Goal: Information Seeking & Learning: Find contact information

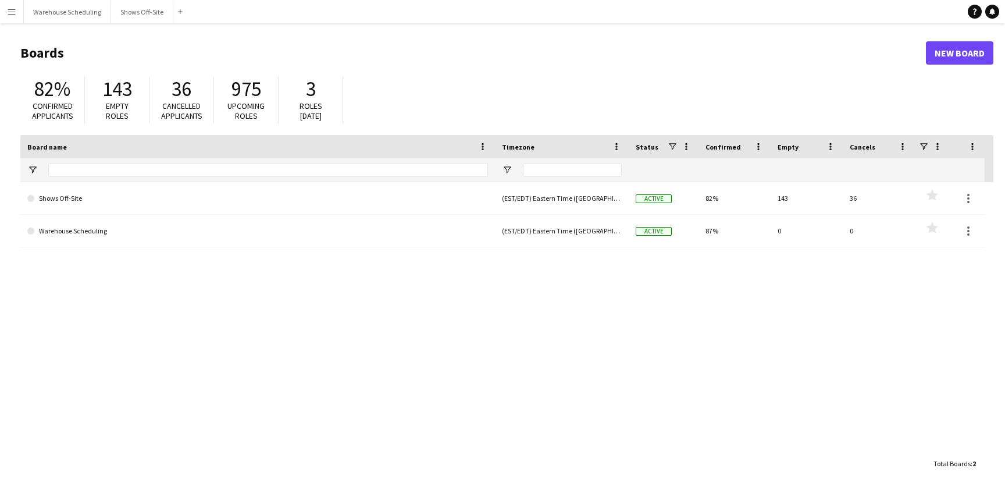
click at [12, 13] on app-icon "Menu" at bounding box center [11, 11] width 9 height 9
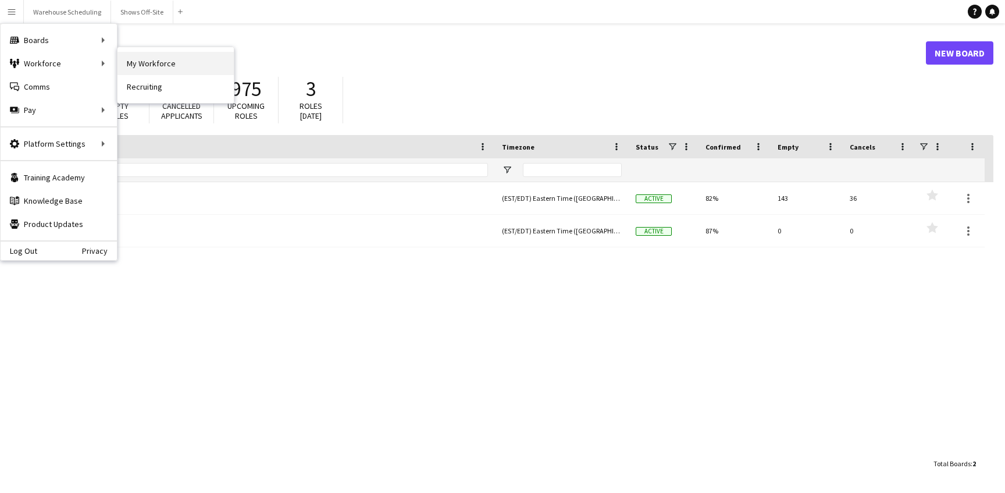
click at [176, 55] on link "My Workforce" at bounding box center [176, 63] width 116 height 23
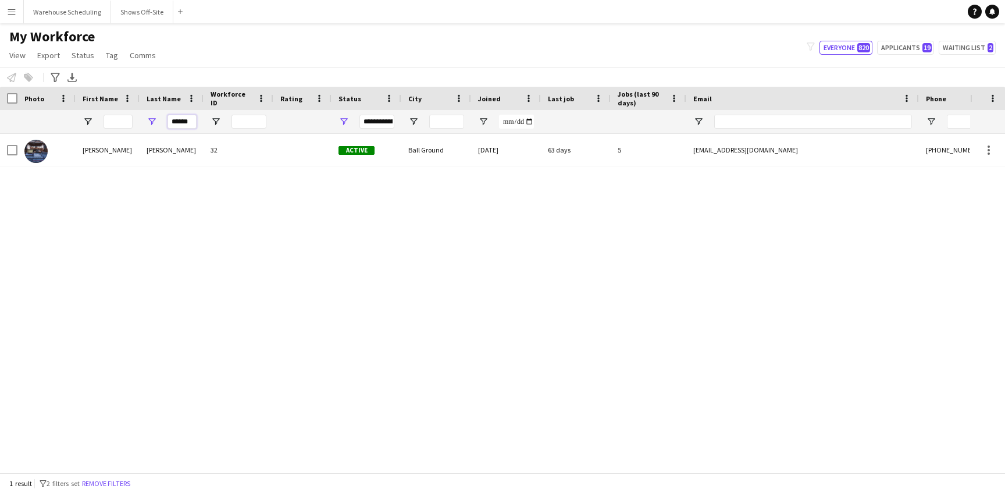
click at [184, 121] on input "******" at bounding box center [182, 122] width 29 height 14
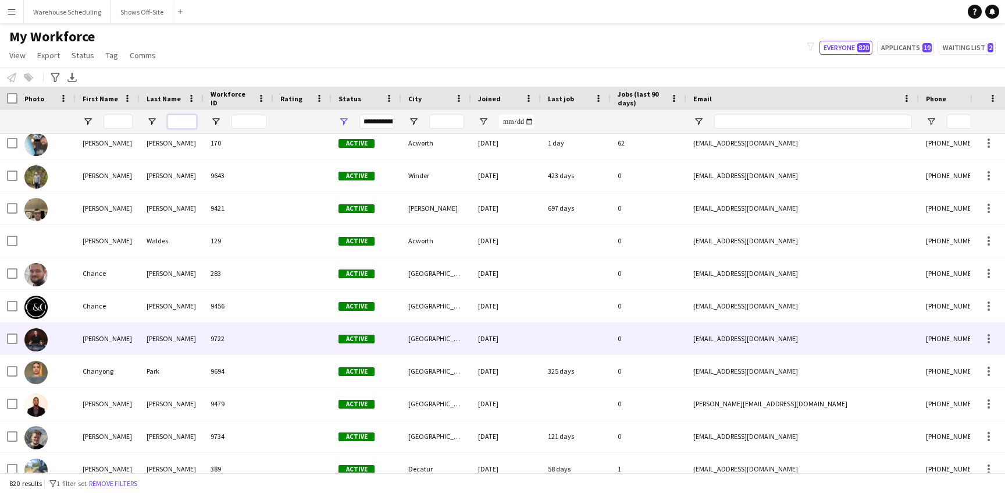
scroll to position [4553, 0]
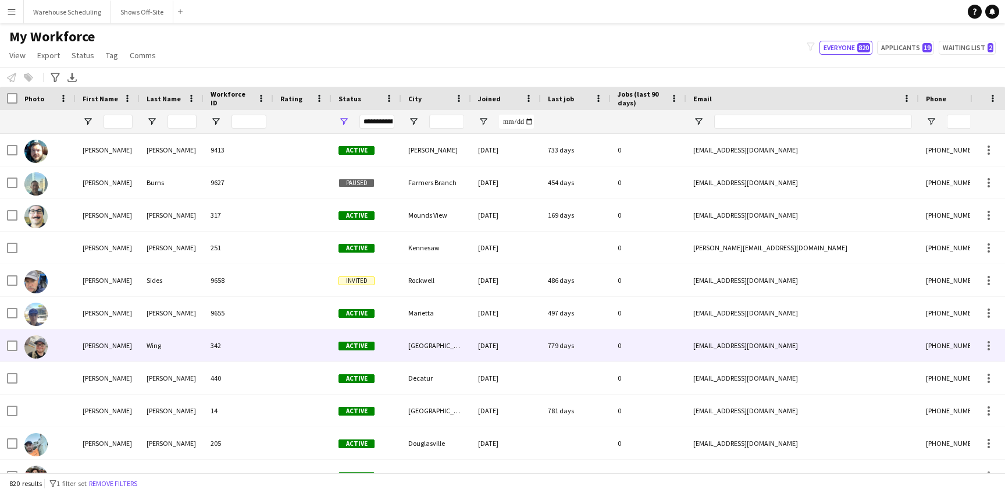
click at [35, 348] on img at bounding box center [35, 346] width 23 height 23
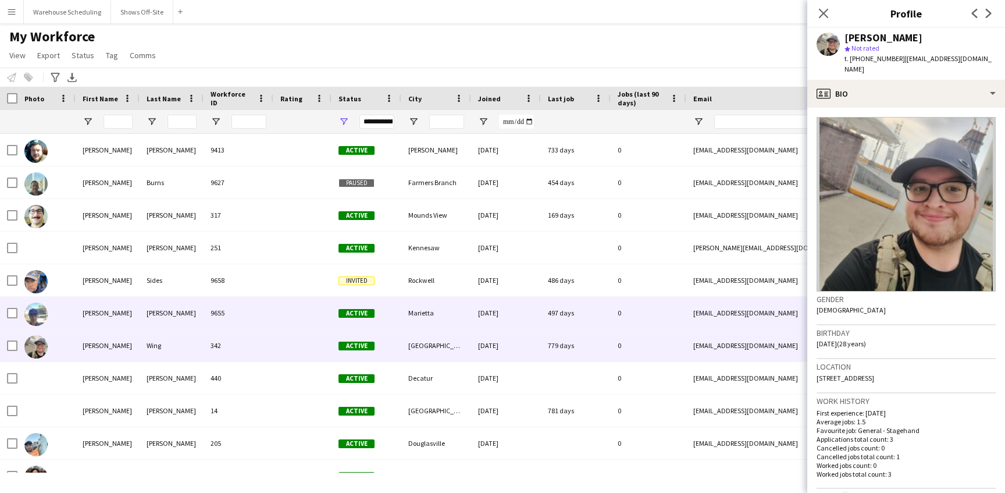
click at [37, 314] on img at bounding box center [35, 314] width 23 height 23
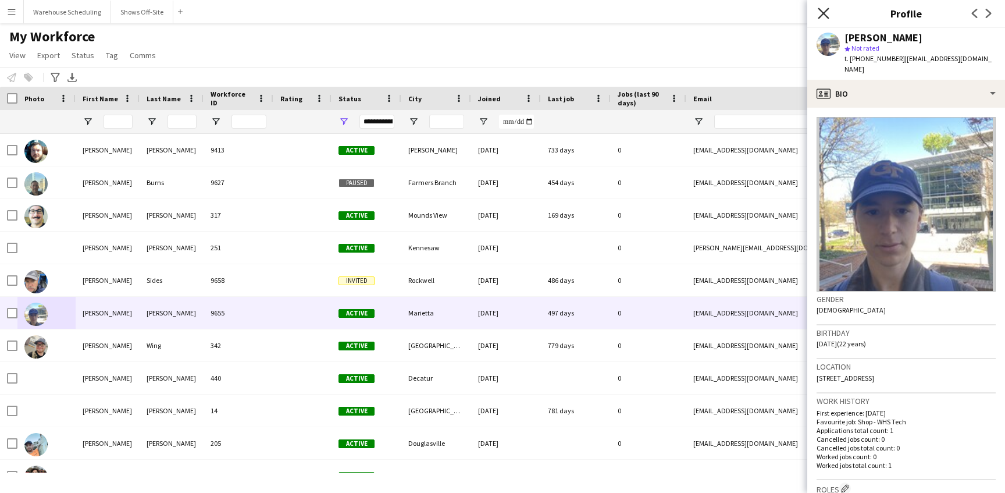
click at [820, 9] on icon at bounding box center [823, 13] width 11 height 11
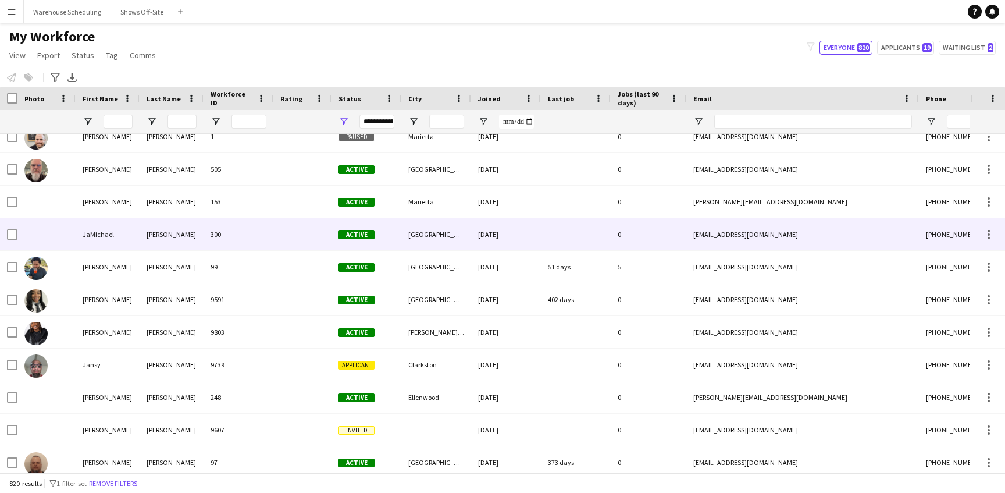
scroll to position [11749, 0]
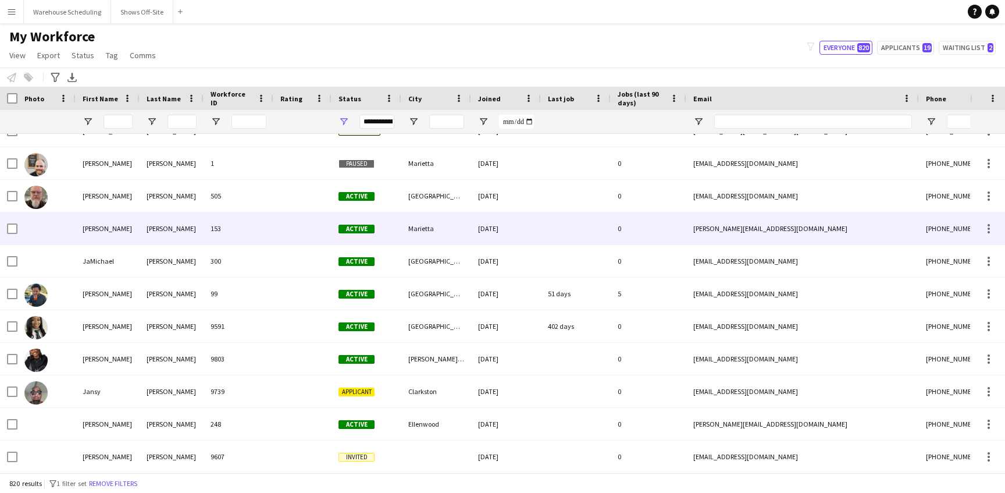
click at [41, 228] on div at bounding box center [46, 228] width 58 height 32
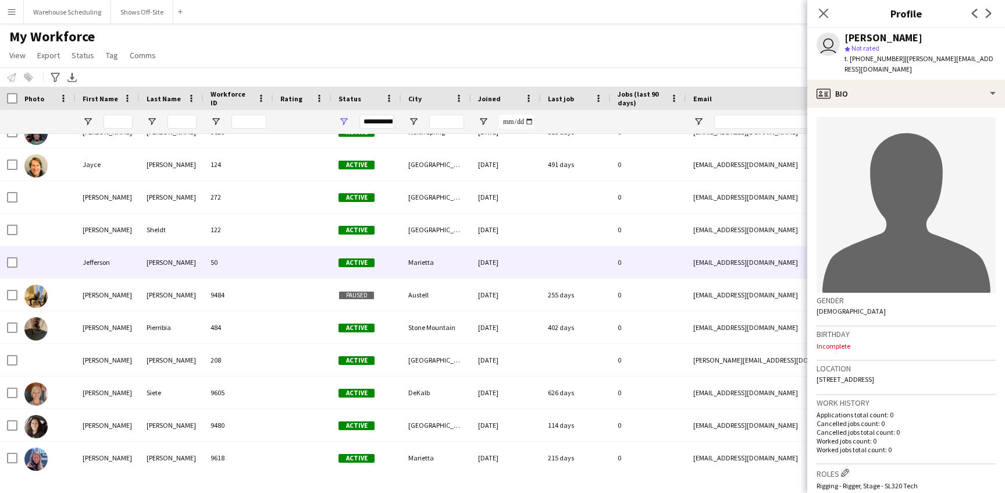
scroll to position [12281, 0]
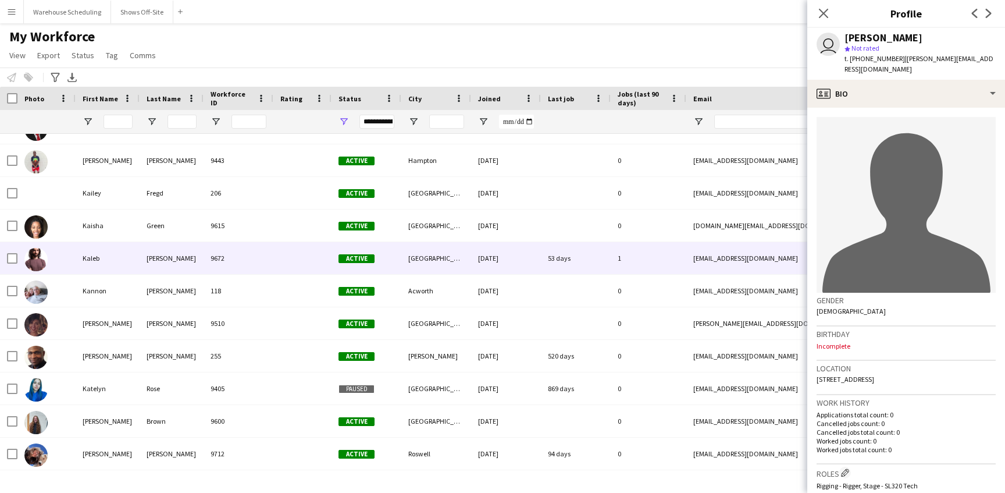
click at [30, 256] on img at bounding box center [35, 259] width 23 height 23
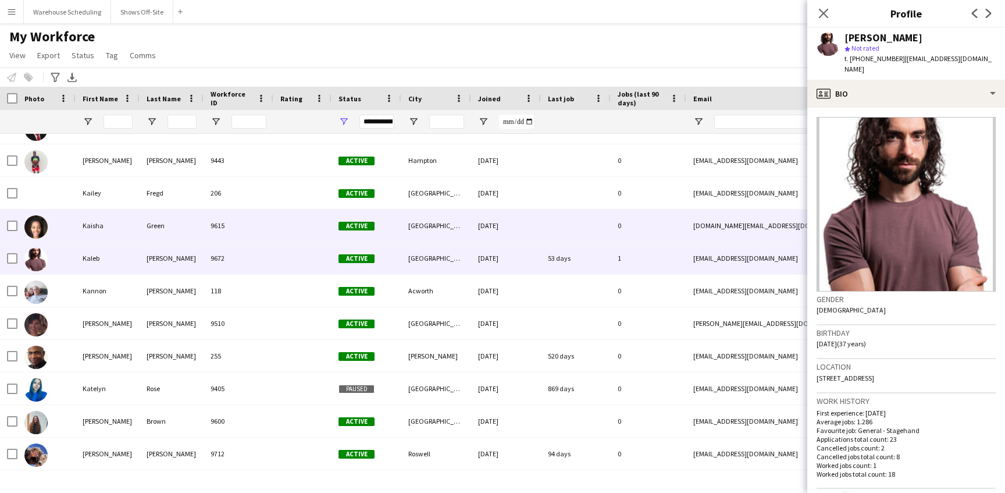
click at [37, 228] on img at bounding box center [35, 226] width 23 height 23
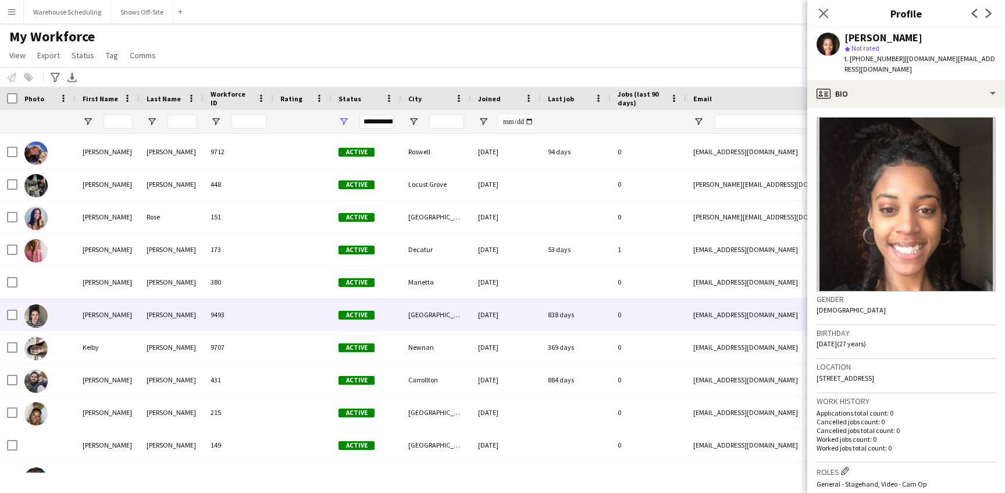
click at [34, 314] on img at bounding box center [35, 315] width 23 height 23
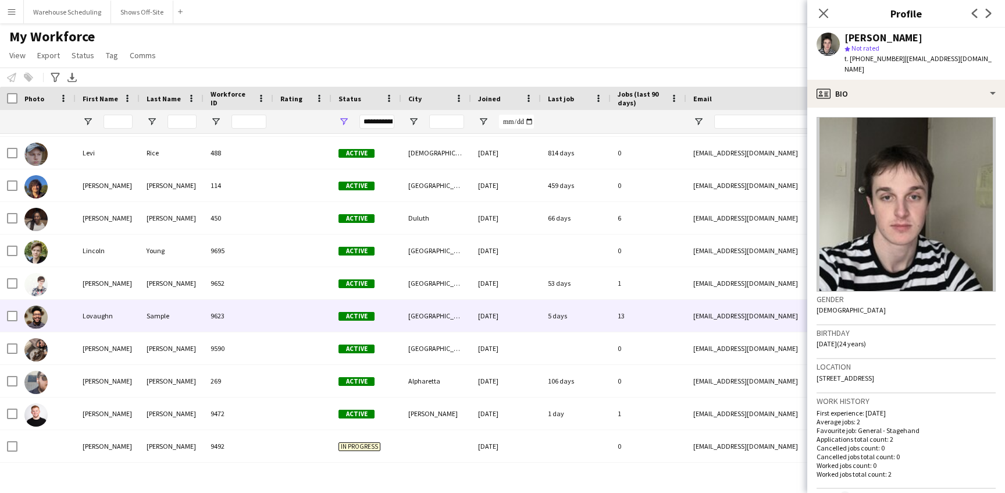
scroll to position [16801, 0]
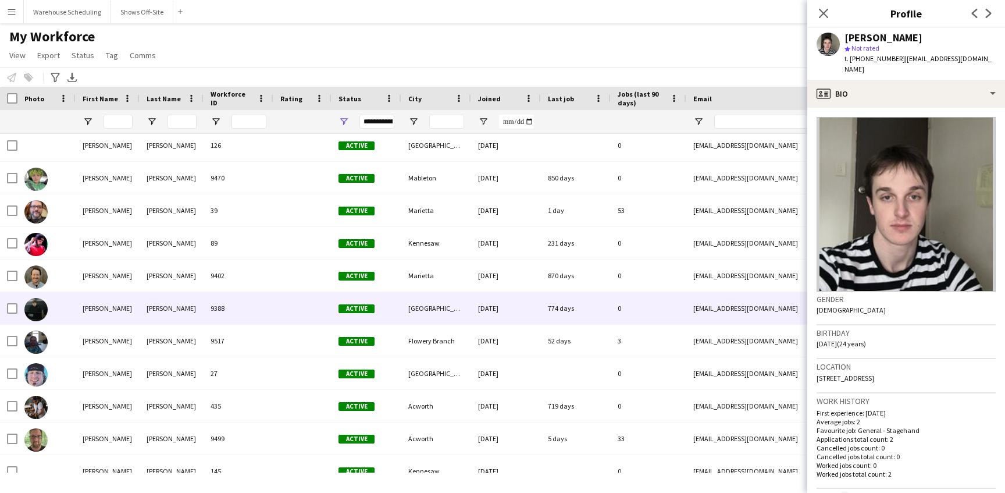
click at [37, 307] on img at bounding box center [35, 309] width 23 height 23
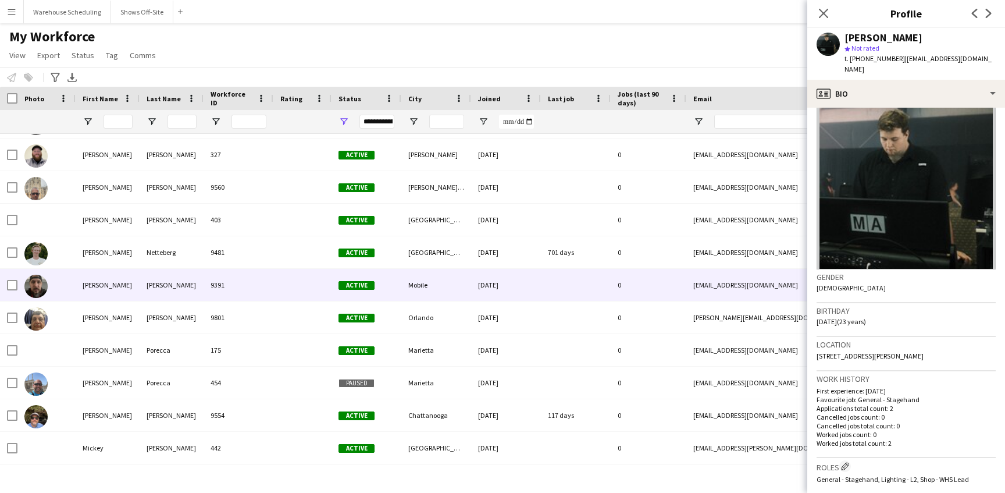
click at [34, 285] on img at bounding box center [35, 286] width 23 height 23
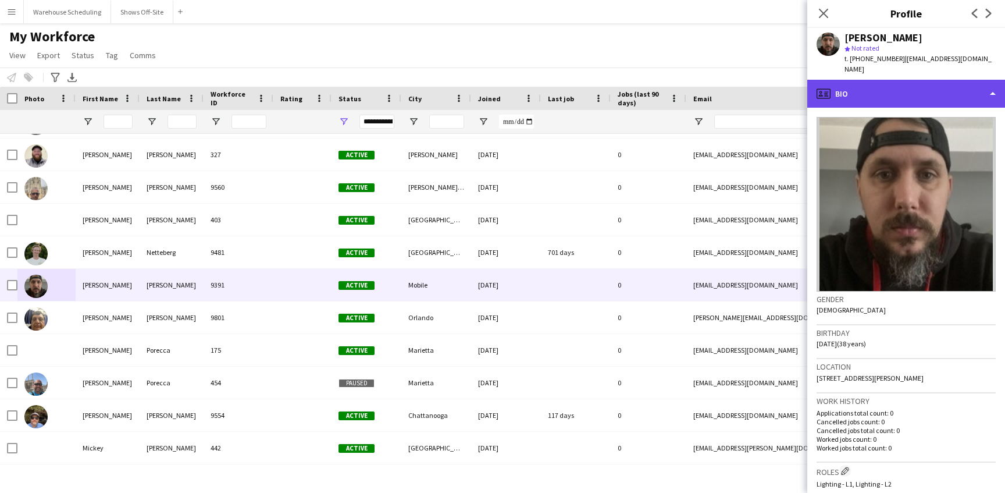
click at [908, 93] on div "profile Bio" at bounding box center [907, 94] width 198 height 28
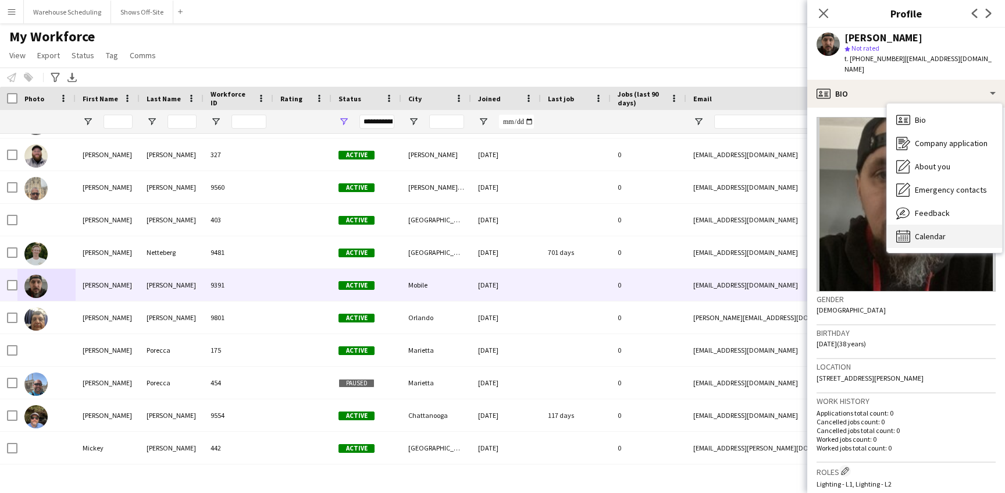
click at [943, 231] on span "Calendar" at bounding box center [930, 236] width 31 height 10
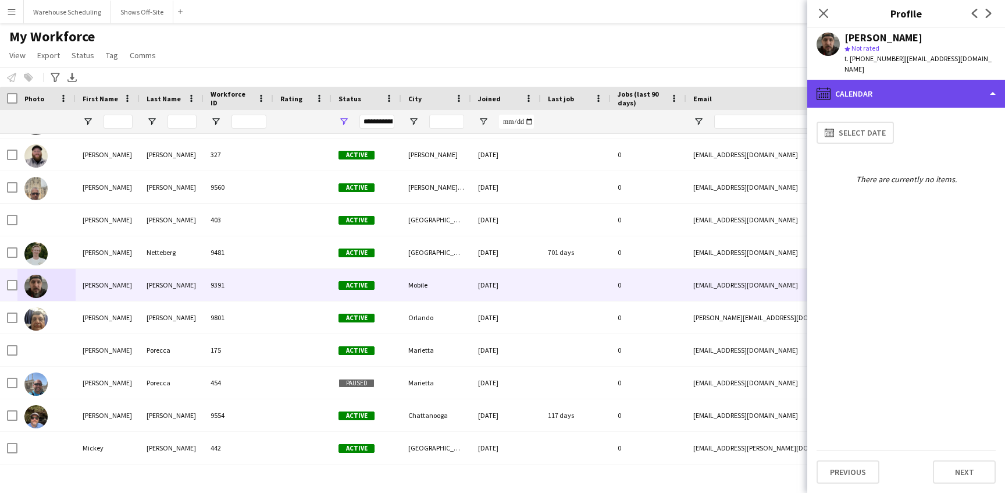
click at [894, 80] on div "calendar-full Calendar" at bounding box center [907, 94] width 198 height 28
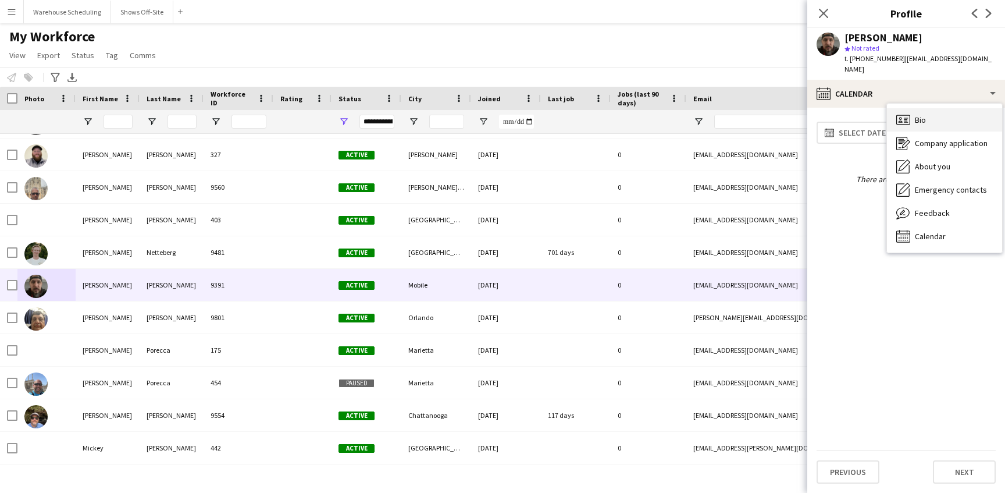
click at [900, 116] on div "Bio Bio" at bounding box center [944, 119] width 115 height 23
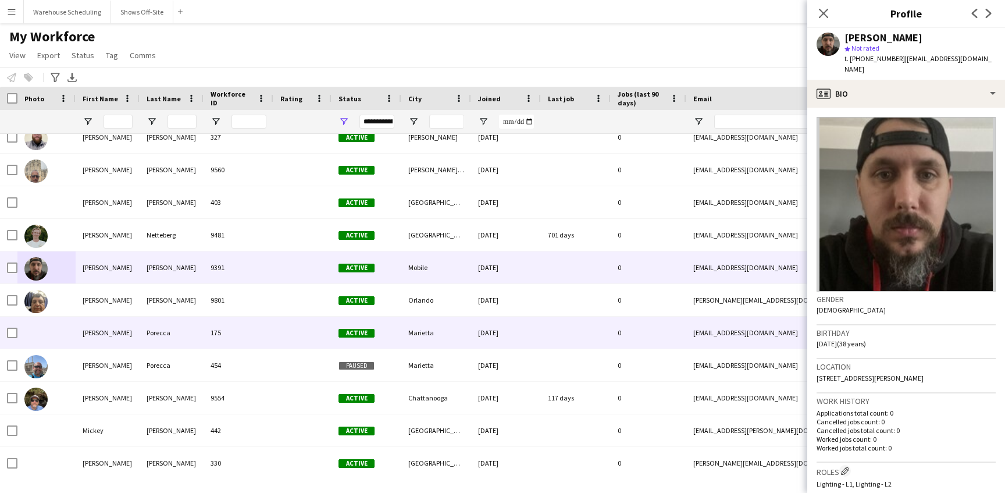
click at [37, 339] on div at bounding box center [46, 333] width 58 height 32
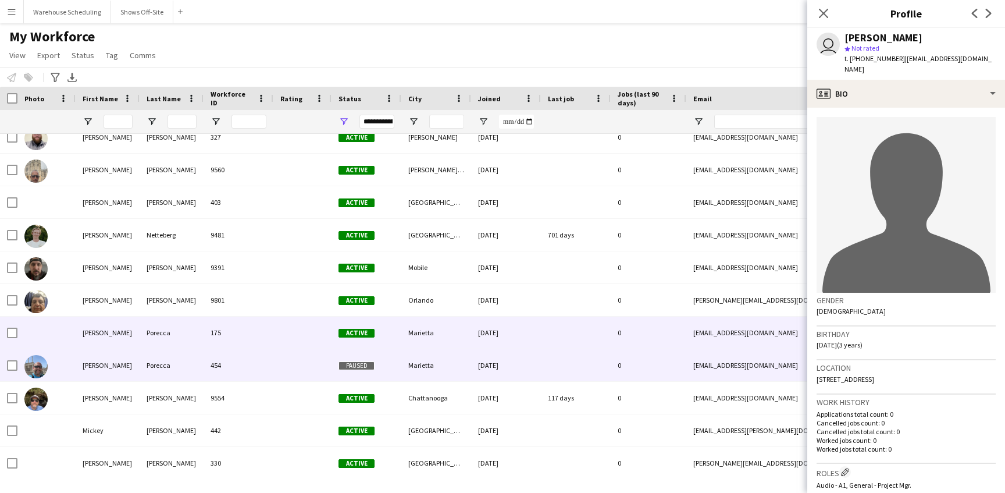
click at [40, 378] on div at bounding box center [35, 366] width 23 height 33
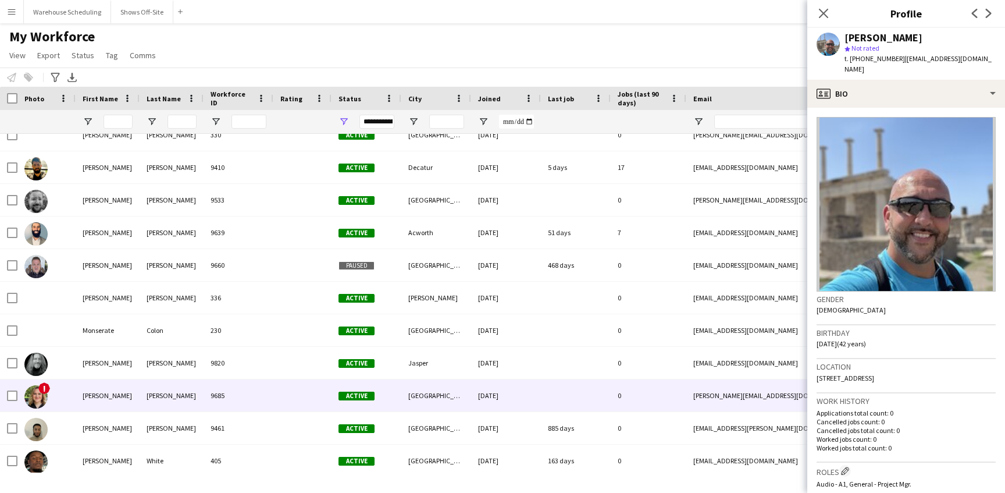
click at [37, 389] on img at bounding box center [35, 396] width 23 height 23
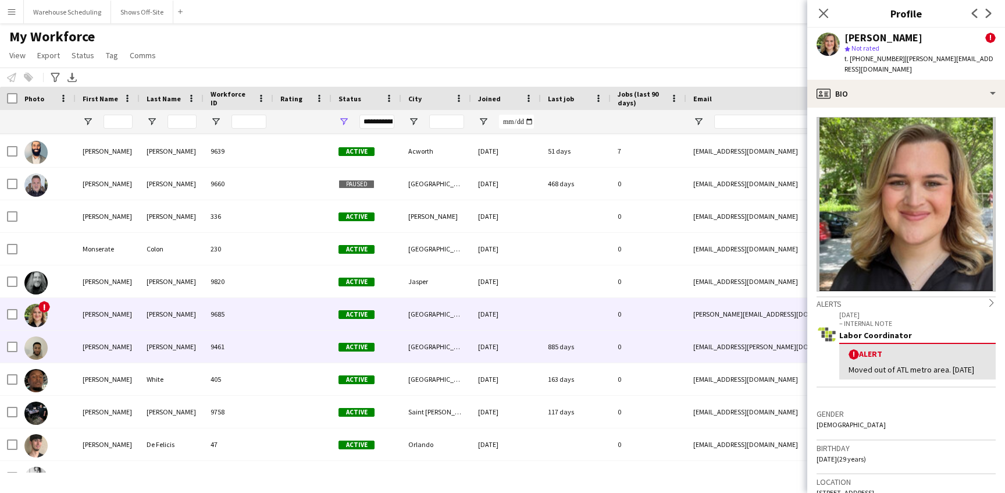
click at [42, 351] on img at bounding box center [35, 347] width 23 height 23
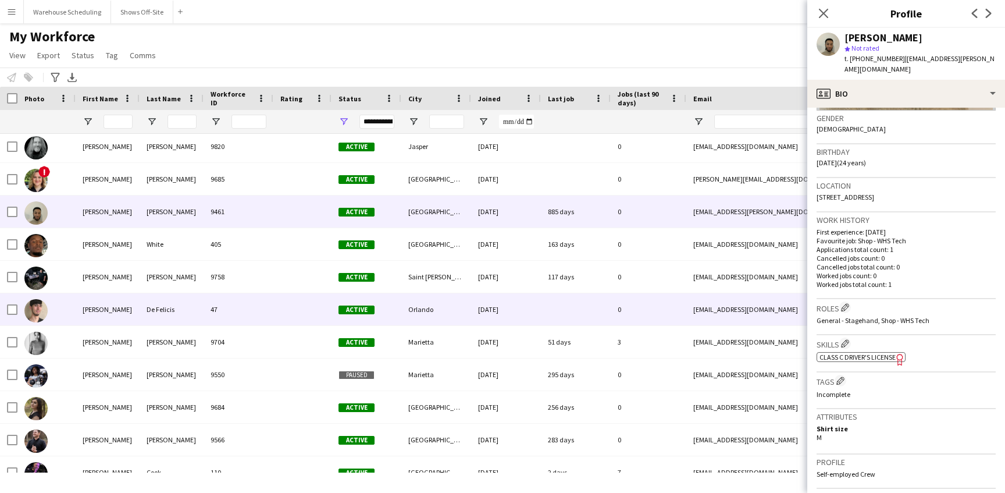
click at [31, 312] on img at bounding box center [35, 310] width 23 height 23
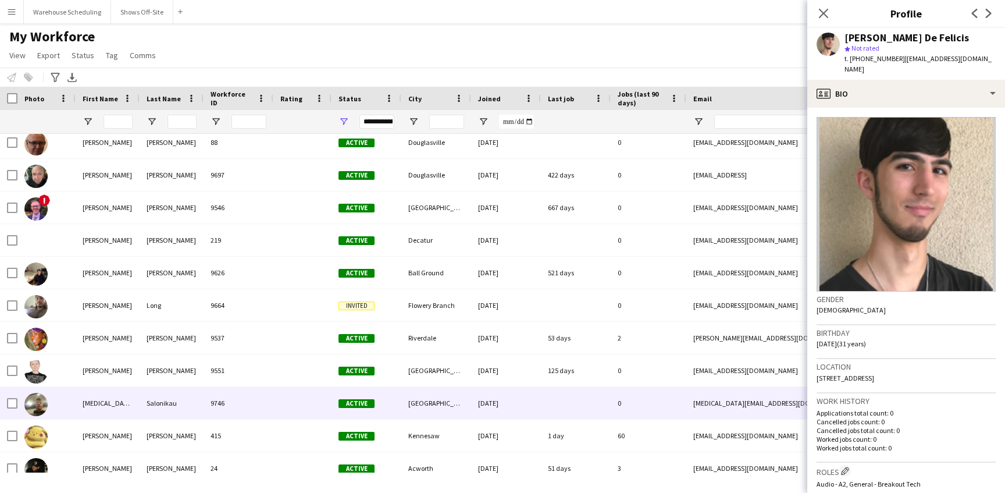
click at [33, 404] on img at bounding box center [35, 404] width 23 height 23
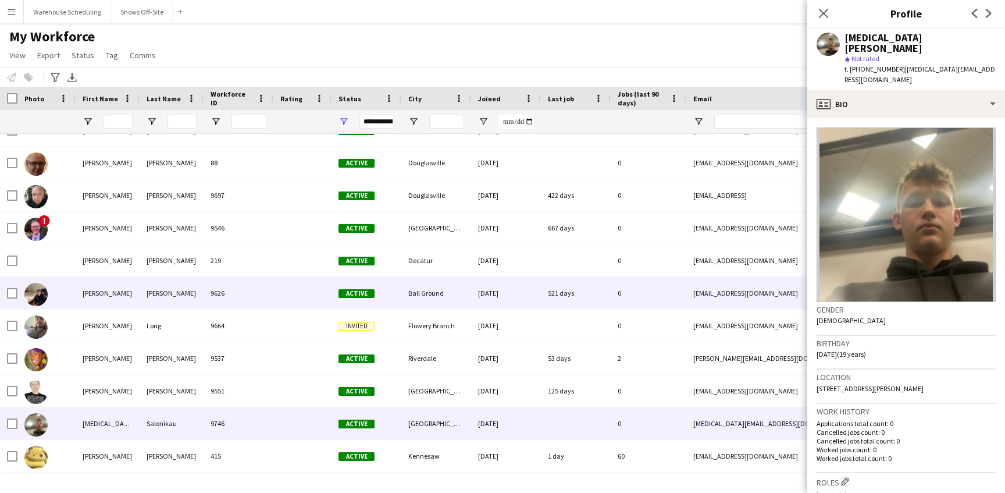
click at [30, 295] on img at bounding box center [35, 294] width 23 height 23
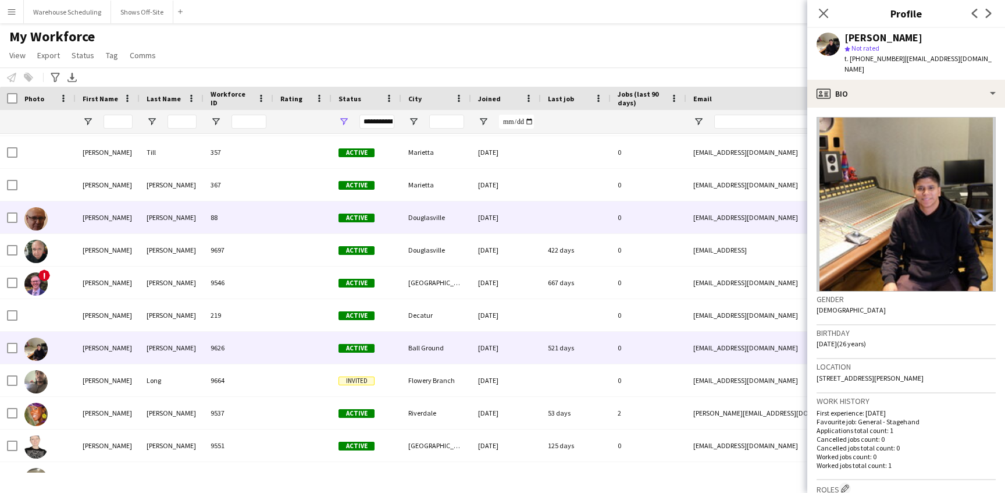
click at [38, 215] on img at bounding box center [35, 218] width 23 height 23
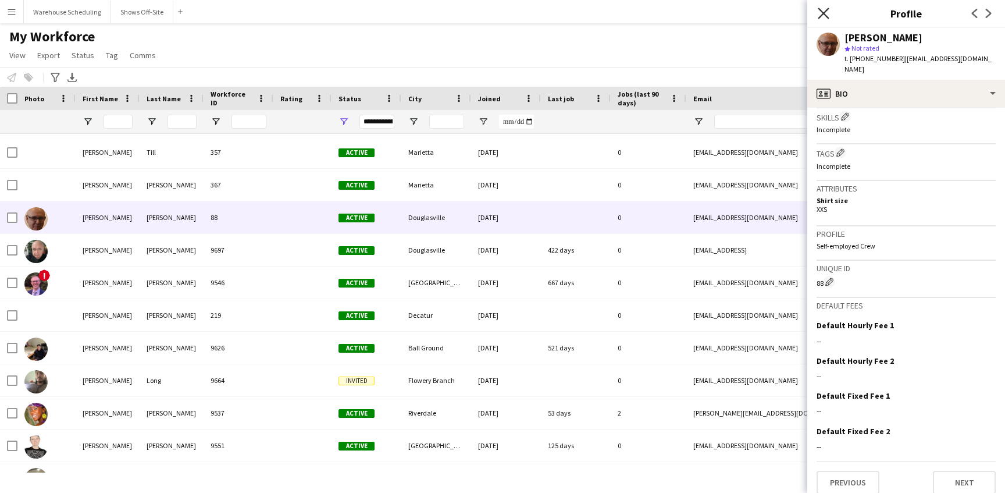
click at [823, 15] on icon "Close pop-in" at bounding box center [823, 13] width 11 height 11
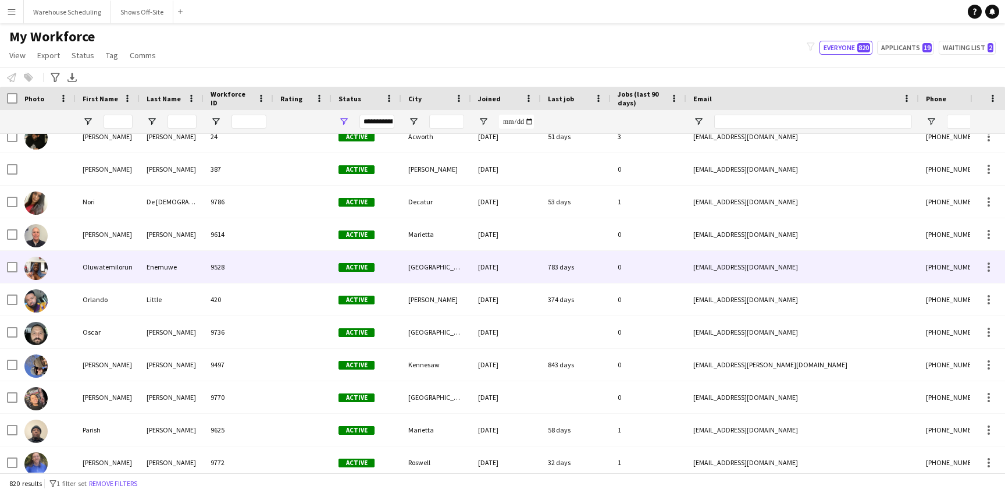
click at [31, 268] on img at bounding box center [35, 268] width 23 height 23
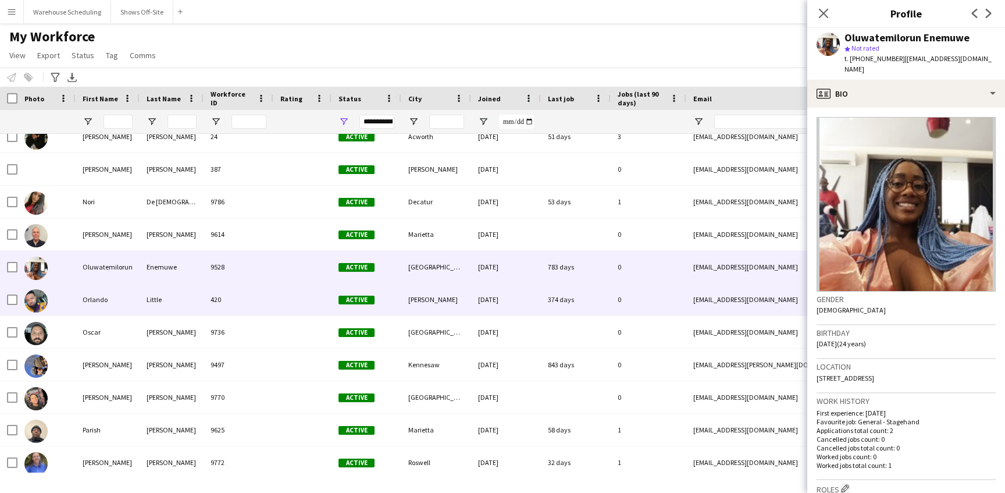
click at [31, 298] on img at bounding box center [35, 300] width 23 height 23
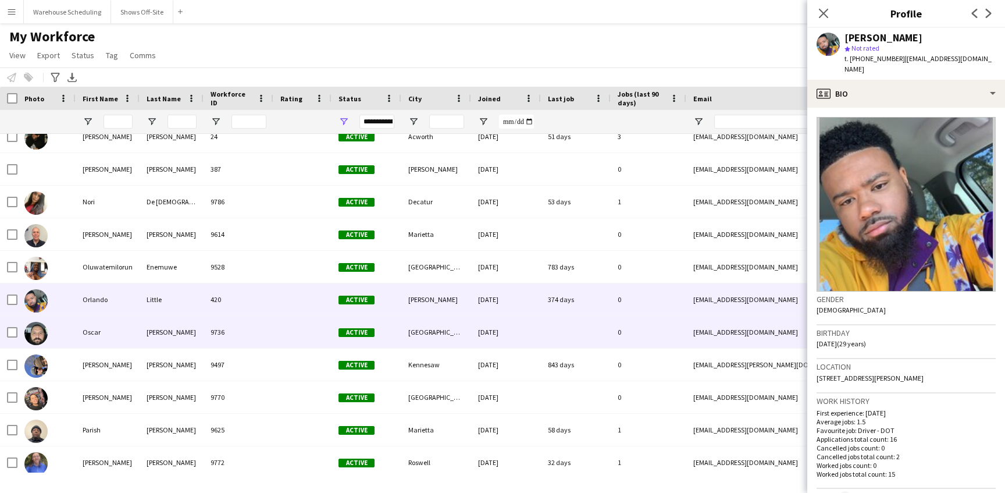
click at [49, 330] on div at bounding box center [46, 332] width 58 height 32
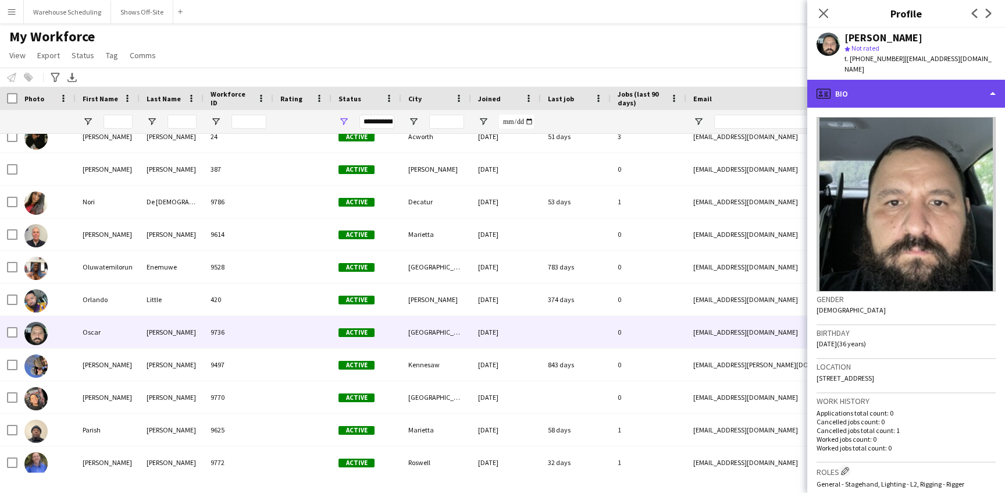
click at [897, 84] on div "profile Bio" at bounding box center [907, 94] width 198 height 28
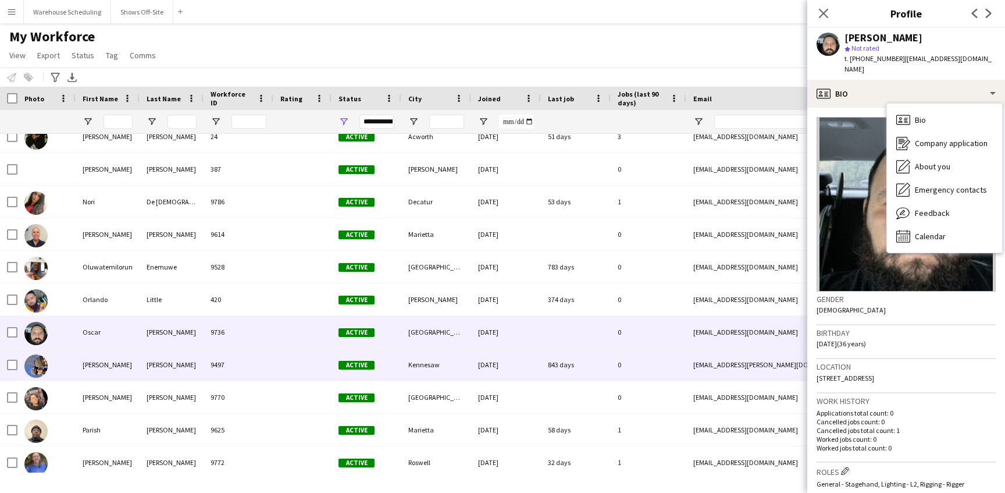
click at [39, 365] on img at bounding box center [35, 365] width 23 height 23
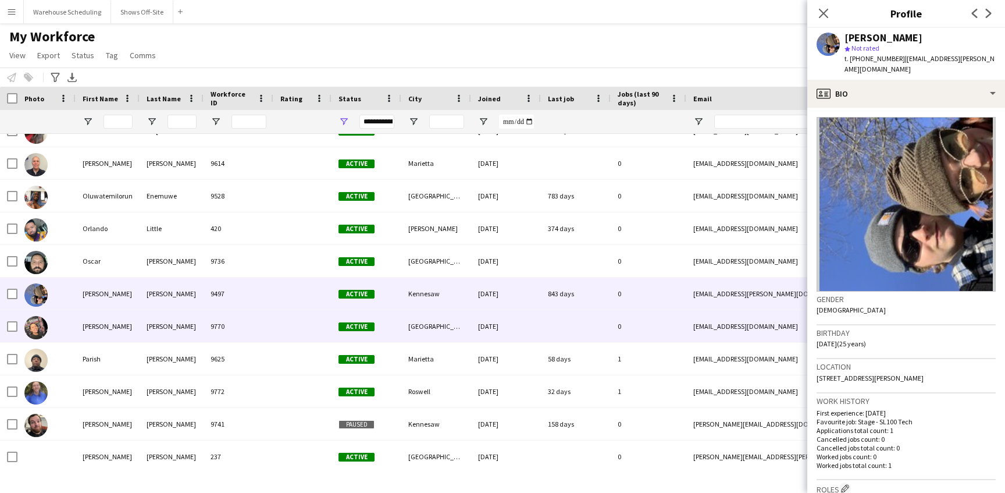
click at [37, 328] on img at bounding box center [35, 327] width 23 height 23
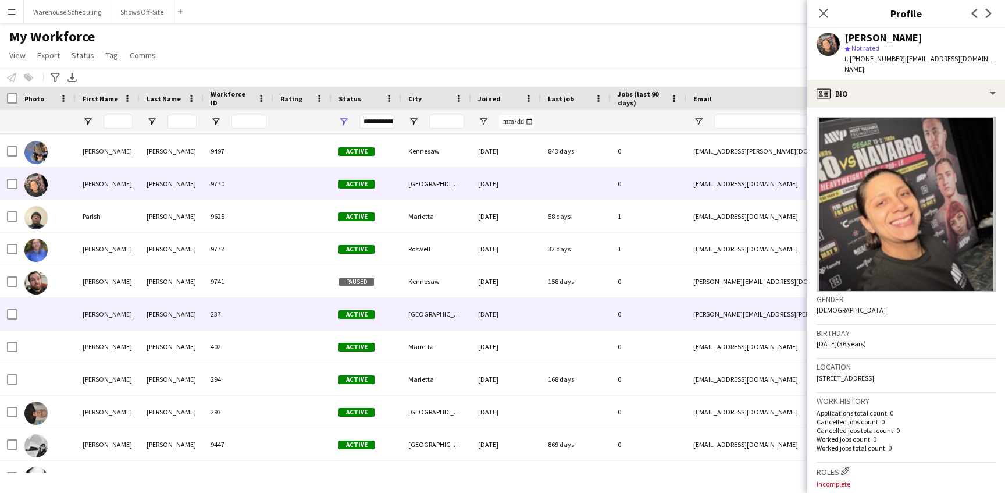
click at [54, 322] on div at bounding box center [46, 314] width 58 height 32
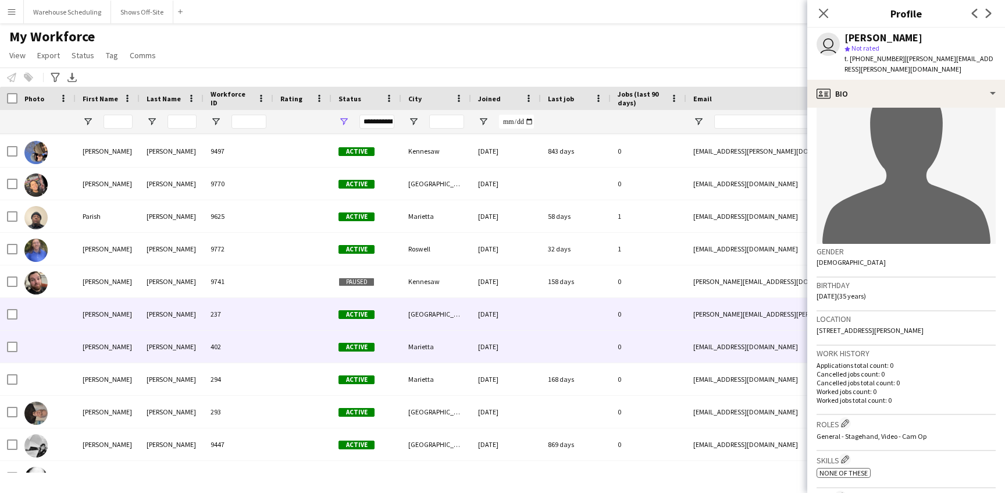
click at [65, 345] on div at bounding box center [46, 346] width 58 height 32
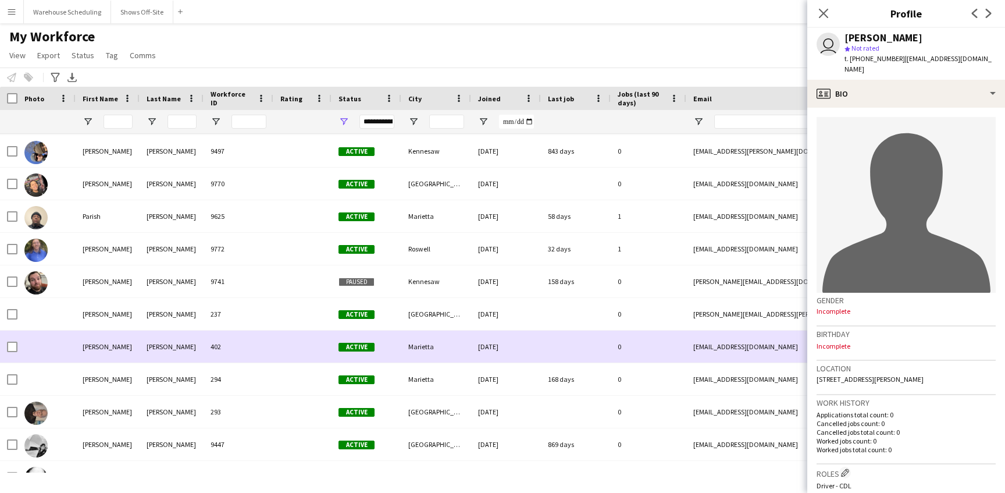
scroll to position [20506, 0]
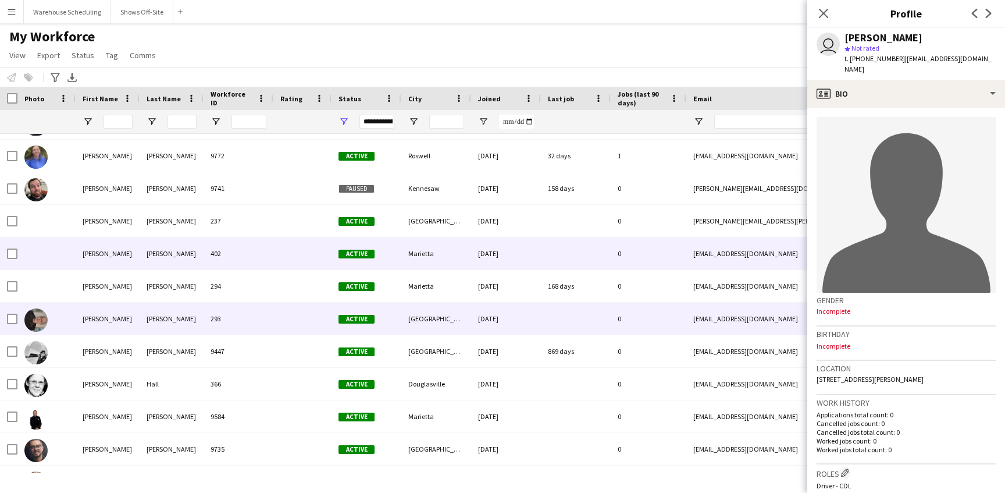
click at [33, 322] on img at bounding box center [35, 319] width 23 height 23
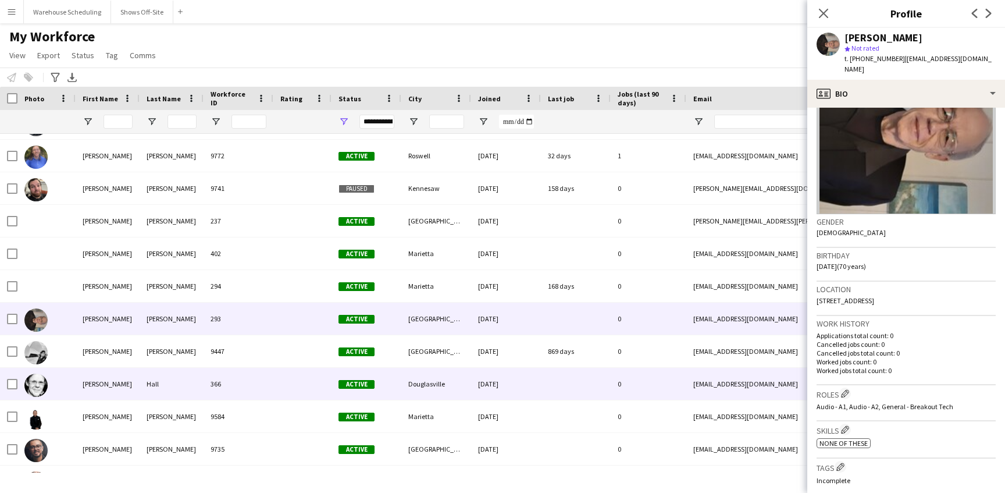
click at [38, 388] on img at bounding box center [35, 385] width 23 height 23
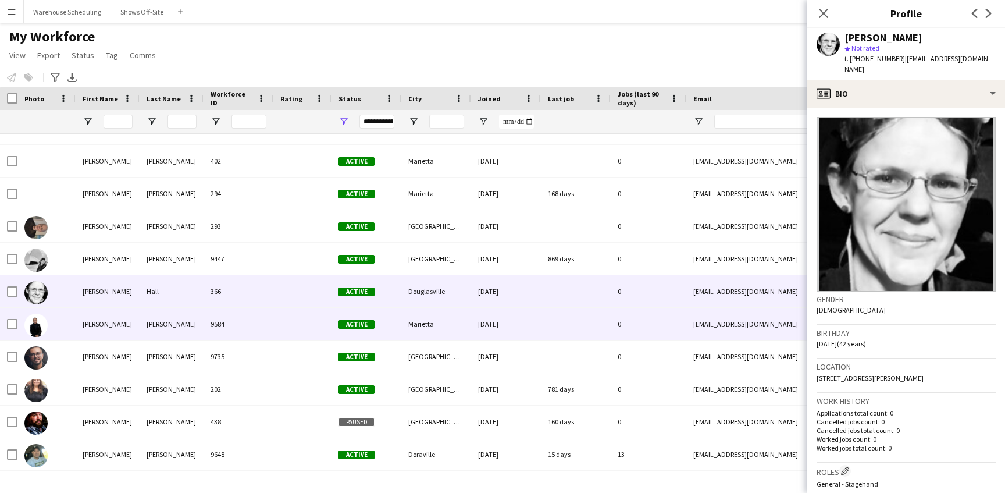
scroll to position [20705, 0]
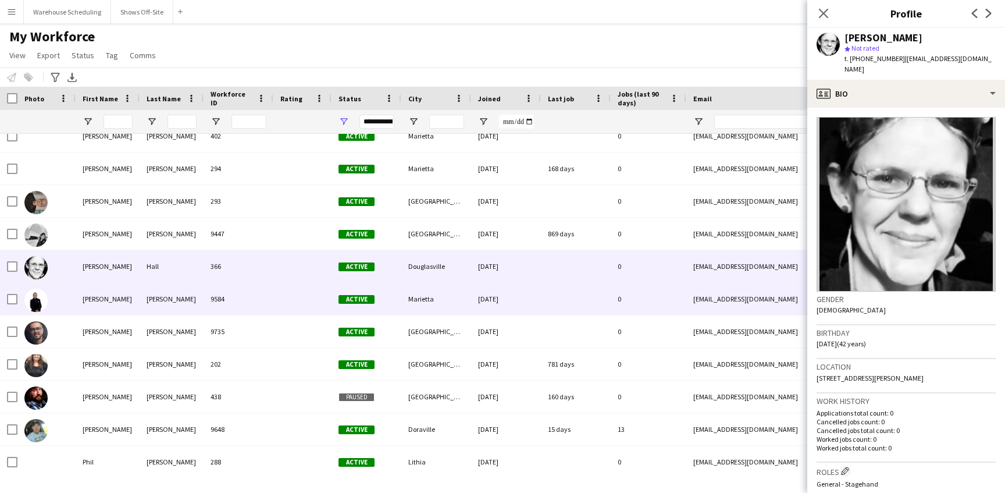
click at [31, 294] on img at bounding box center [35, 300] width 23 height 23
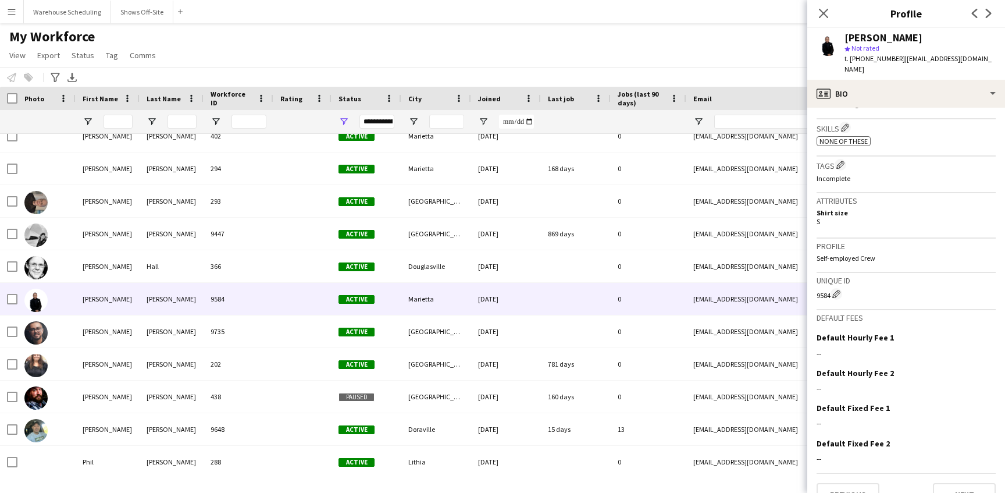
scroll to position [392, 0]
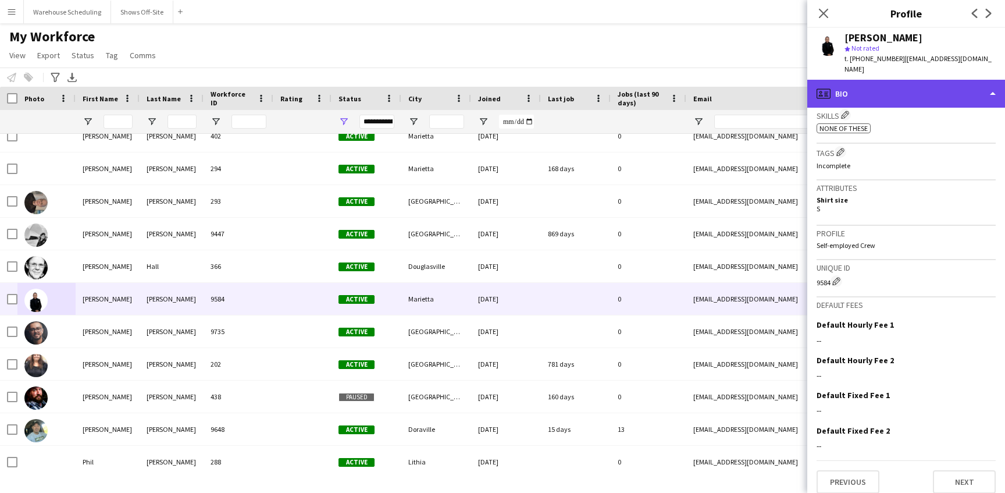
click at [891, 90] on div "profile Bio" at bounding box center [907, 94] width 198 height 28
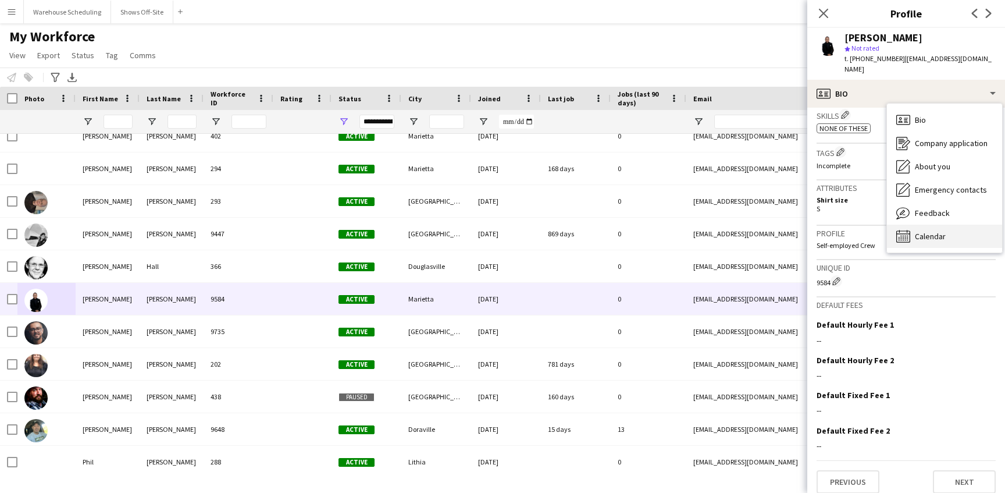
click at [932, 231] on span "Calendar" at bounding box center [930, 236] width 31 height 10
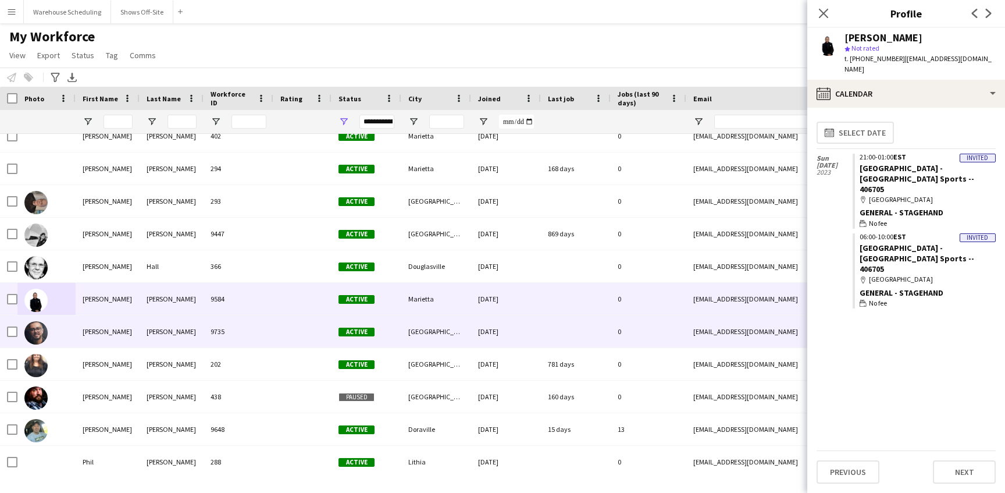
click at [44, 325] on img at bounding box center [35, 332] width 23 height 23
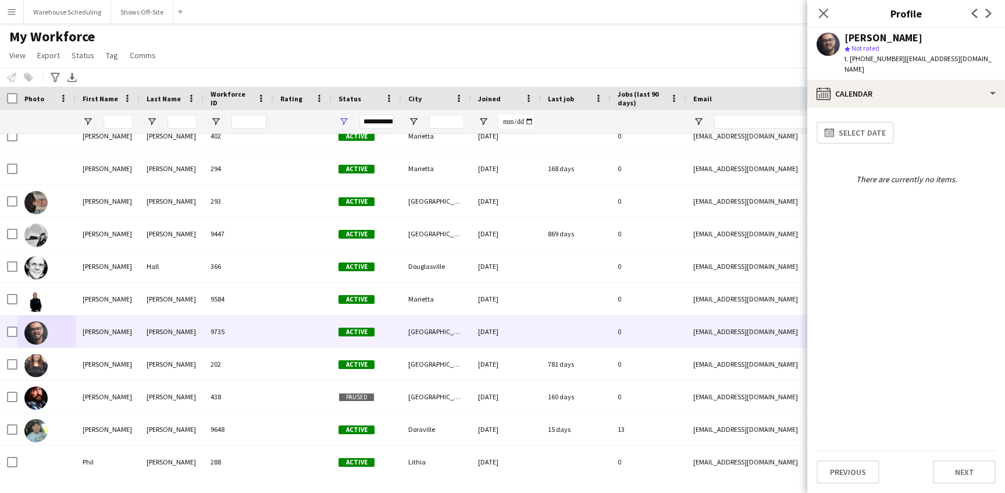
click at [894, 117] on div "calendar-full Select date" at bounding box center [906, 132] width 179 height 31
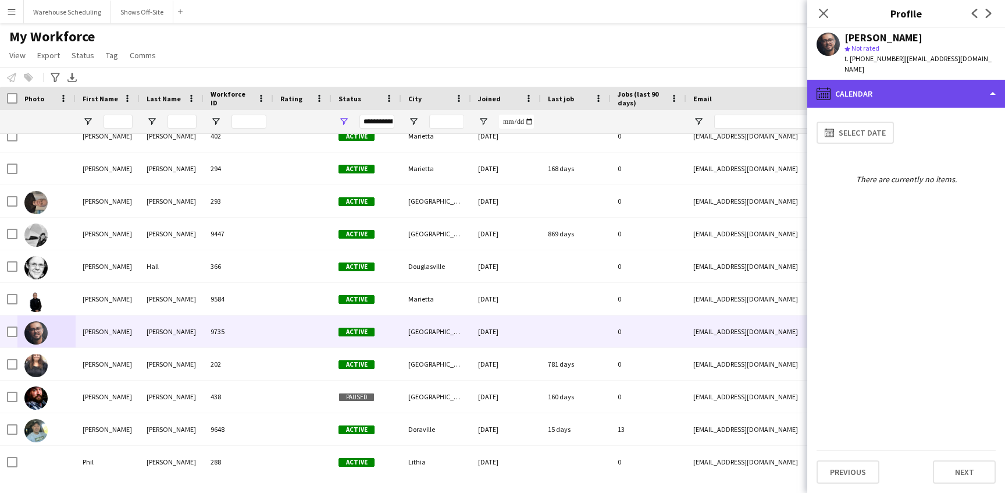
click at [900, 81] on div "calendar-full Calendar" at bounding box center [907, 94] width 198 height 28
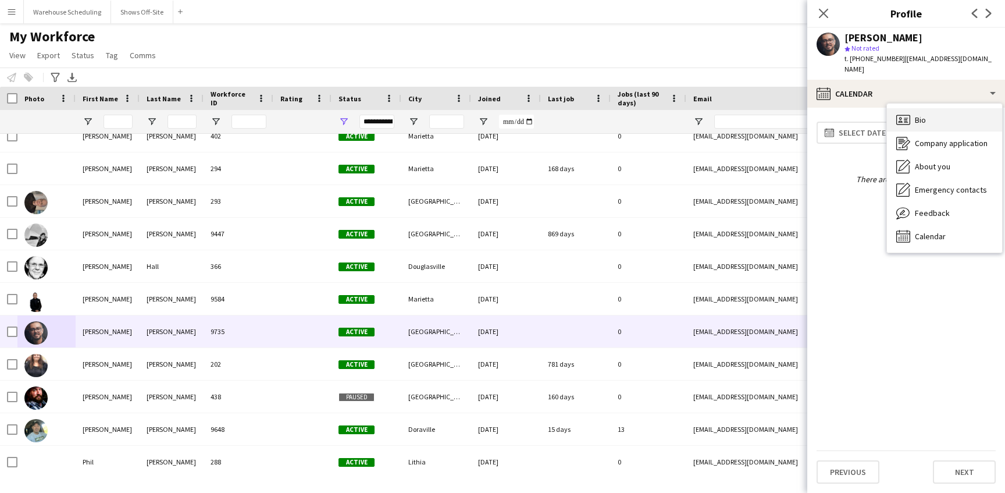
click at [902, 118] on div "Bio Bio" at bounding box center [944, 119] width 115 height 23
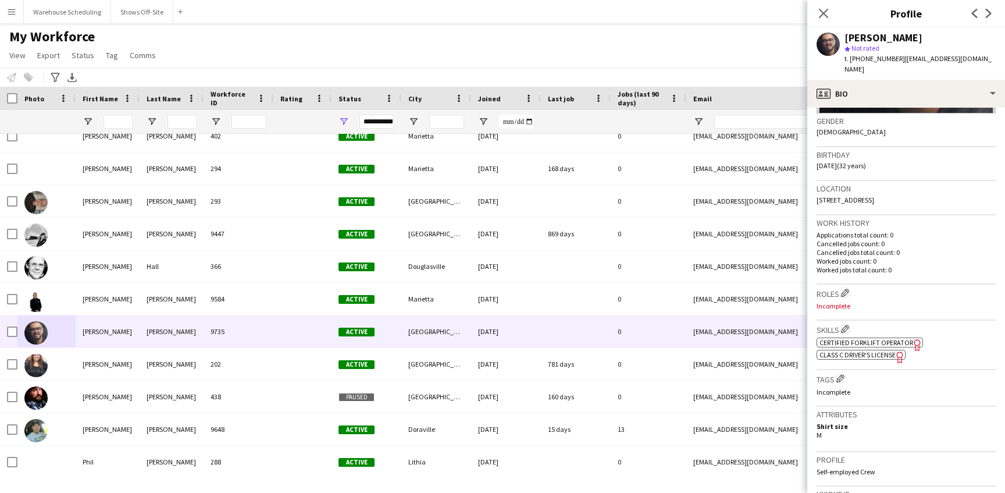
scroll to position [182, 0]
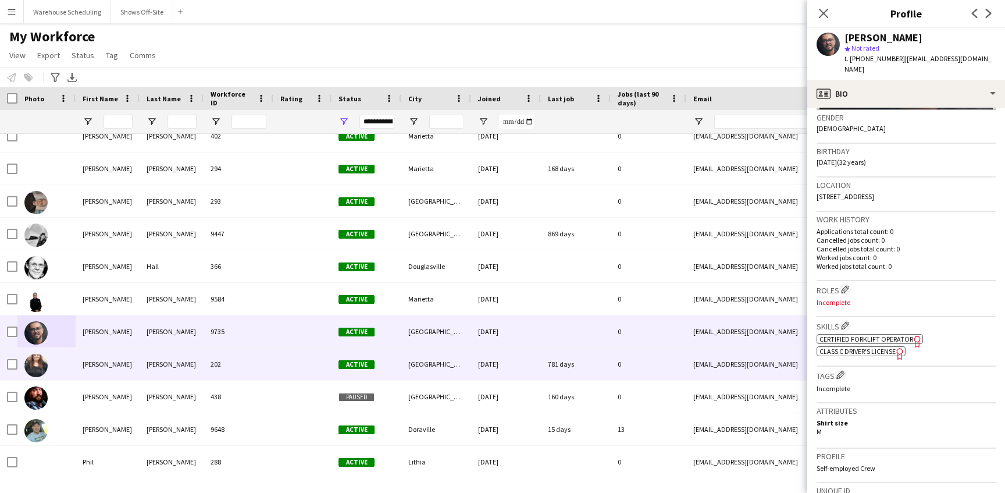
click at [64, 361] on div at bounding box center [46, 364] width 58 height 32
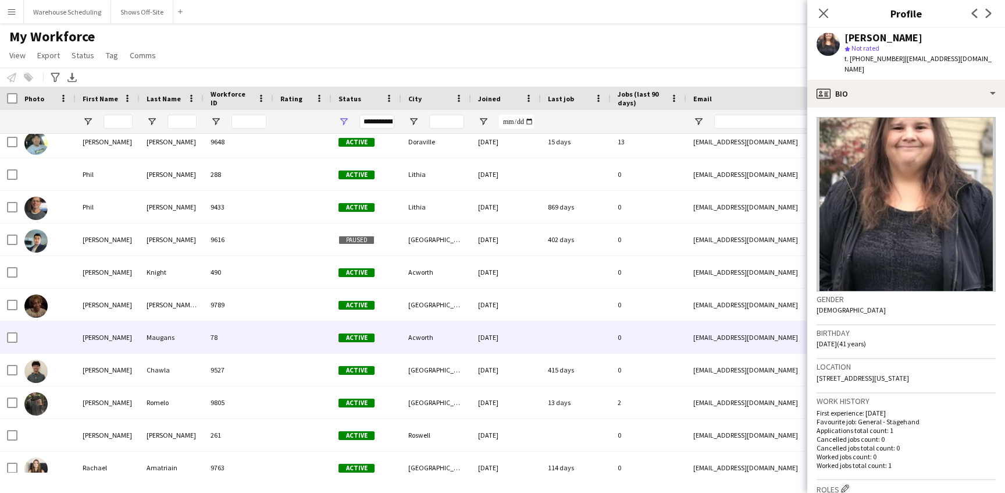
scroll to position [20992, 0]
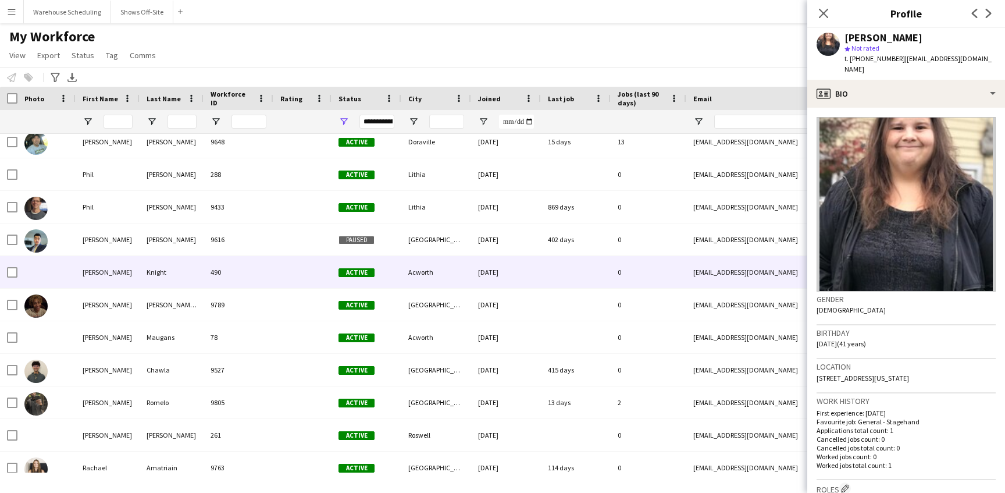
click at [39, 279] on div at bounding box center [46, 272] width 58 height 32
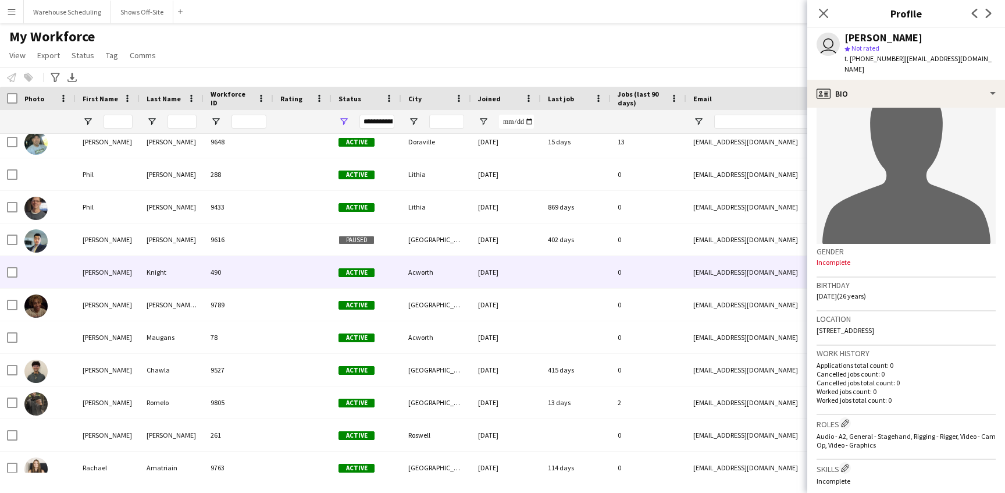
scroll to position [0, 0]
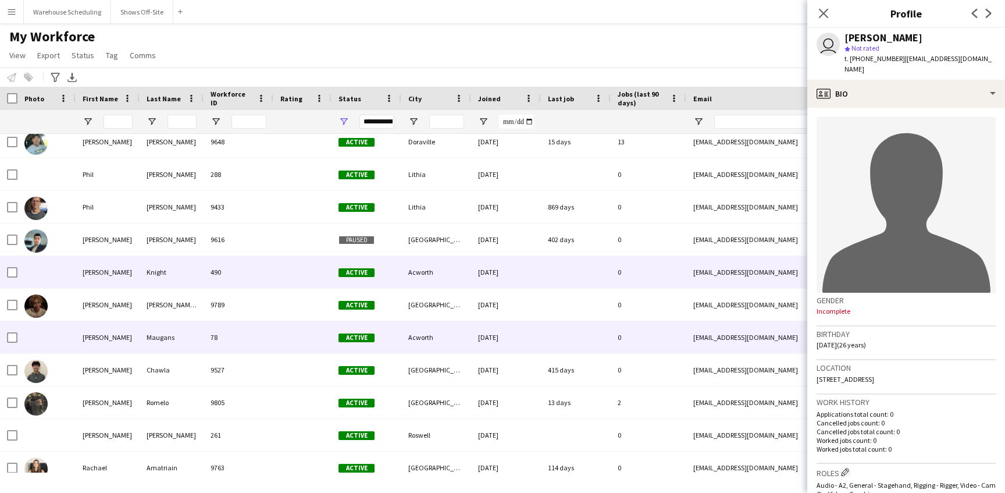
click at [51, 336] on div at bounding box center [46, 337] width 58 height 32
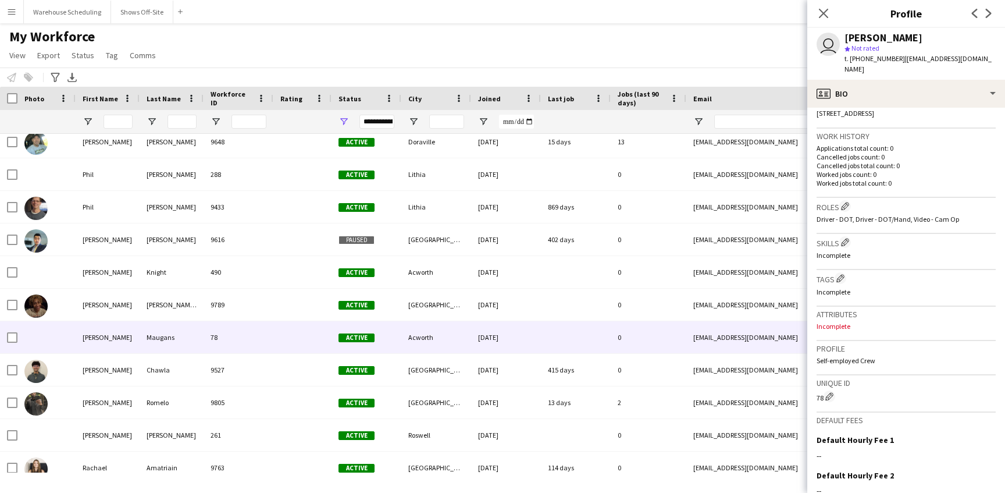
scroll to position [270, 0]
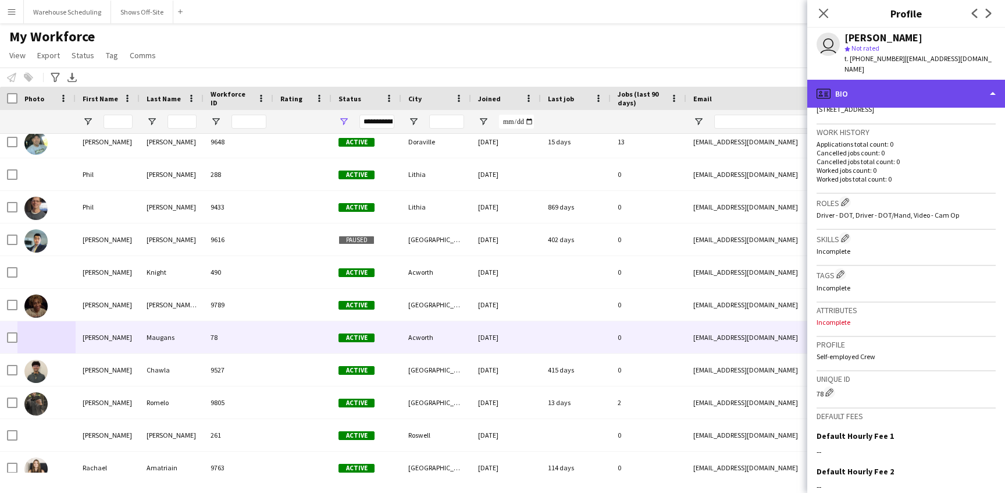
click at [912, 80] on div "profile Bio" at bounding box center [907, 94] width 198 height 28
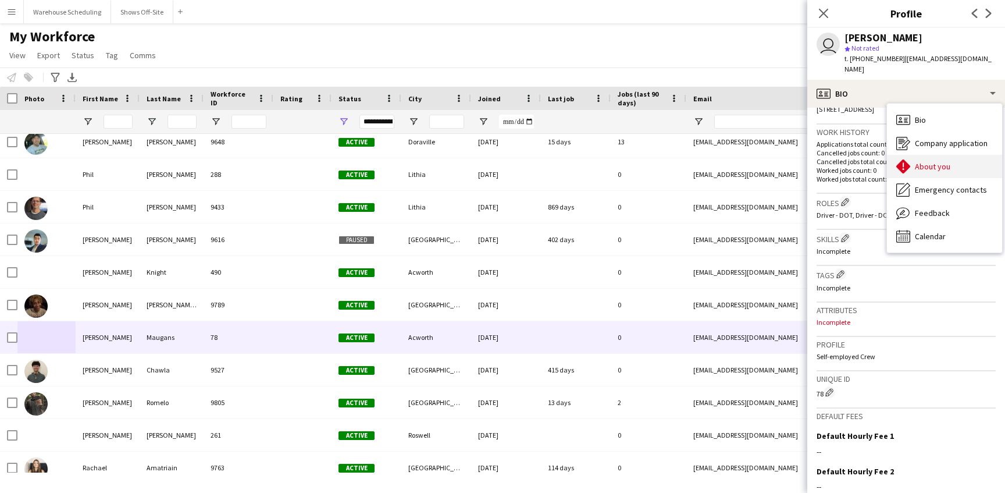
click at [930, 161] on span "About you" at bounding box center [932, 166] width 35 height 10
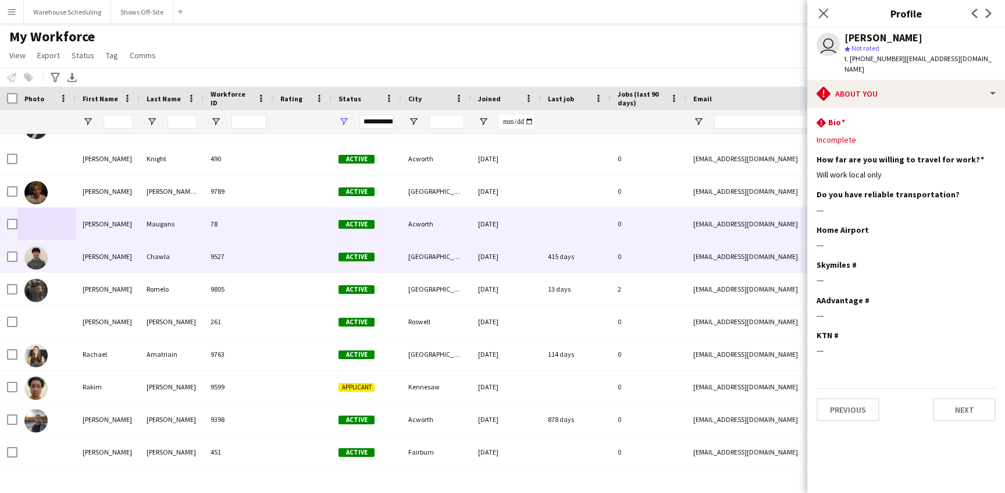
scroll to position [21169, 0]
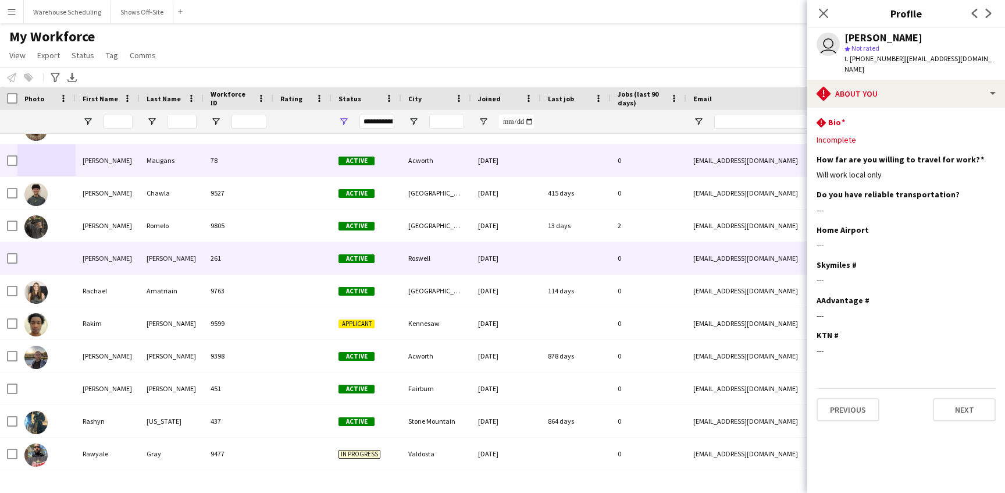
click at [45, 257] on div at bounding box center [46, 258] width 58 height 32
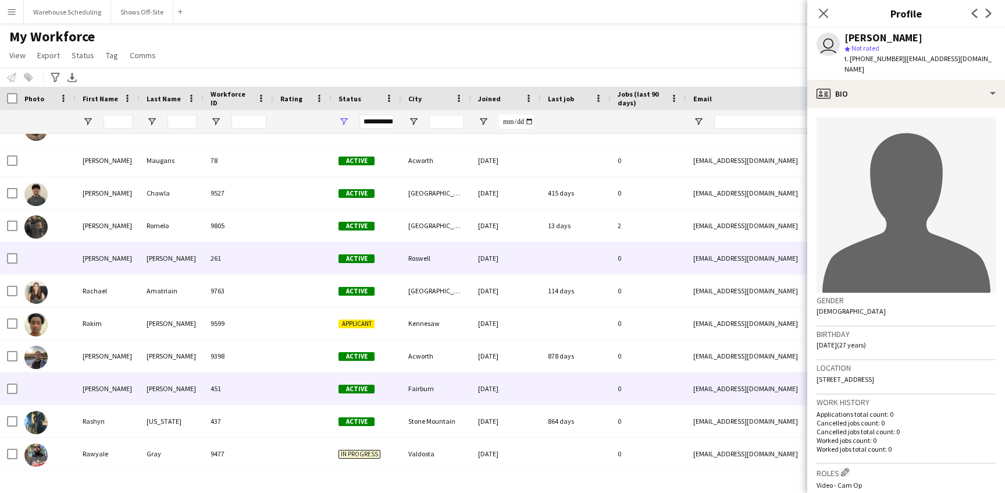
click at [56, 390] on div at bounding box center [46, 388] width 58 height 32
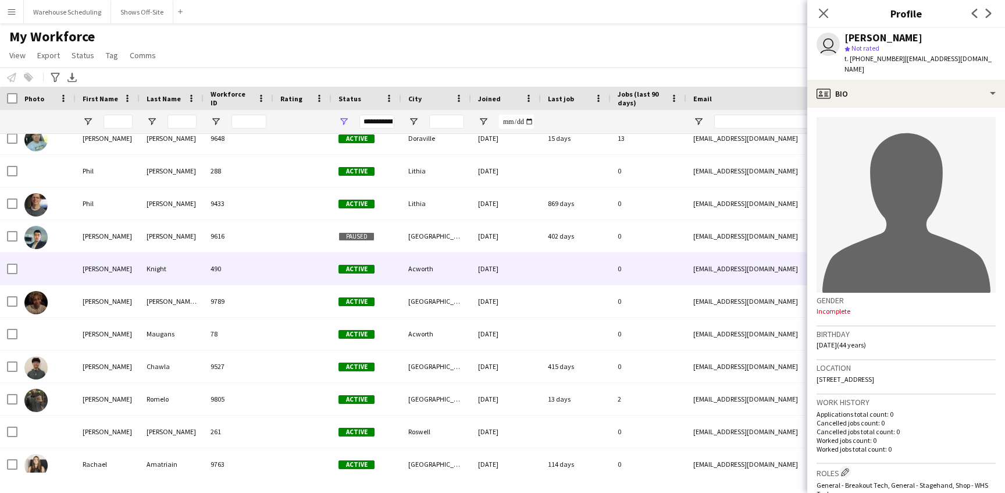
scroll to position [20981, 0]
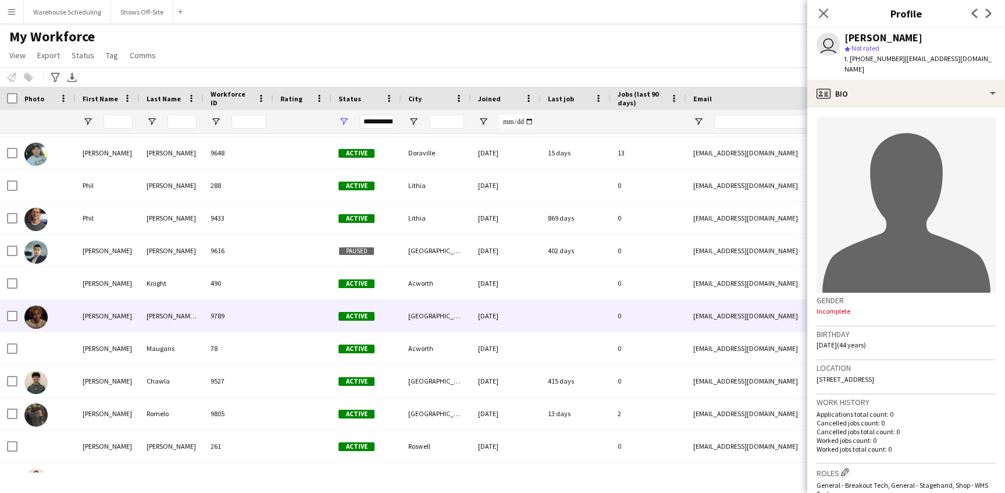
click at [42, 318] on img at bounding box center [35, 316] width 23 height 23
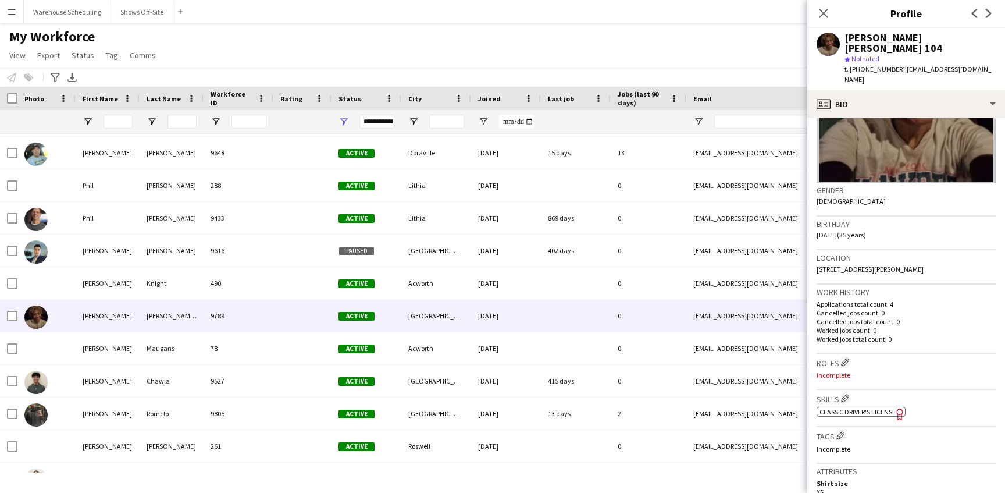
scroll to position [0, 0]
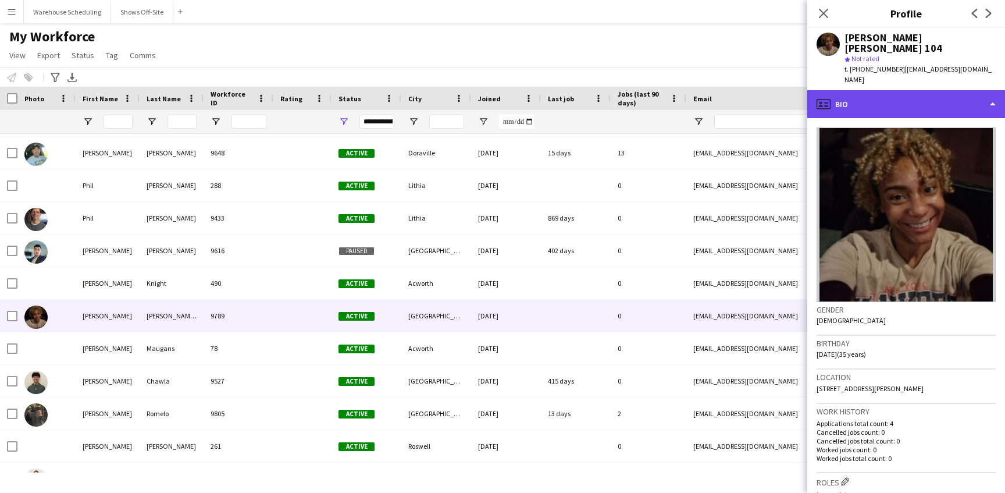
click at [902, 96] on div "profile Bio" at bounding box center [907, 104] width 198 height 28
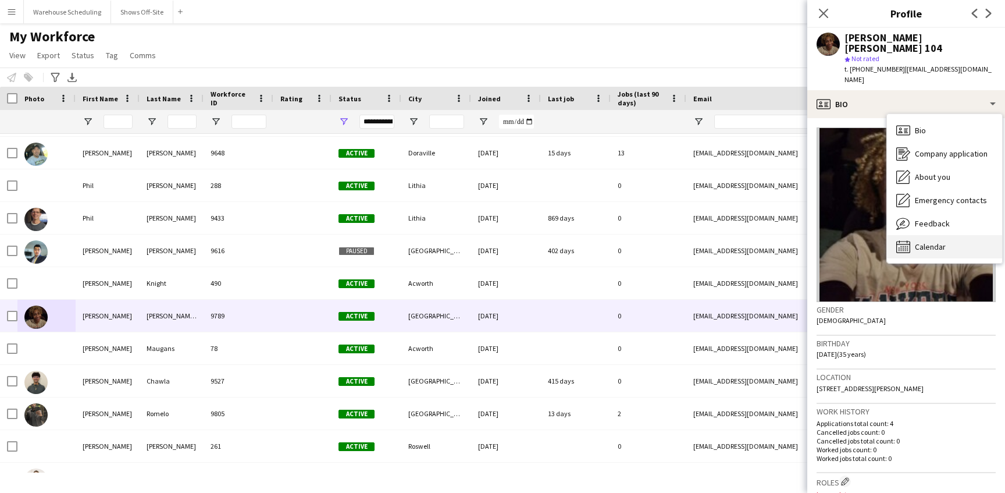
click at [926, 241] on span "Calendar" at bounding box center [930, 246] width 31 height 10
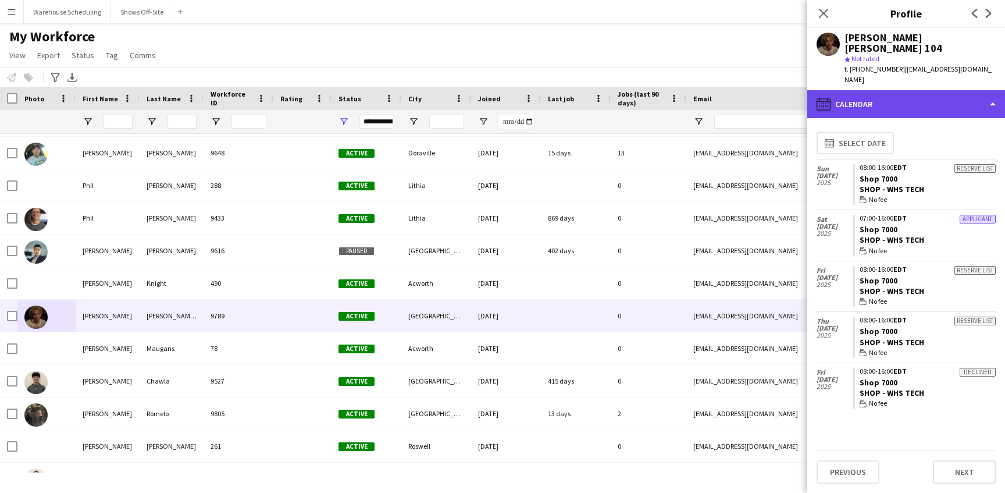
click at [894, 90] on div "calendar-full Calendar" at bounding box center [907, 104] width 198 height 28
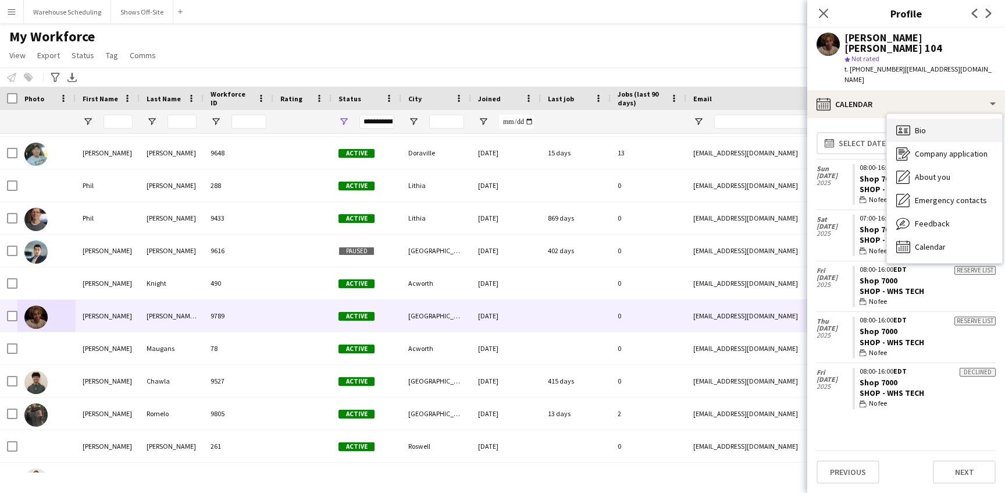
click at [915, 125] on span "Bio" at bounding box center [920, 130] width 11 height 10
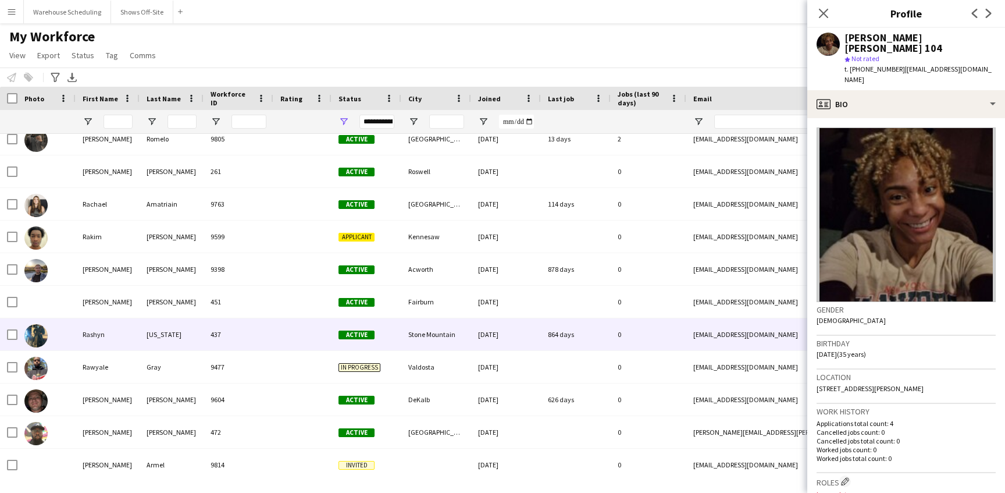
scroll to position [21276, 0]
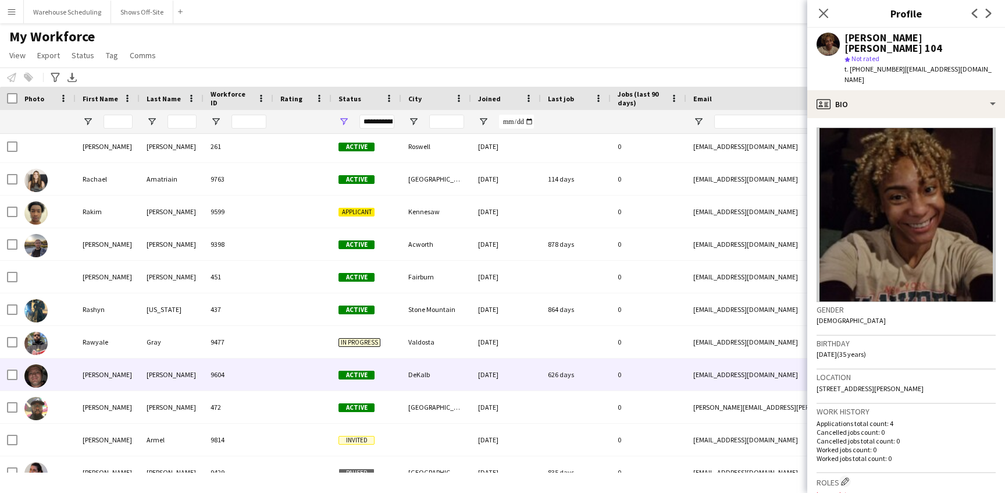
click at [41, 376] on img at bounding box center [35, 375] width 23 height 23
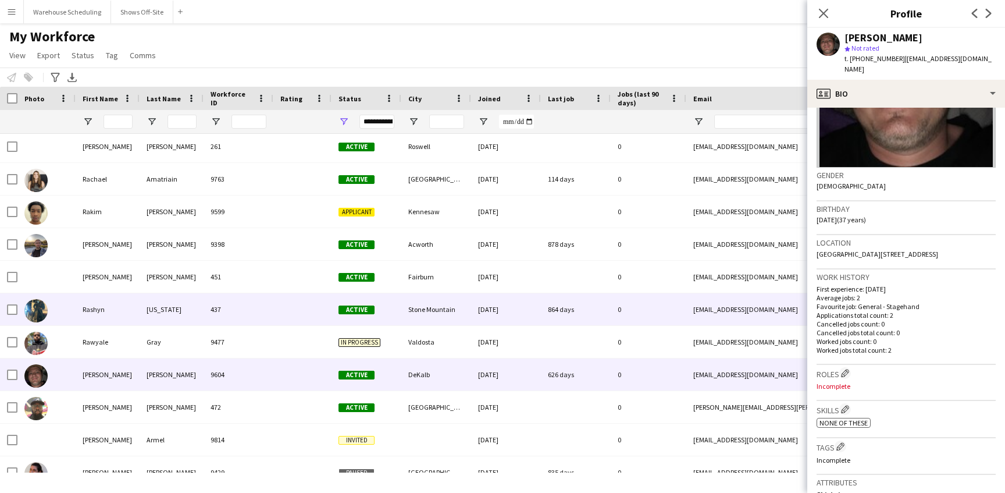
click at [45, 307] on img at bounding box center [35, 310] width 23 height 23
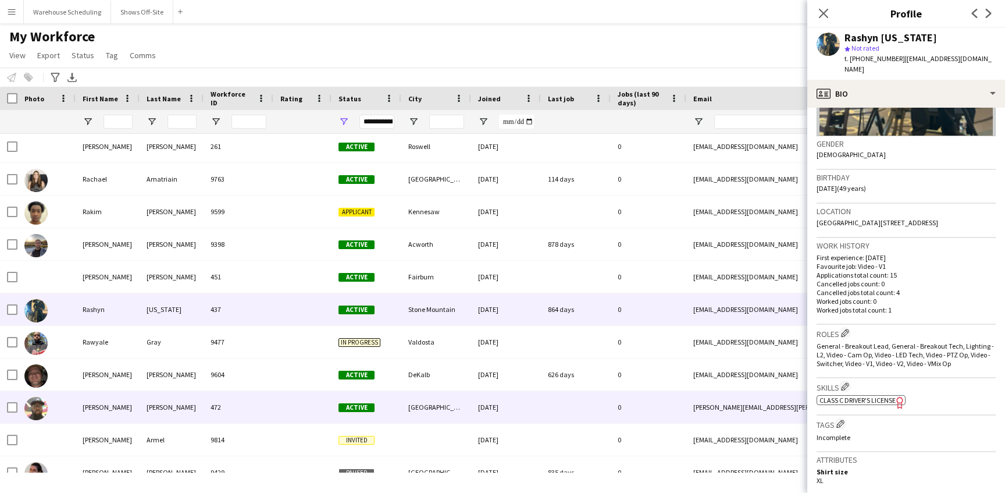
click at [34, 407] on img at bounding box center [35, 408] width 23 height 23
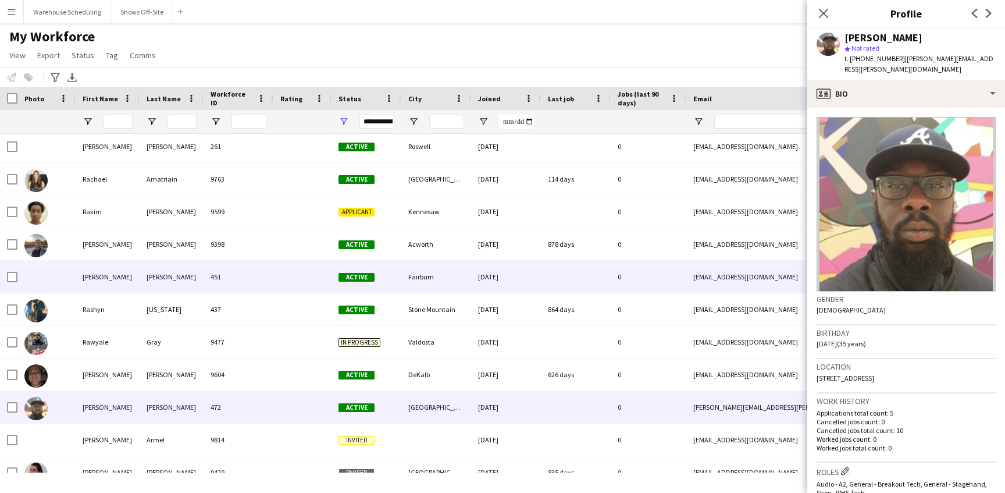
scroll to position [21238, 0]
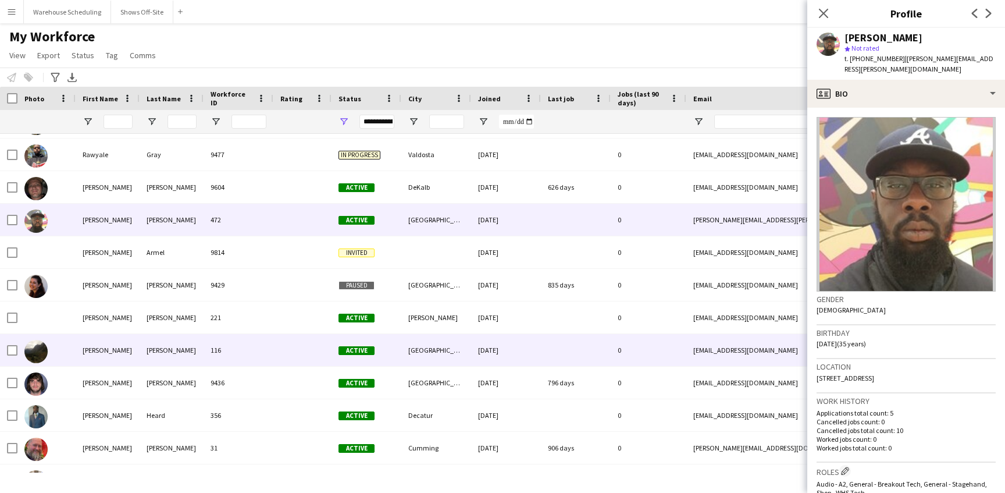
click at [38, 349] on img at bounding box center [35, 351] width 23 height 23
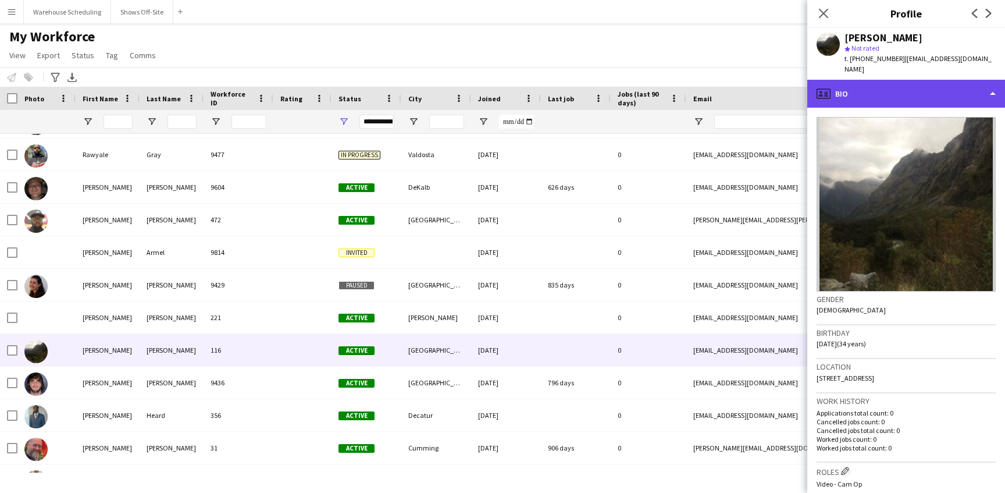
click at [907, 81] on div "profile Bio" at bounding box center [907, 94] width 198 height 28
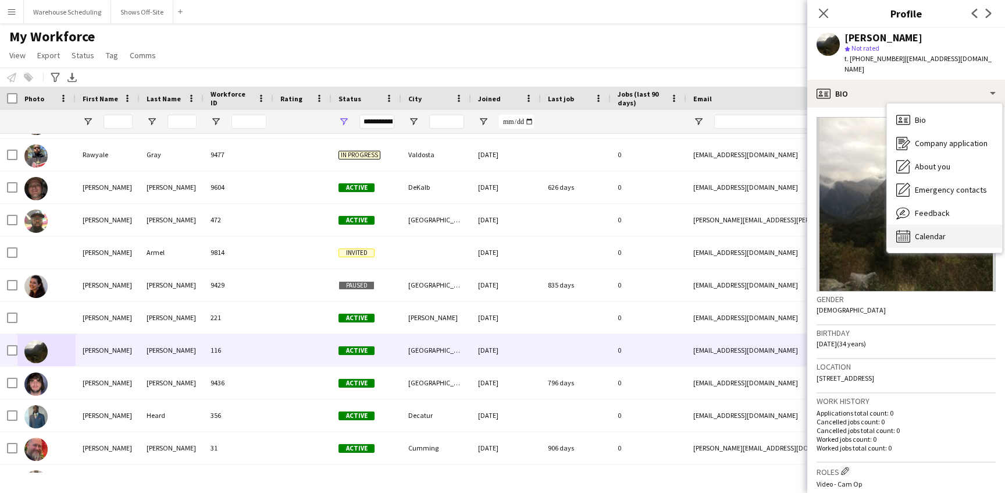
click at [941, 225] on div "Calendar Calendar" at bounding box center [944, 236] width 115 height 23
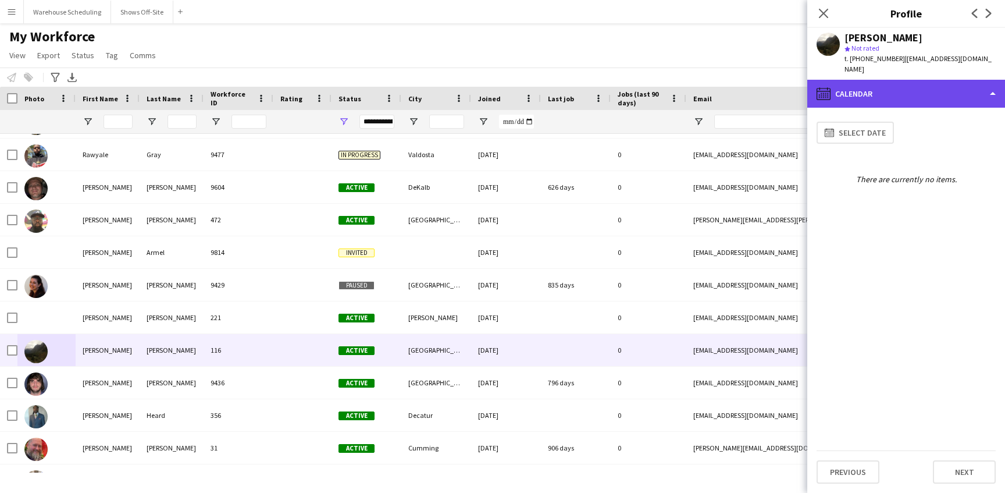
click at [900, 89] on div "calendar-full Calendar" at bounding box center [907, 94] width 198 height 28
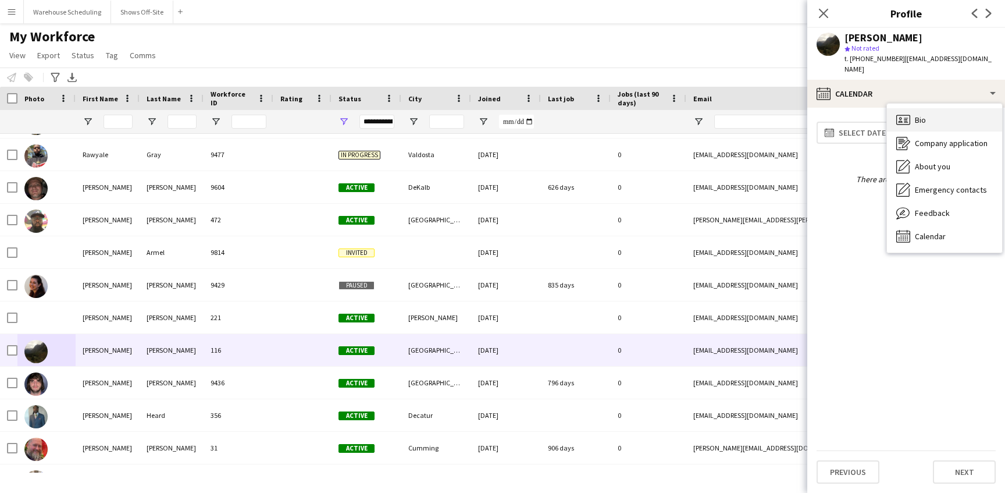
click at [923, 115] on span "Bio" at bounding box center [920, 120] width 11 height 10
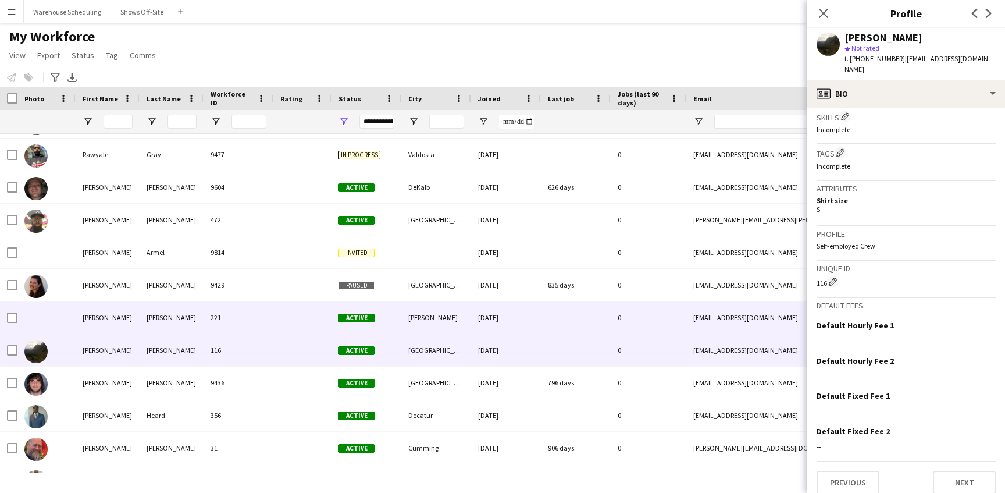
click at [49, 314] on div at bounding box center [46, 317] width 58 height 32
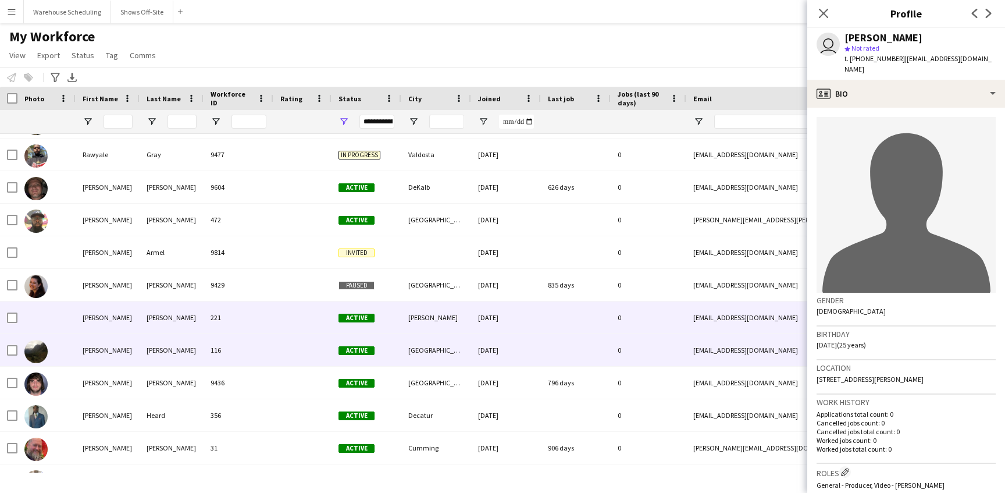
click at [44, 345] on img at bounding box center [35, 351] width 23 height 23
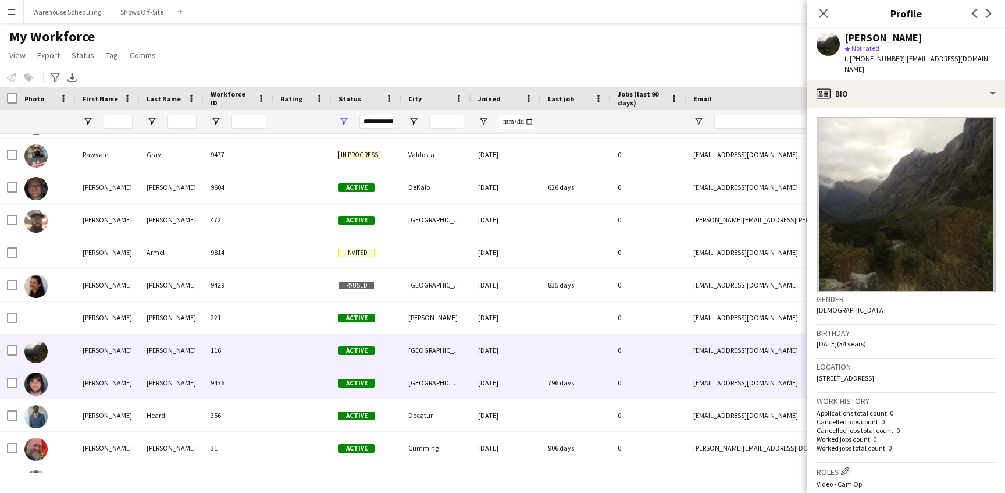
click at [38, 372] on img at bounding box center [35, 383] width 23 height 23
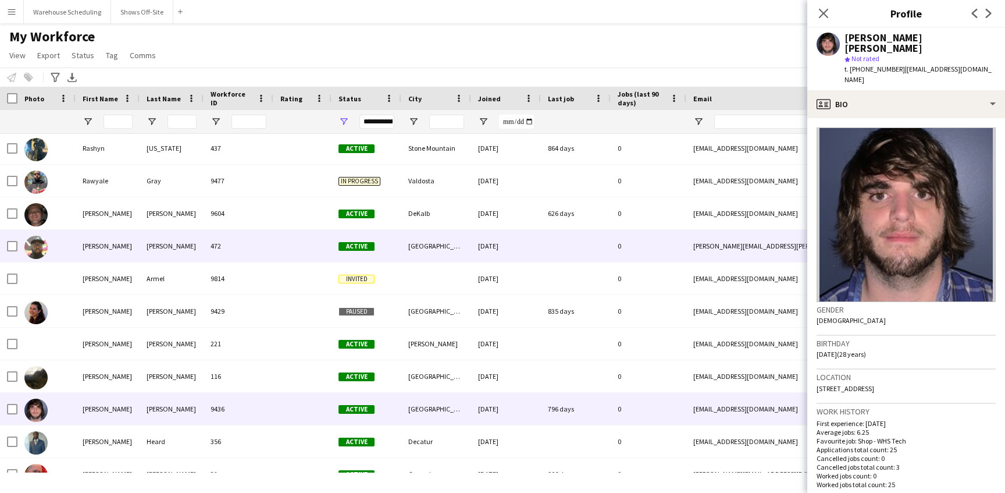
click at [44, 241] on img at bounding box center [35, 247] width 23 height 23
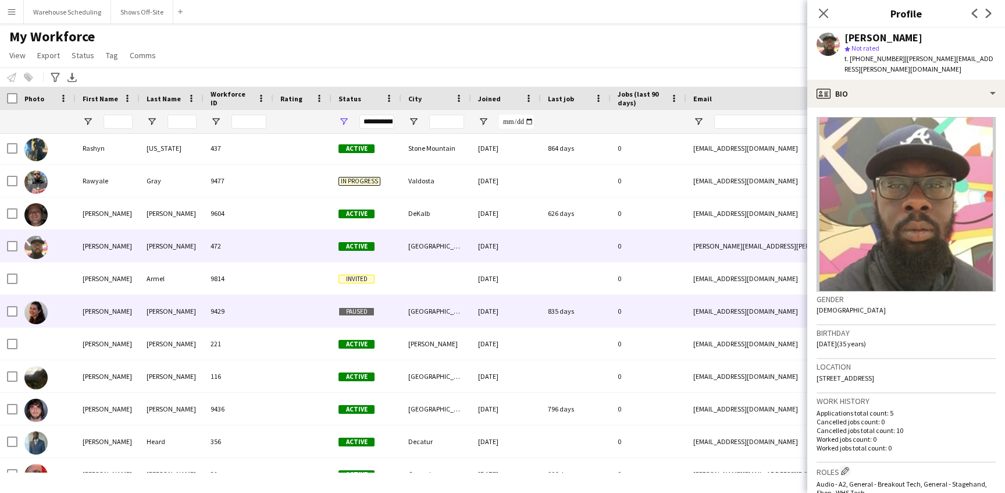
click at [36, 311] on img at bounding box center [35, 312] width 23 height 23
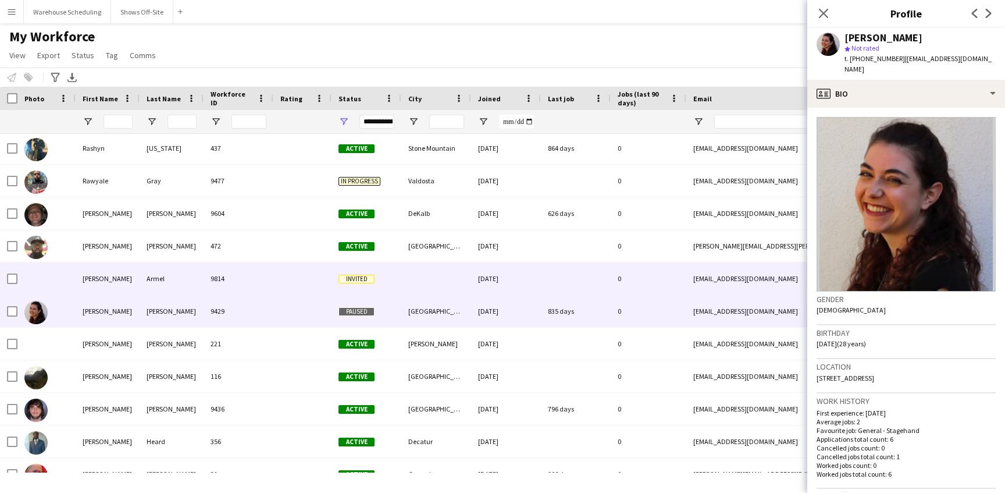
click at [47, 289] on div at bounding box center [46, 278] width 58 height 32
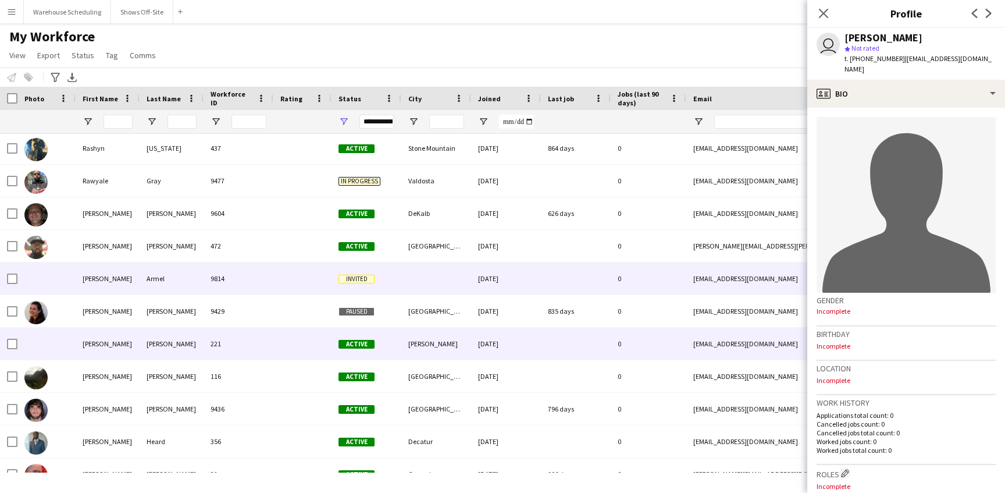
click at [42, 342] on div at bounding box center [46, 344] width 58 height 32
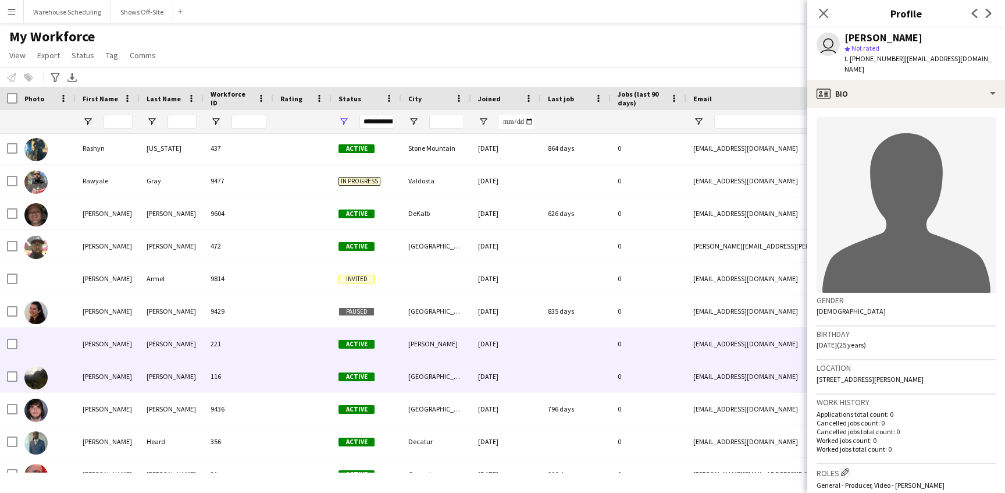
click at [37, 375] on img at bounding box center [35, 377] width 23 height 23
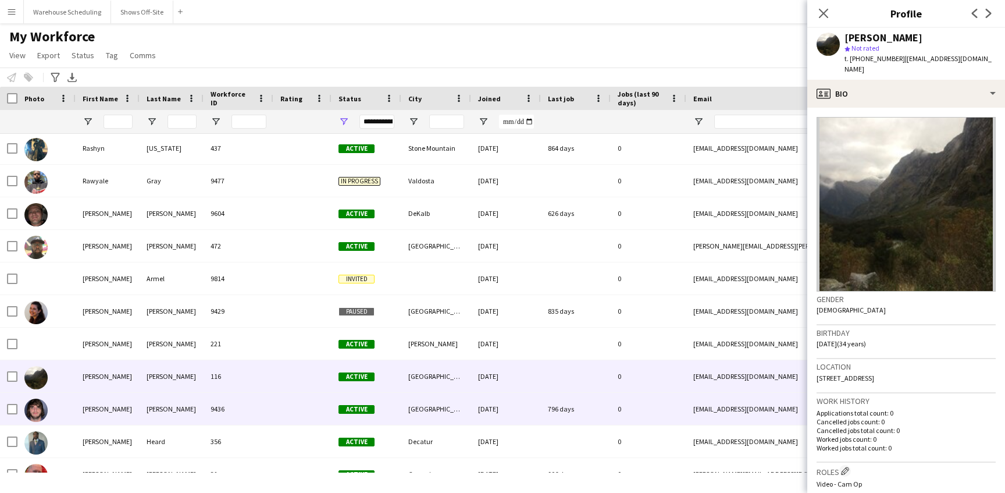
click at [41, 409] on img at bounding box center [35, 410] width 23 height 23
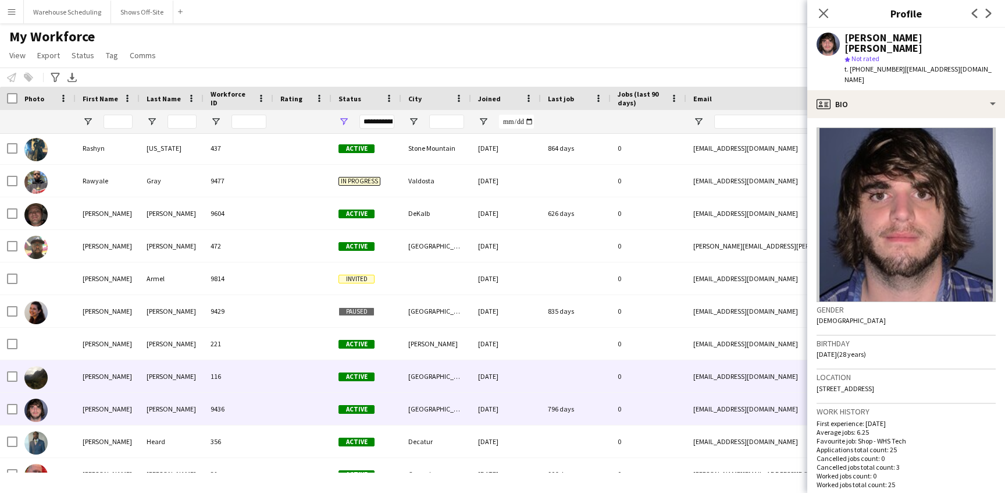
click at [42, 376] on img at bounding box center [35, 377] width 23 height 23
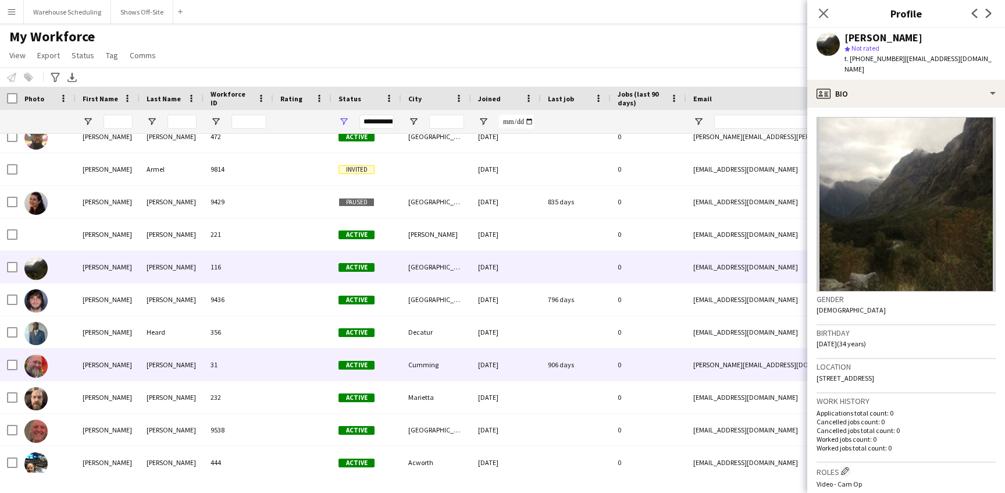
scroll to position [21554, 0]
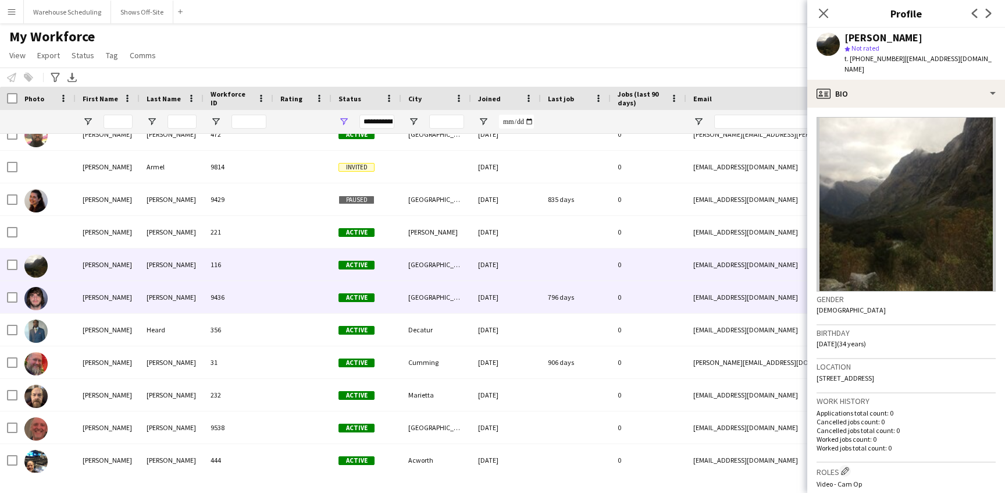
click at [36, 295] on img at bounding box center [35, 298] width 23 height 23
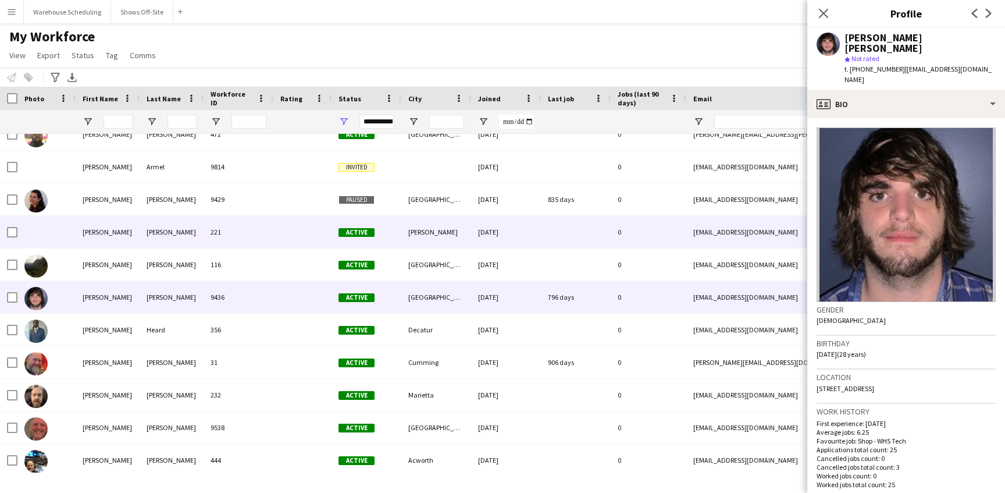
click at [318, 231] on div at bounding box center [302, 232] width 58 height 32
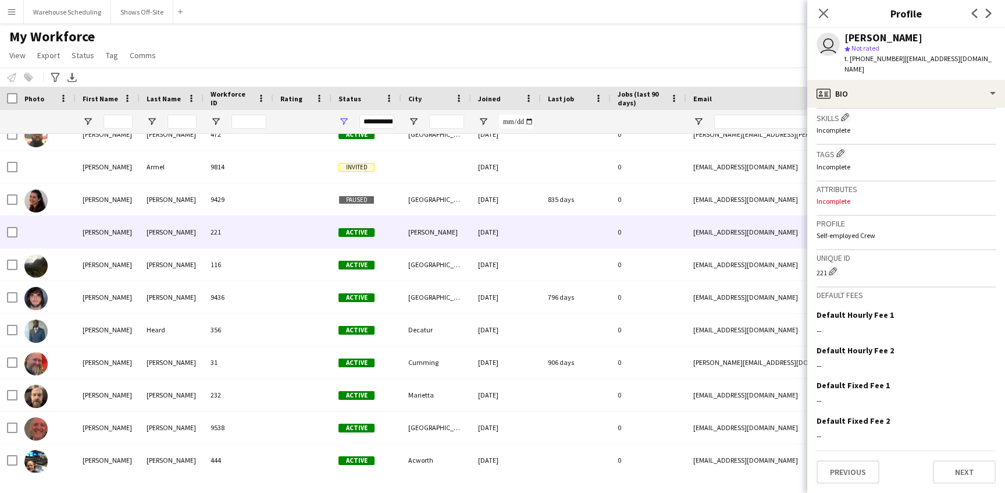
scroll to position [0, 0]
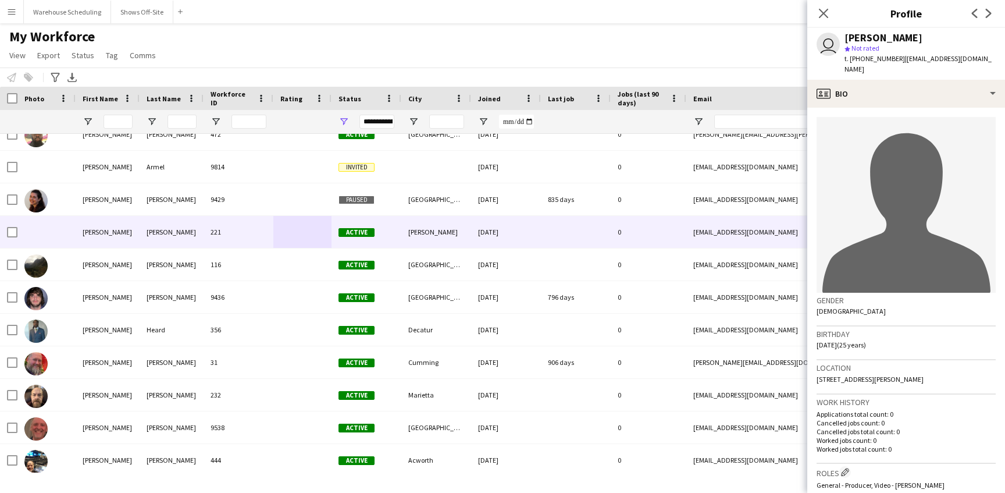
drag, startPoint x: 851, startPoint y: 67, endPoint x: 923, endPoint y: 61, distance: 72.4
click at [923, 61] on span "| [EMAIL_ADDRESS][DOMAIN_NAME]" at bounding box center [918, 63] width 147 height 19
copy span "midnightzoneproductions"
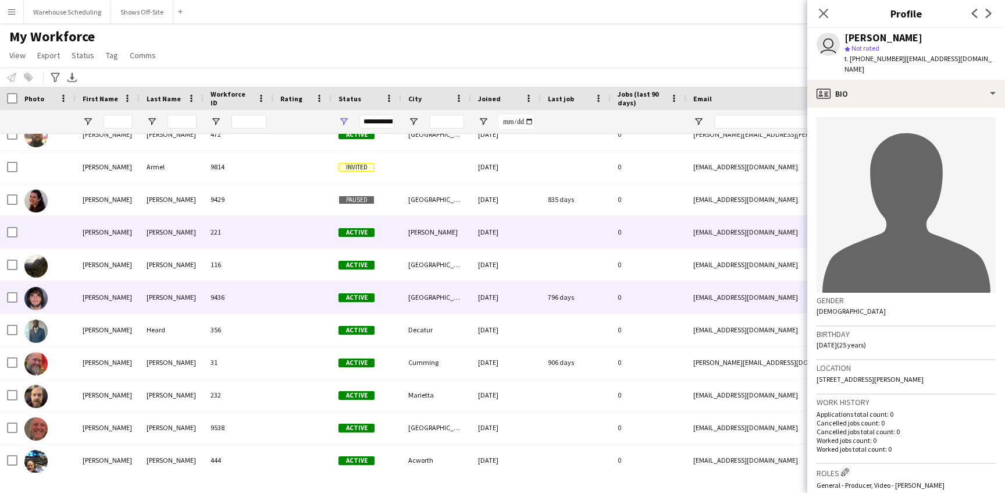
click at [43, 294] on img at bounding box center [35, 298] width 23 height 23
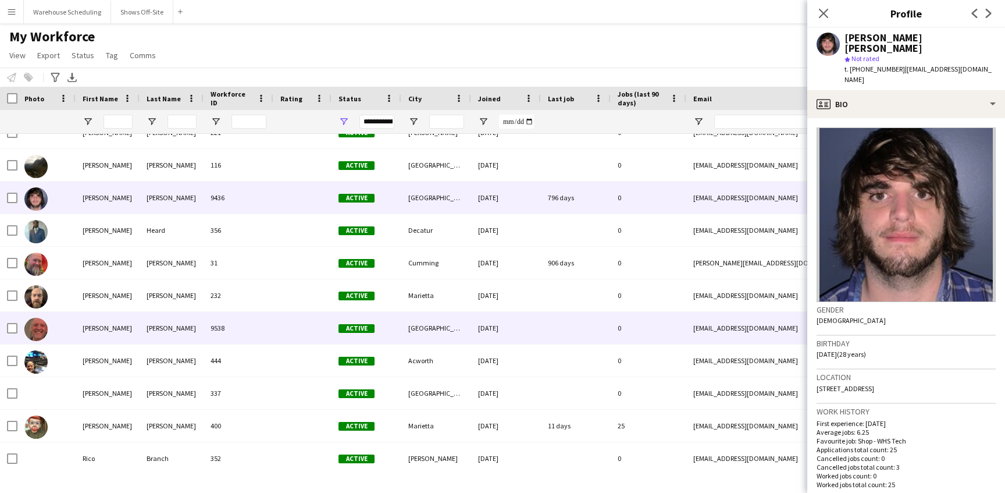
scroll to position [21653, 0]
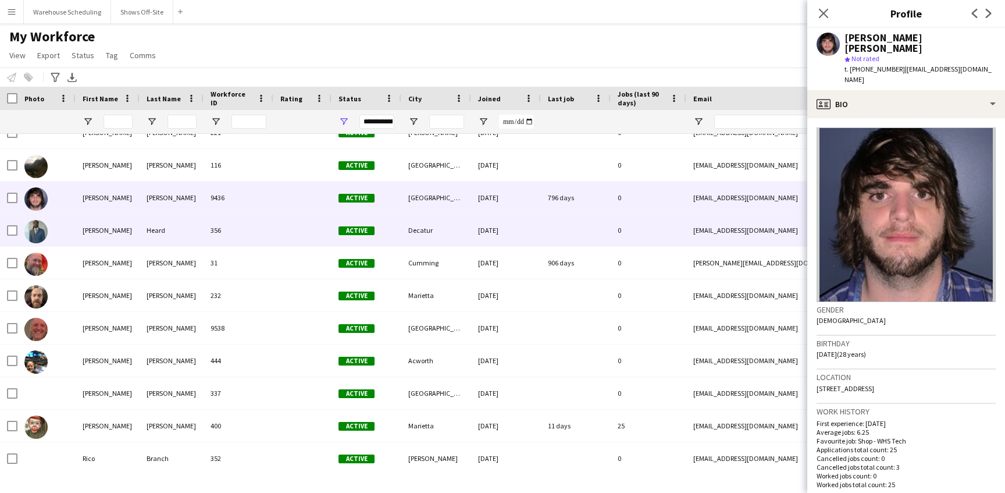
click at [35, 222] on img at bounding box center [35, 231] width 23 height 23
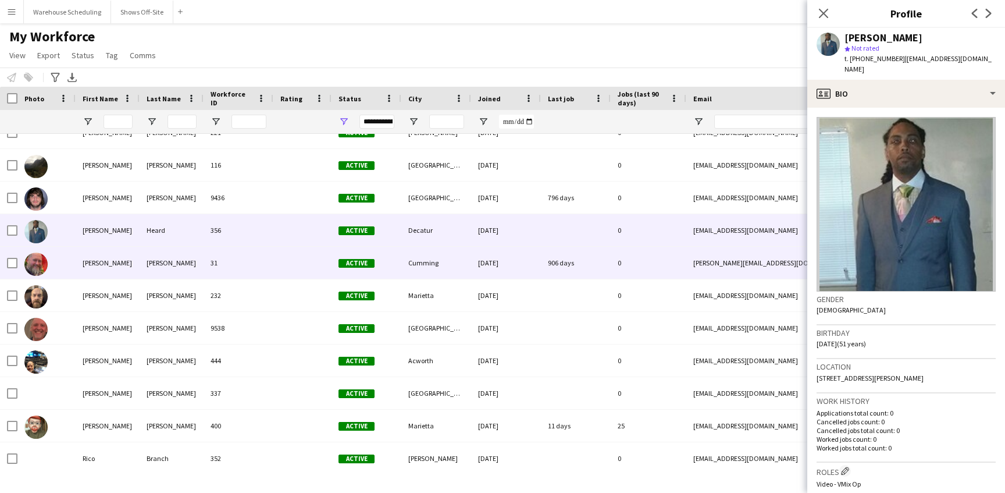
click at [42, 253] on div at bounding box center [35, 263] width 23 height 33
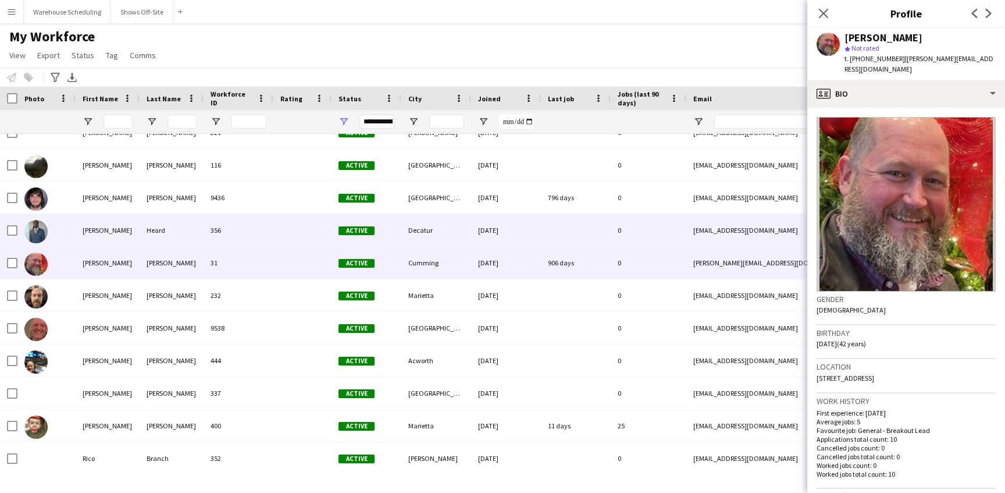
click at [42, 236] on img at bounding box center [35, 231] width 23 height 23
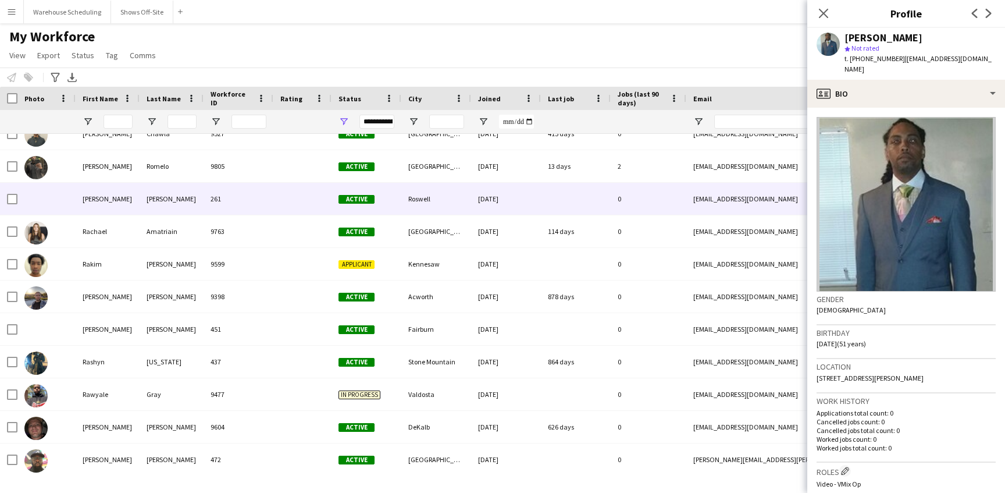
scroll to position [21194, 0]
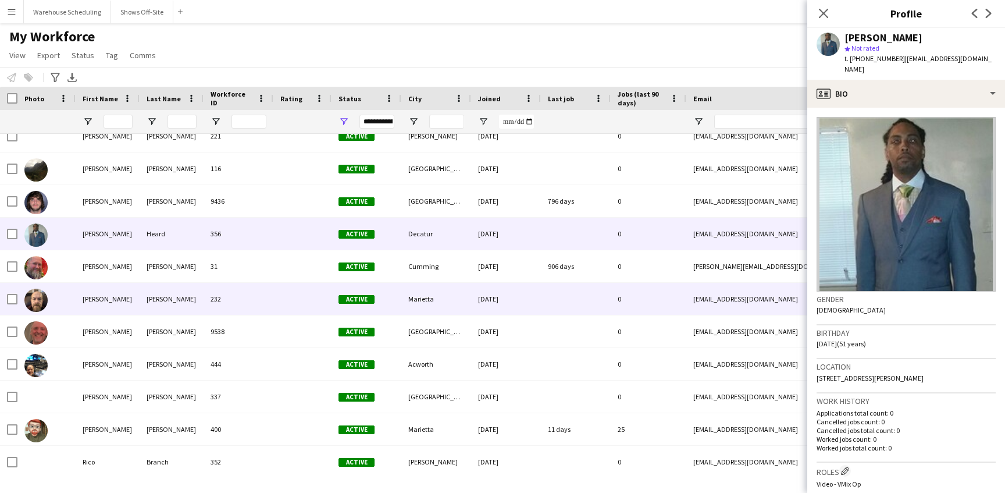
click at [89, 293] on div "[PERSON_NAME]" at bounding box center [108, 299] width 64 height 32
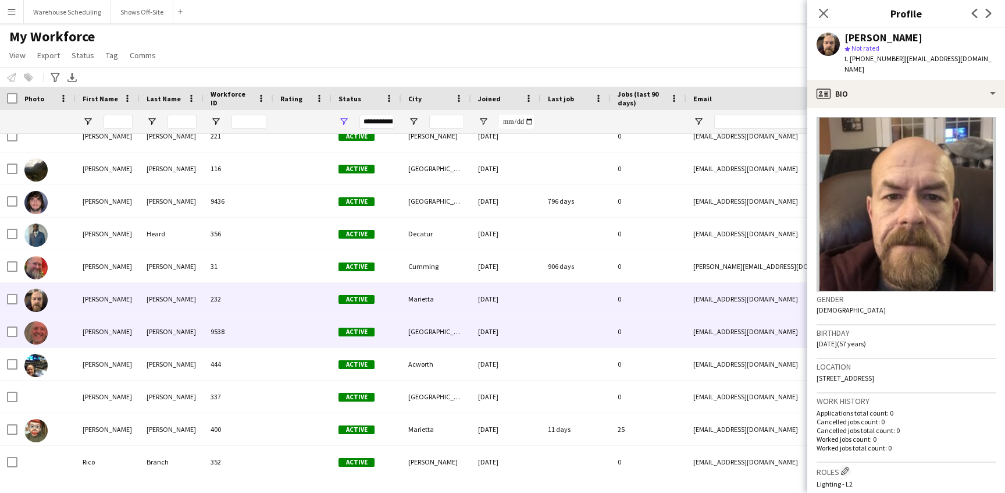
click at [41, 336] on img at bounding box center [35, 332] width 23 height 23
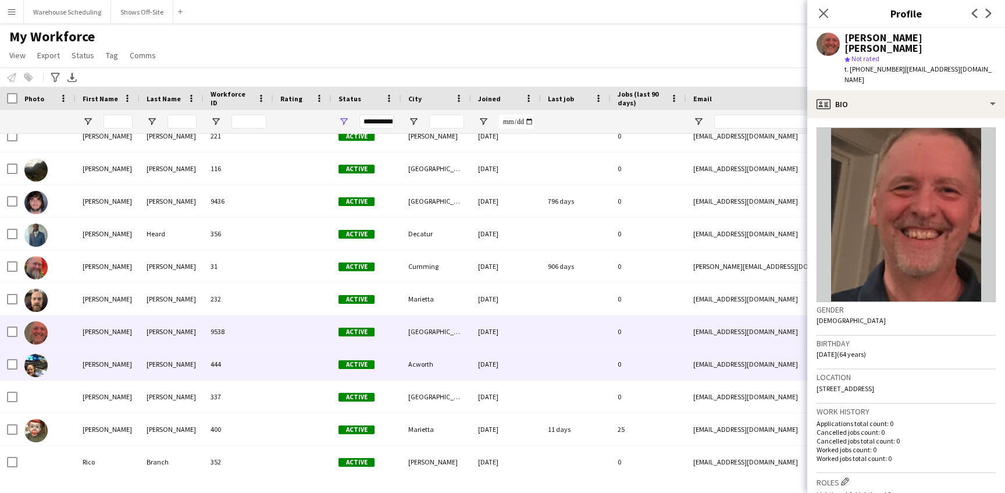
click at [48, 353] on div at bounding box center [46, 364] width 58 height 32
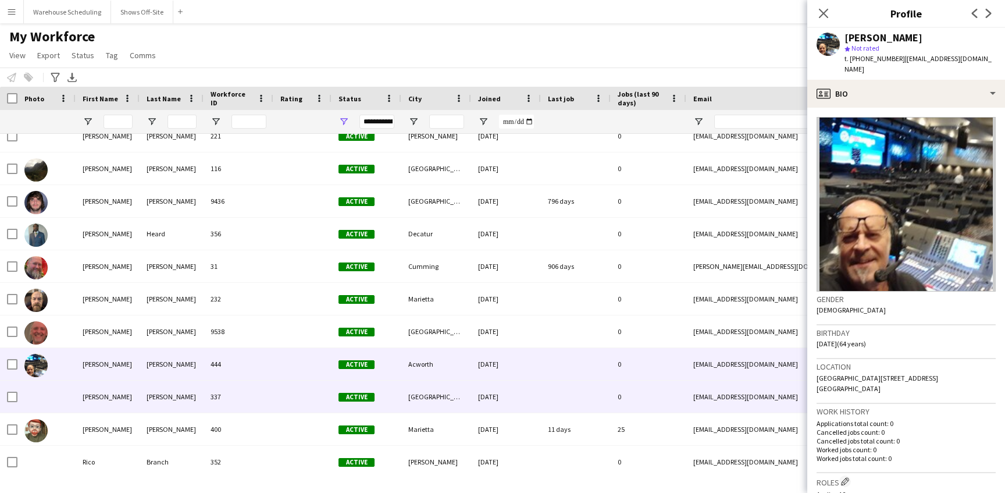
click at [157, 392] on div "[PERSON_NAME]" at bounding box center [172, 397] width 64 height 32
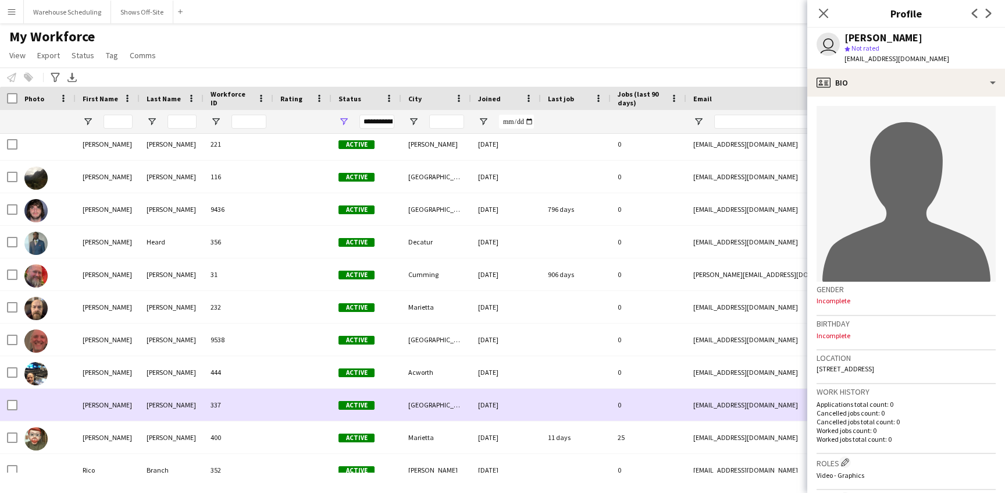
click at [34, 376] on img at bounding box center [35, 373] width 23 height 23
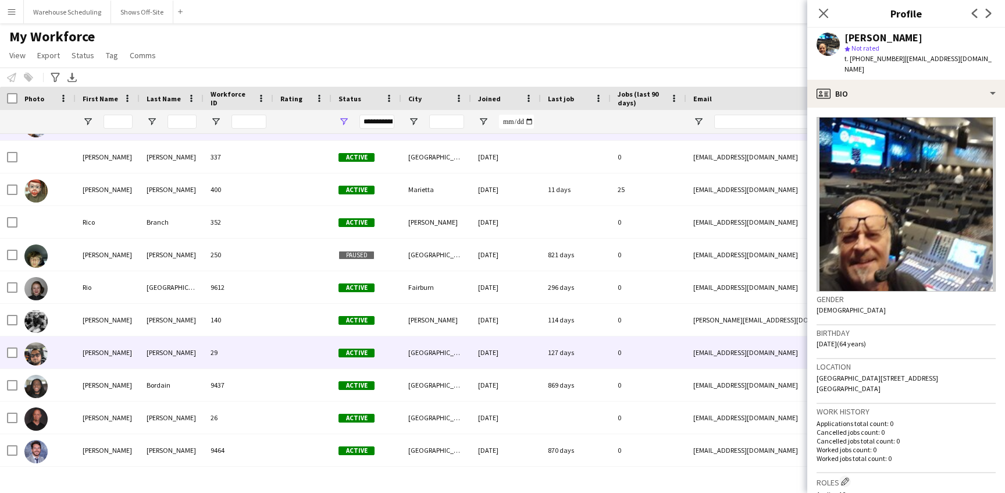
scroll to position [21967, 0]
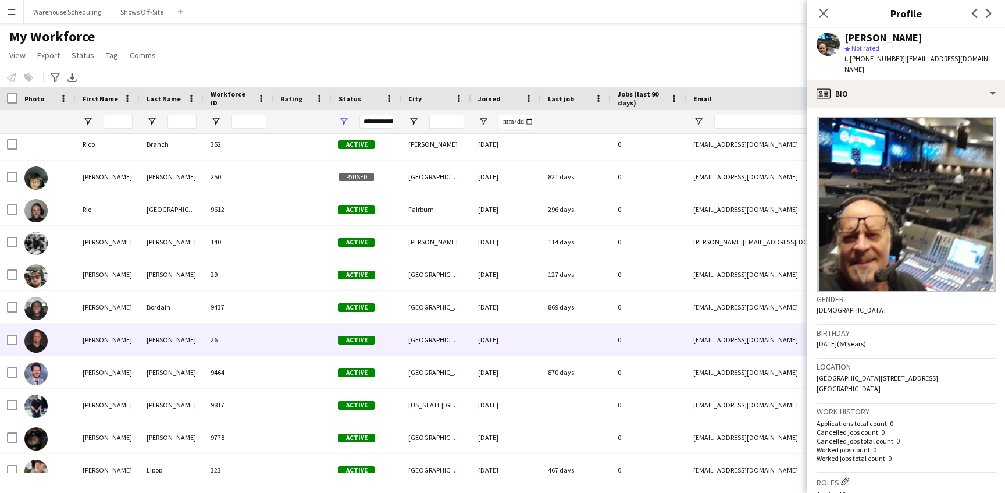
click at [47, 346] on div at bounding box center [35, 340] width 23 height 33
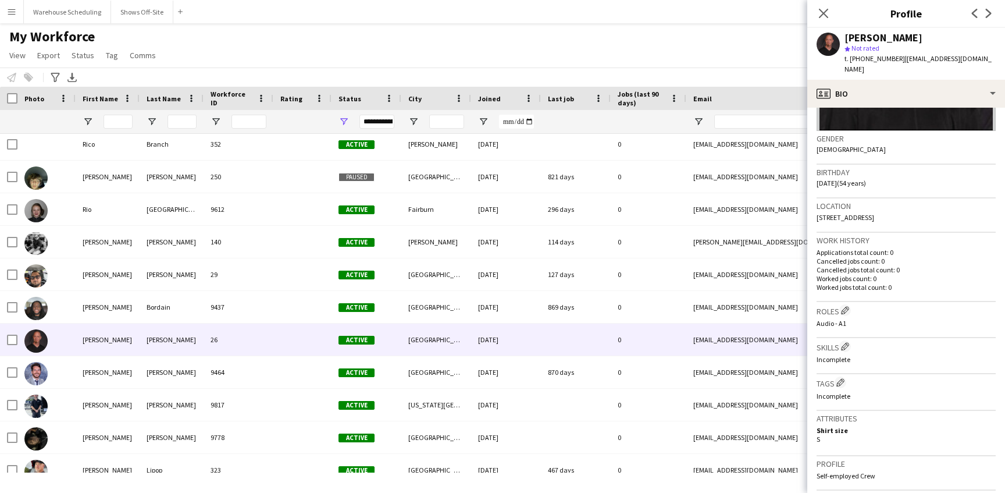
scroll to position [0, 0]
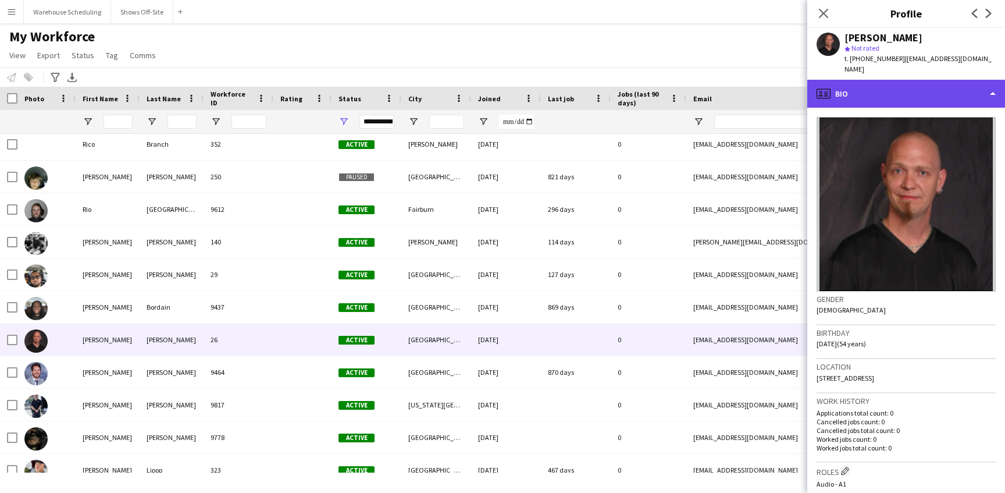
click at [887, 103] on div "profile Bio" at bounding box center [907, 94] width 198 height 28
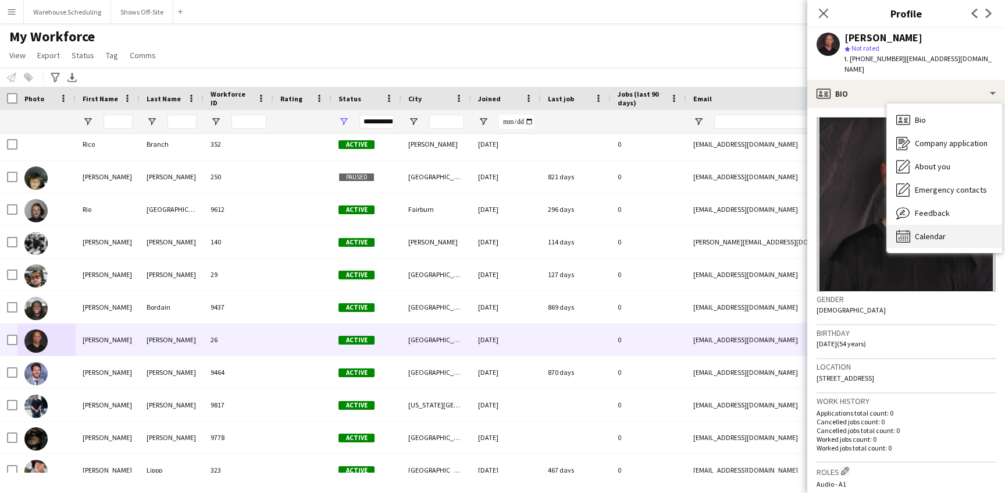
click at [936, 238] on span "Calendar" at bounding box center [930, 236] width 31 height 10
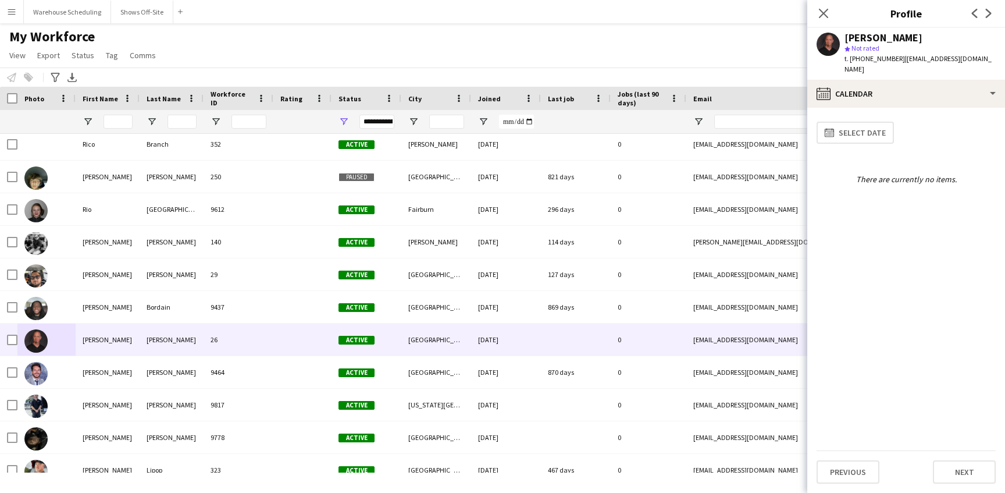
click at [860, 74] on div "t. [PHONE_NUMBER] | [EMAIL_ADDRESS][DOMAIN_NAME]" at bounding box center [920, 64] width 151 height 21
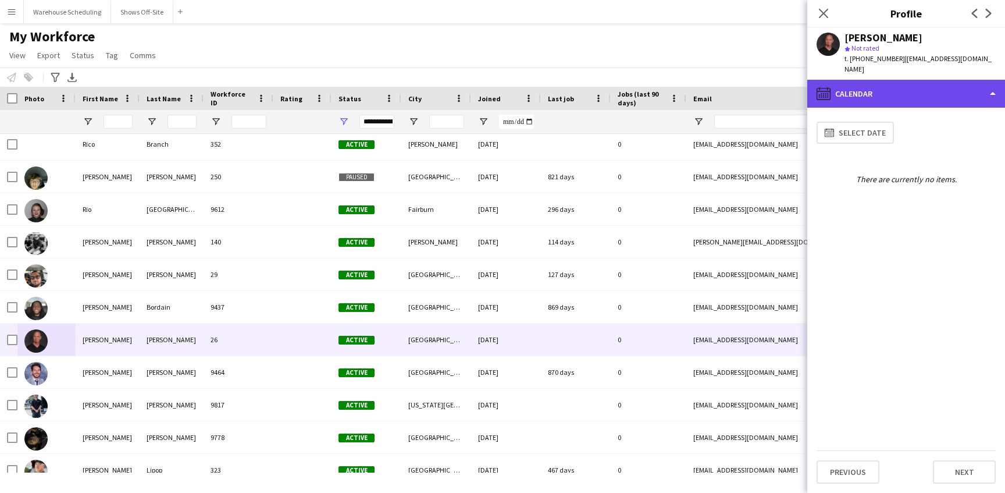
click at [860, 97] on div "calendar-full Calendar" at bounding box center [907, 94] width 198 height 28
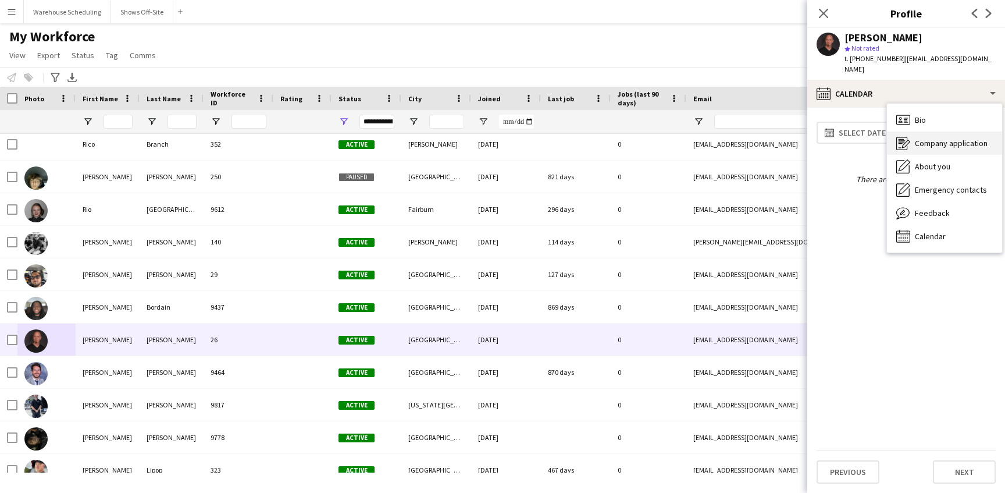
click at [905, 133] on div "Company application Company application" at bounding box center [944, 143] width 115 height 23
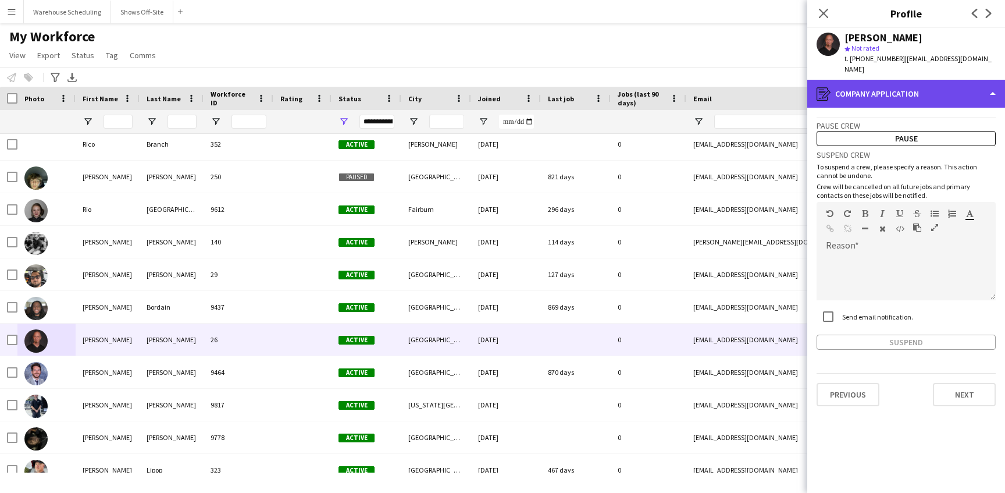
click at [920, 98] on div "register Company application" at bounding box center [907, 94] width 198 height 28
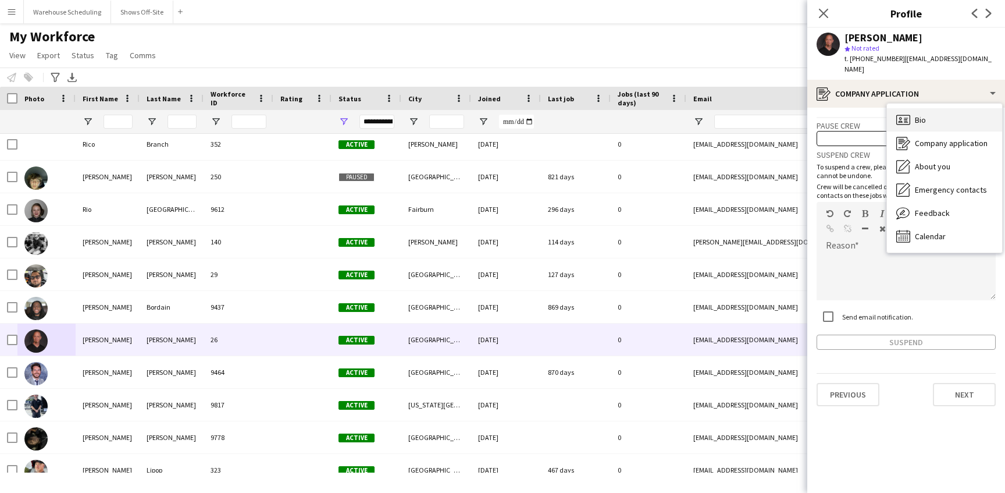
click at [920, 115] on span "Bio" at bounding box center [920, 120] width 11 height 10
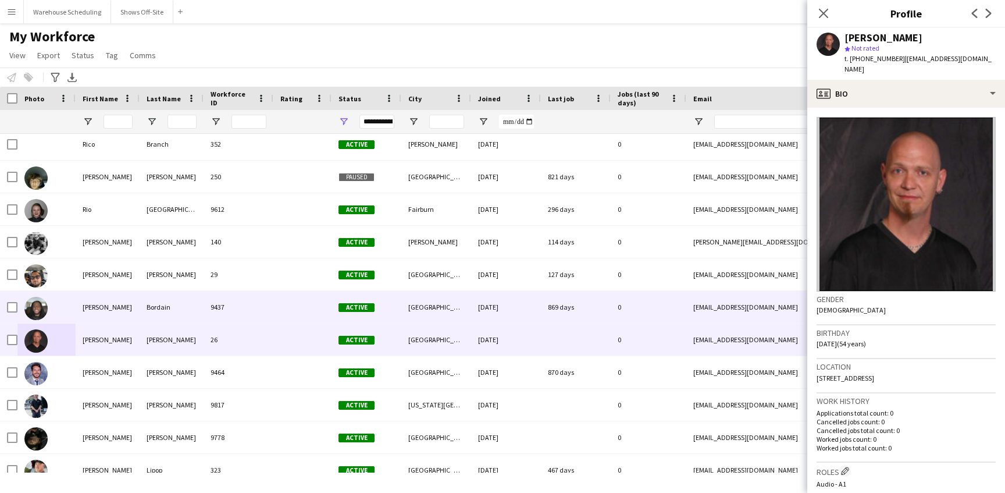
click at [52, 307] on div at bounding box center [46, 307] width 58 height 32
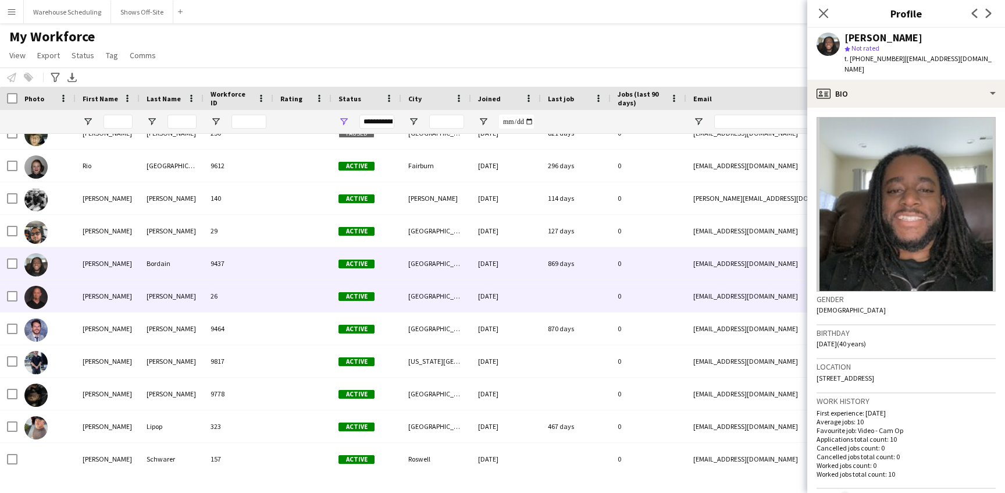
scroll to position [22020, 0]
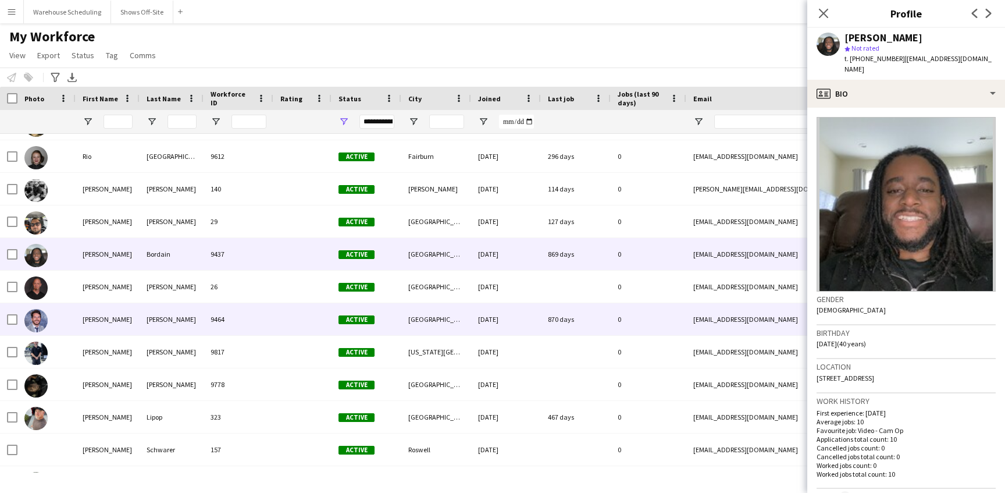
click at [35, 325] on img at bounding box center [35, 320] width 23 height 23
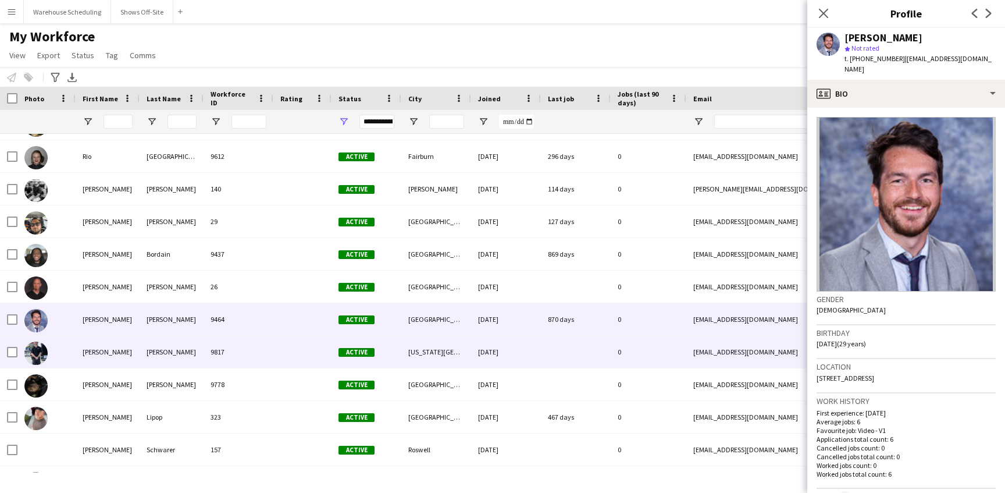
click at [33, 351] on img at bounding box center [35, 353] width 23 height 23
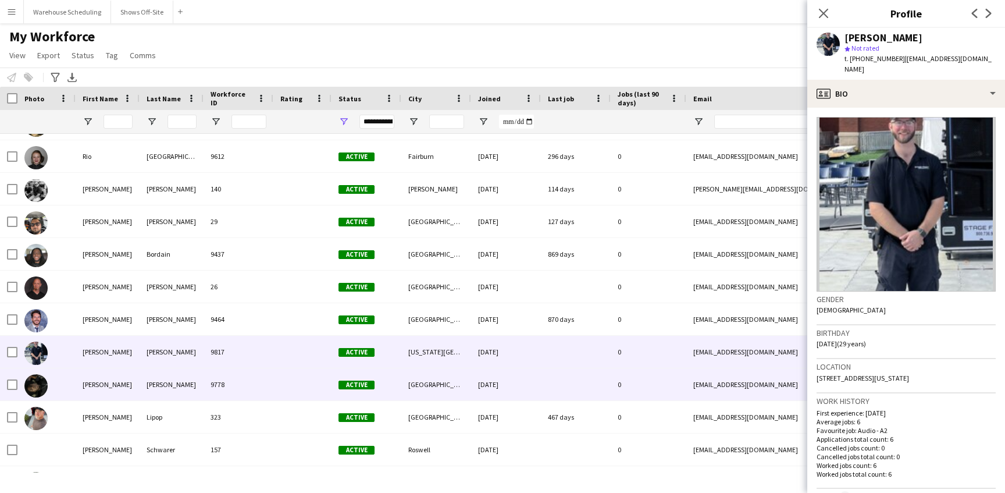
click at [31, 381] on img at bounding box center [35, 385] width 23 height 23
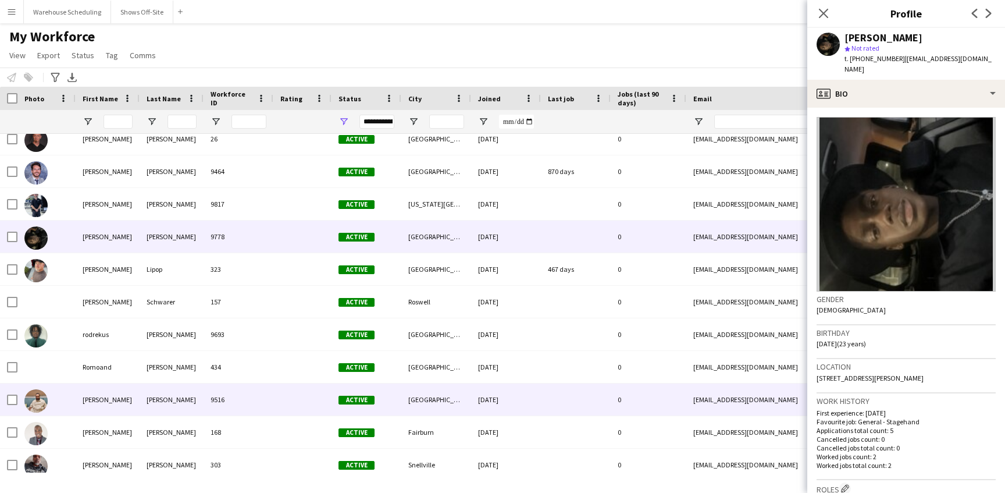
scroll to position [22180, 0]
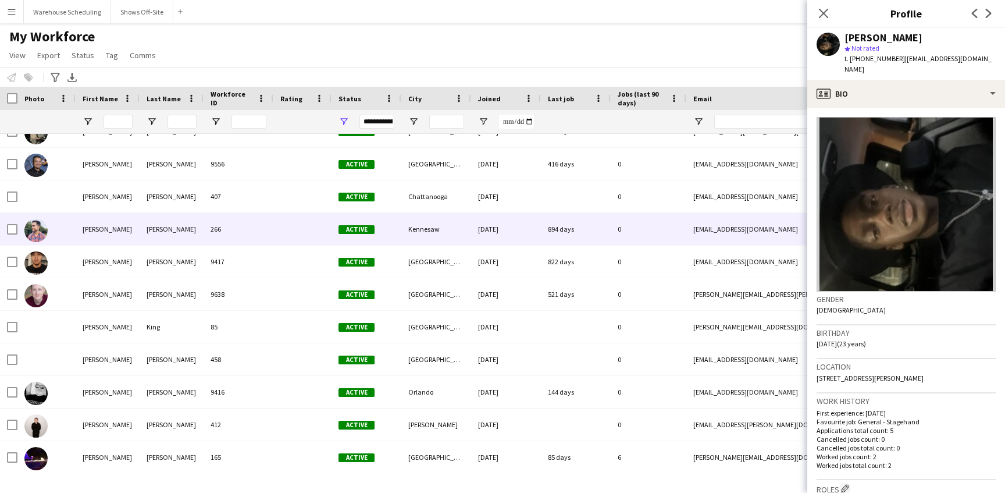
click at [37, 229] on img at bounding box center [35, 230] width 23 height 23
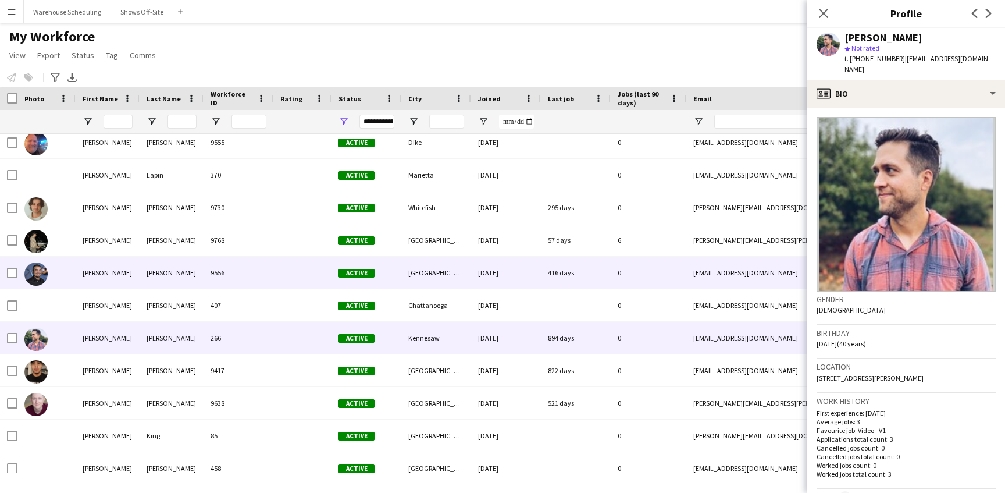
click at [44, 268] on img at bounding box center [35, 273] width 23 height 23
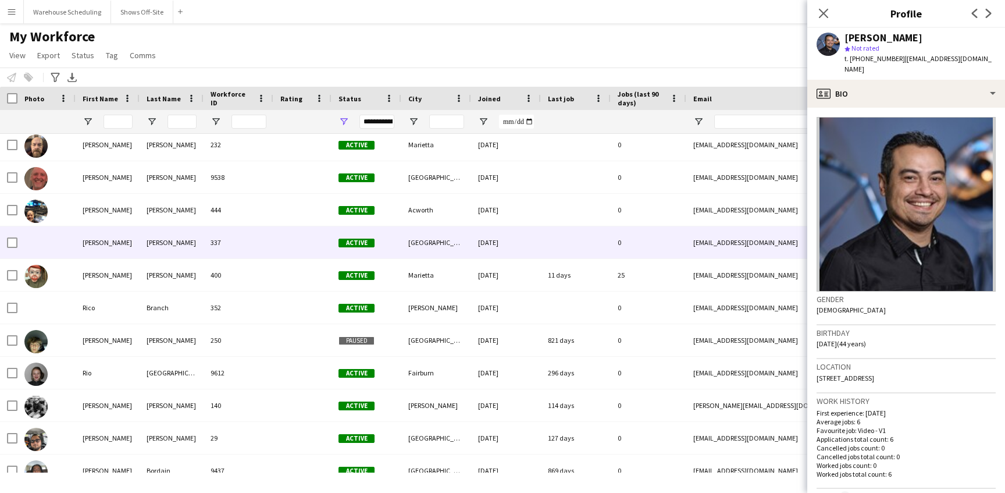
click at [116, 246] on div "[PERSON_NAME]" at bounding box center [108, 242] width 64 height 32
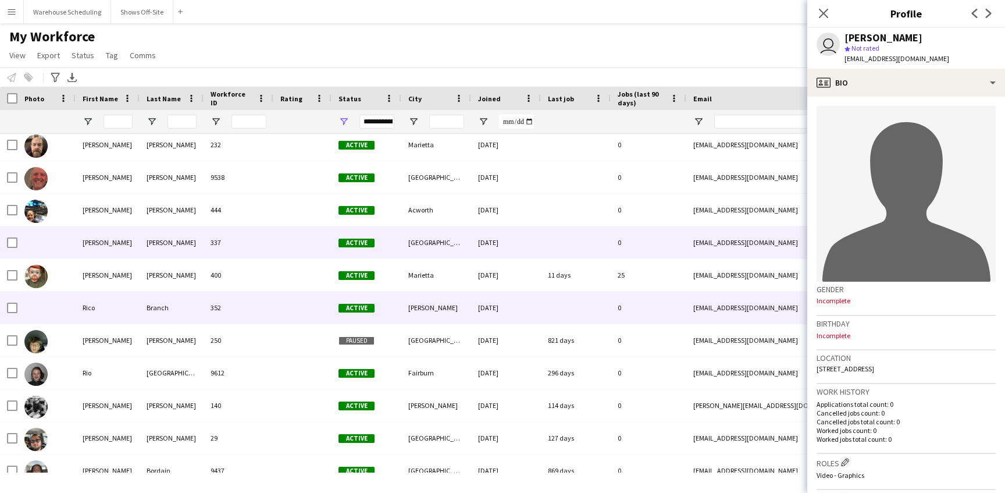
click at [285, 297] on div at bounding box center [302, 308] width 58 height 32
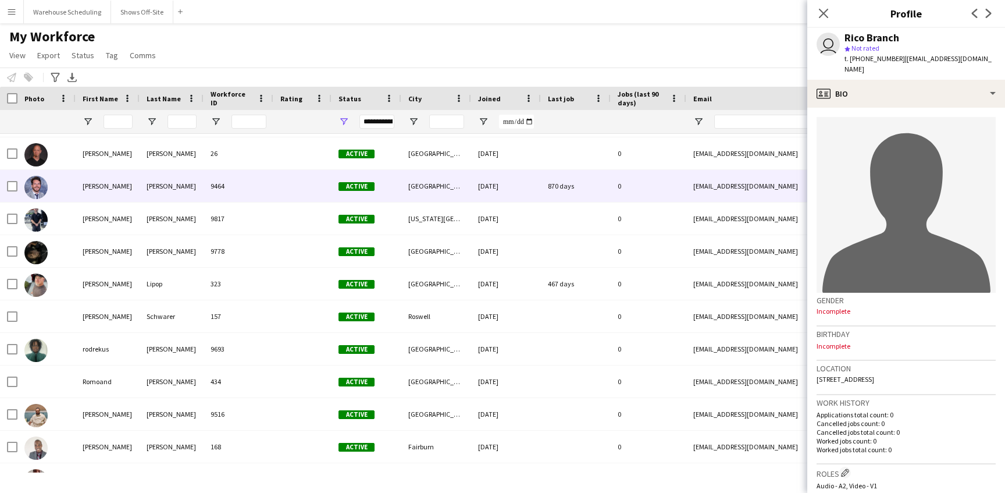
click at [155, 193] on div "[PERSON_NAME]" at bounding box center [172, 186] width 64 height 32
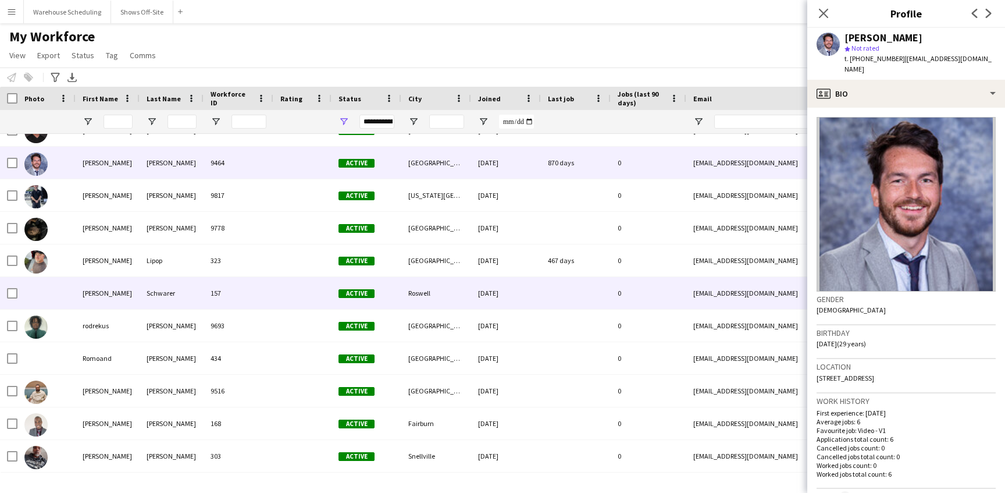
click at [171, 298] on div "Schwarer" at bounding box center [172, 293] width 64 height 32
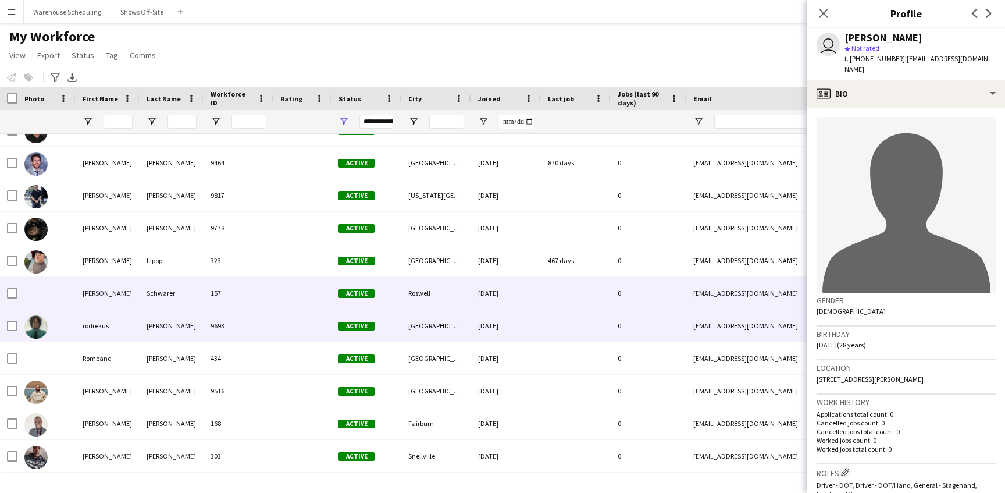
click at [205, 324] on div "9693" at bounding box center [239, 326] width 70 height 32
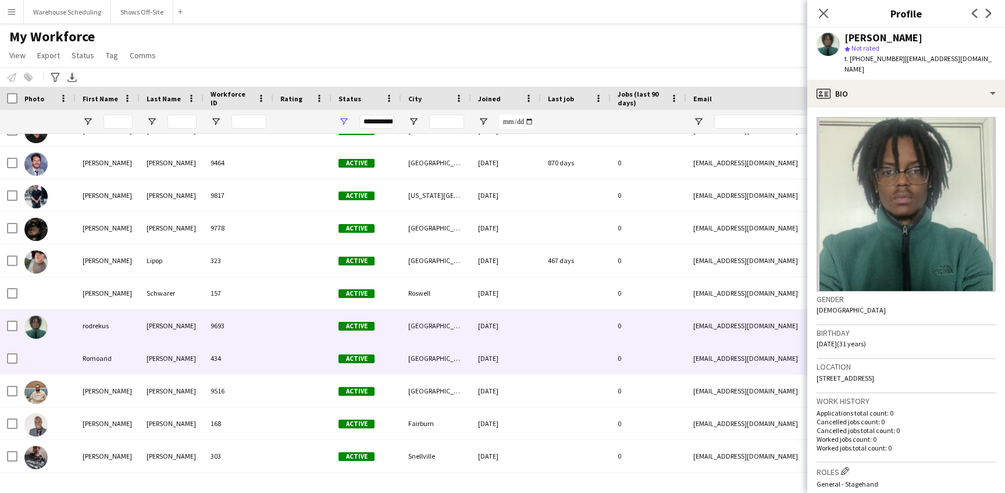
click at [69, 362] on div at bounding box center [46, 358] width 58 height 32
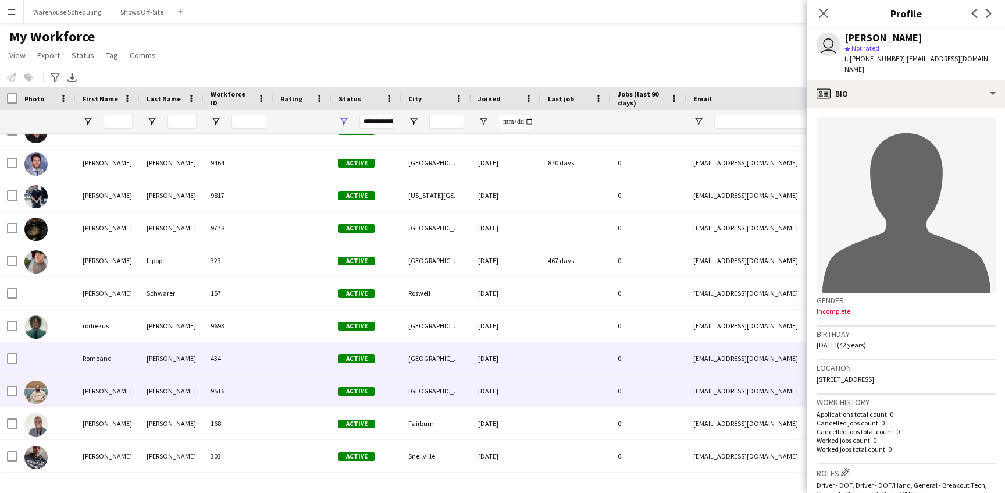
click at [95, 393] on div "[PERSON_NAME]" at bounding box center [108, 391] width 64 height 32
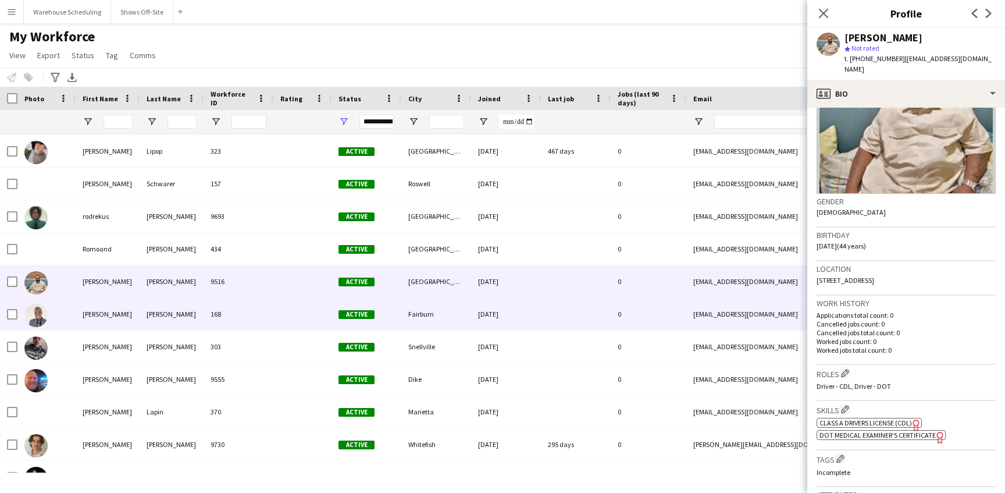
click at [93, 317] on div "[PERSON_NAME]" at bounding box center [108, 314] width 64 height 32
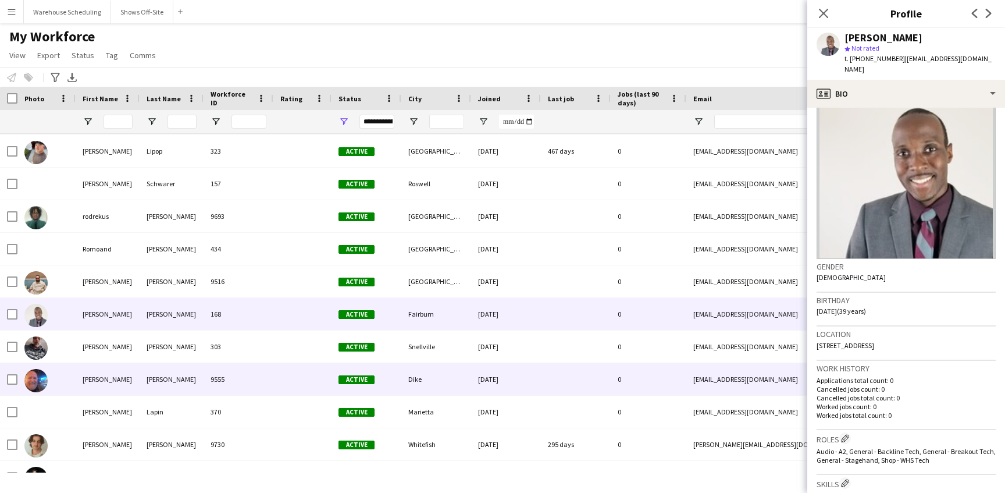
click at [222, 374] on div "9555" at bounding box center [239, 379] width 70 height 32
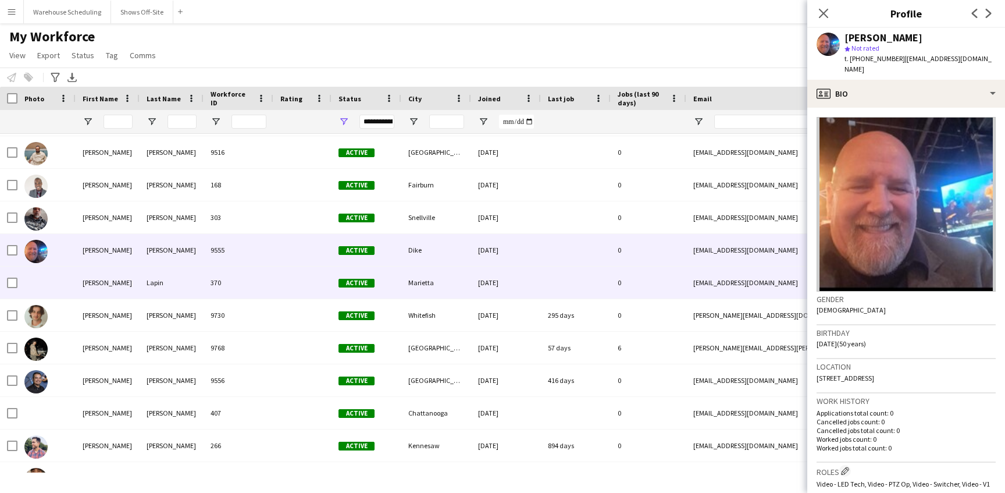
click at [109, 278] on div "[PERSON_NAME]" at bounding box center [108, 282] width 64 height 32
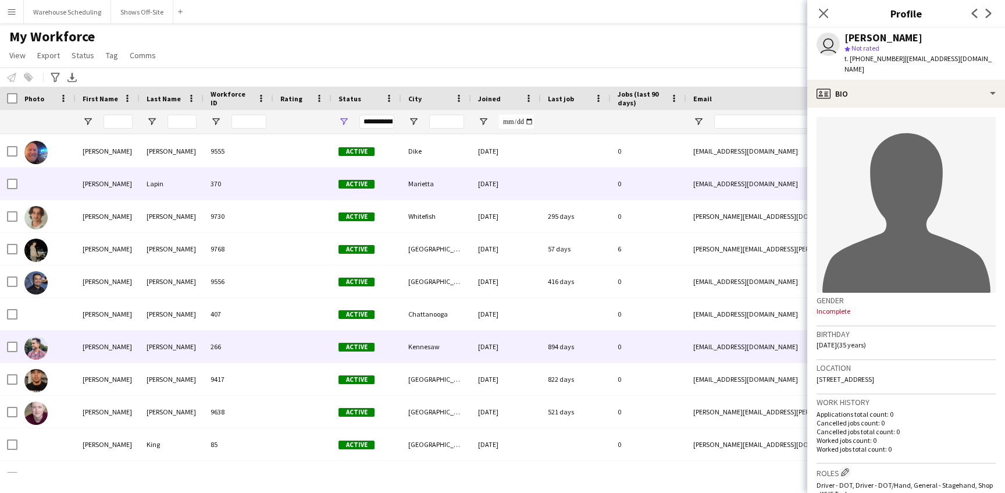
scroll to position [22519, 0]
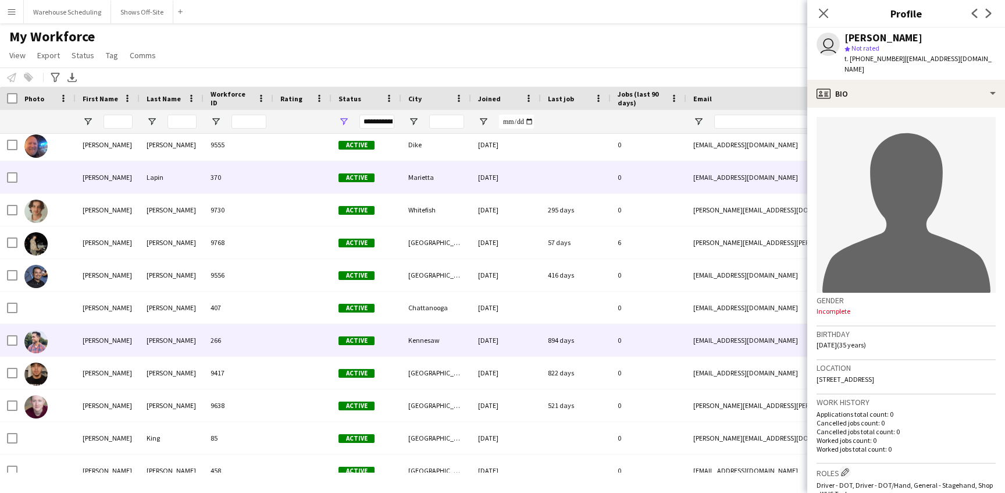
click at [244, 322] on div "407" at bounding box center [239, 308] width 70 height 32
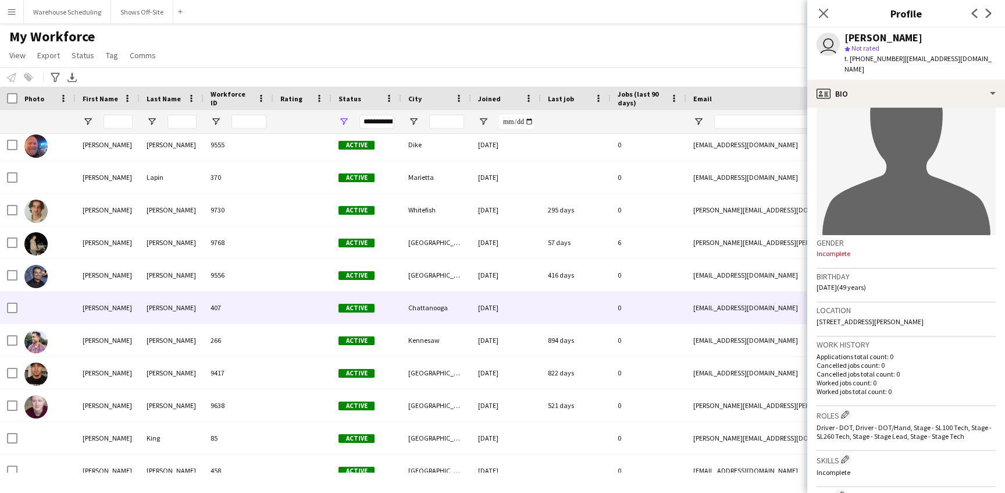
scroll to position [59, 0]
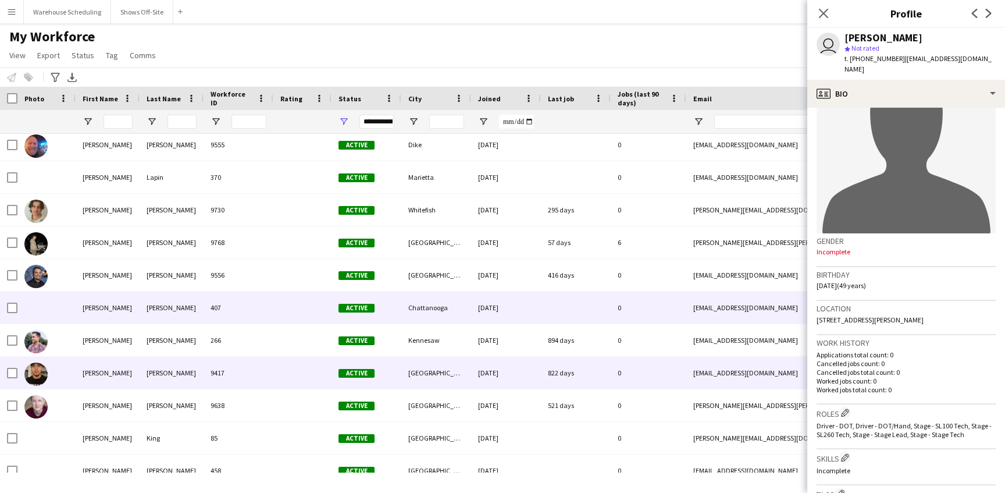
click at [105, 381] on div "[PERSON_NAME]" at bounding box center [108, 373] width 64 height 32
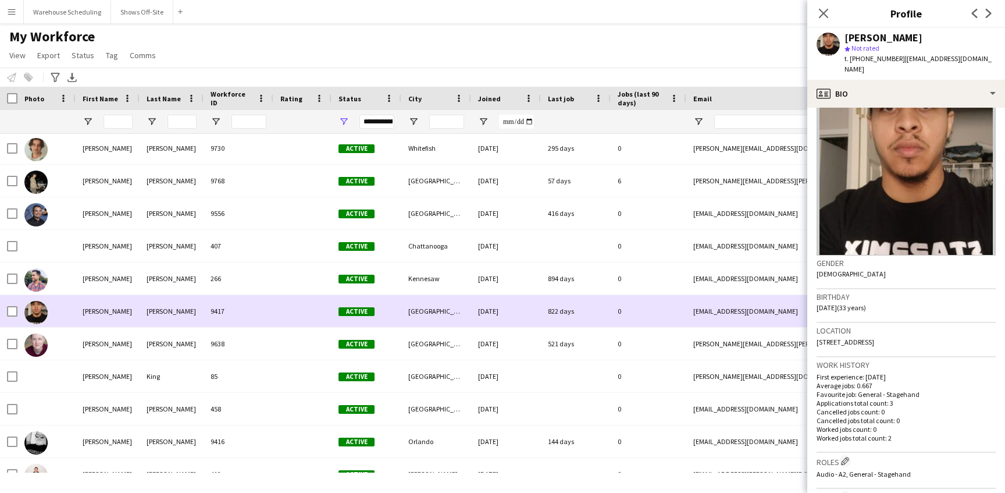
scroll to position [22595, 0]
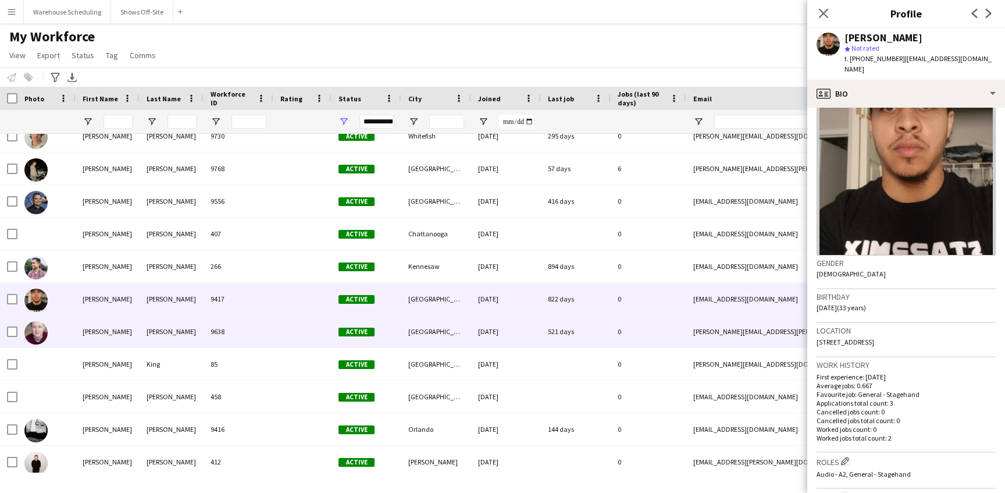
click at [143, 333] on div "[PERSON_NAME]" at bounding box center [172, 331] width 64 height 32
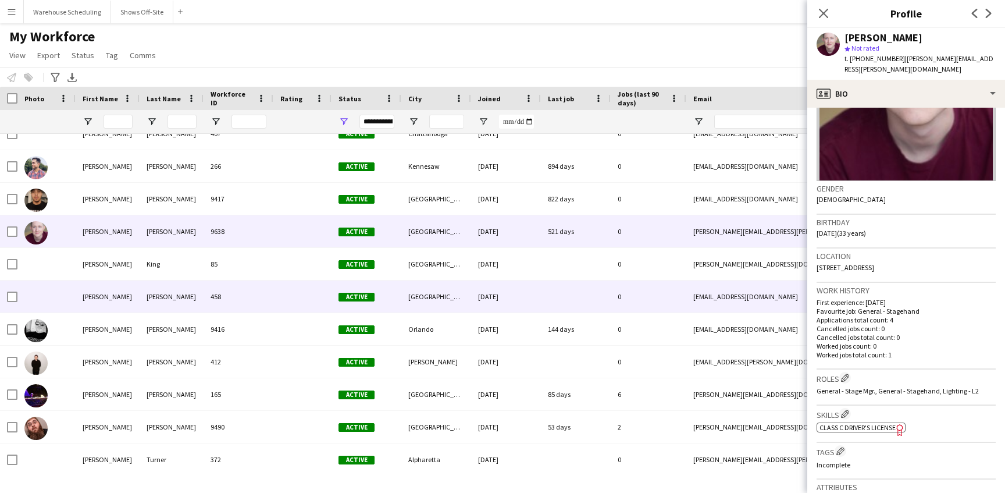
click at [119, 307] on div "[PERSON_NAME]" at bounding box center [108, 296] width 64 height 32
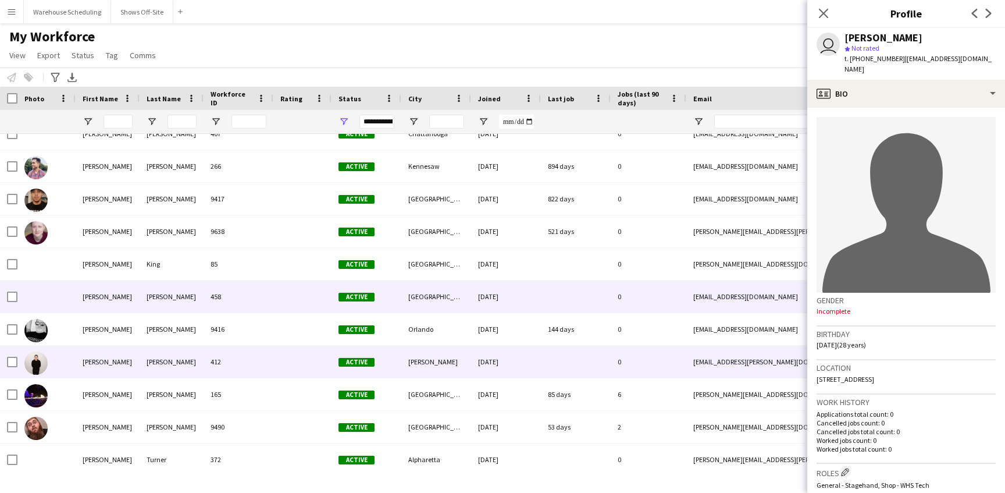
click at [106, 361] on div "[PERSON_NAME]" at bounding box center [108, 362] width 64 height 32
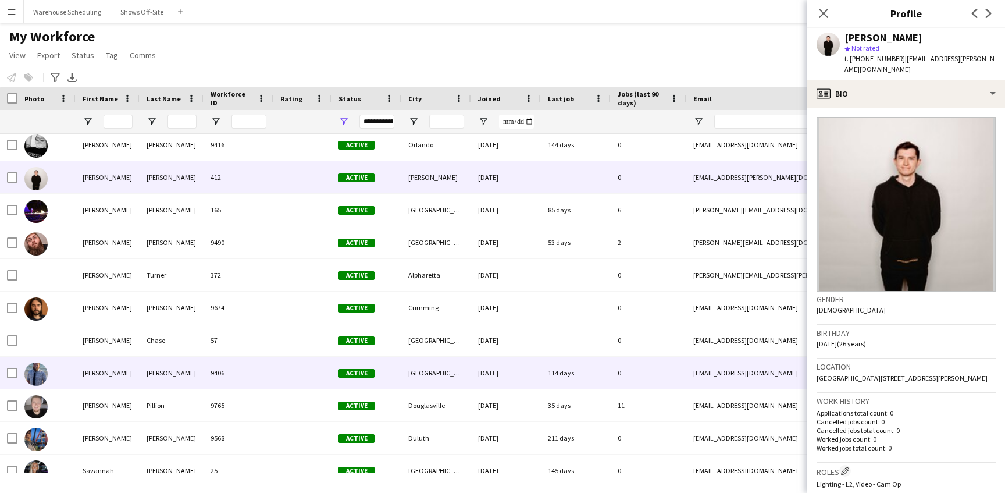
scroll to position [22903, 0]
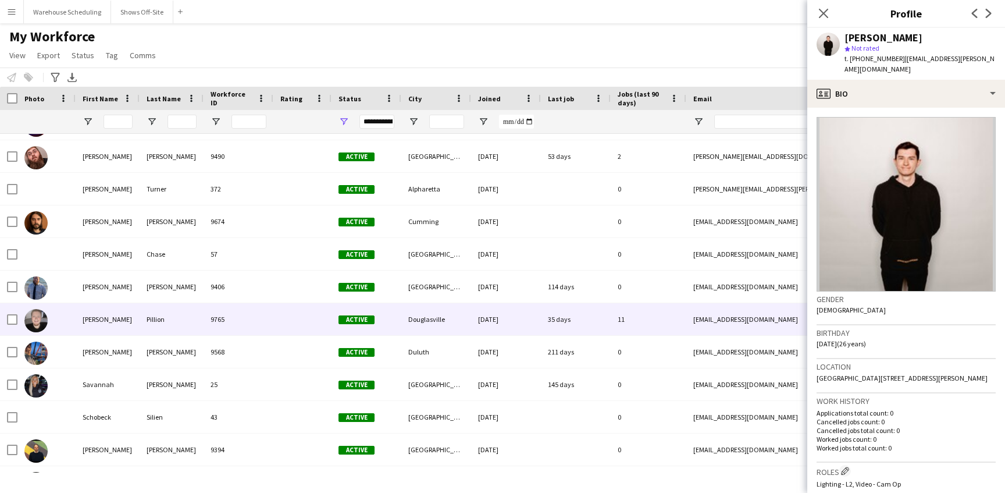
click at [106, 323] on div "[PERSON_NAME]" at bounding box center [108, 319] width 64 height 32
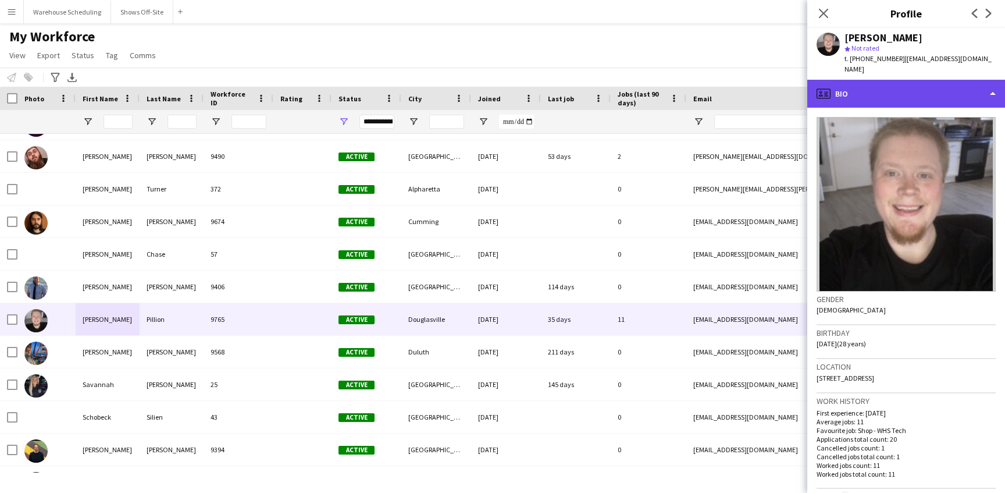
click at [866, 84] on div "profile Bio" at bounding box center [907, 94] width 198 height 28
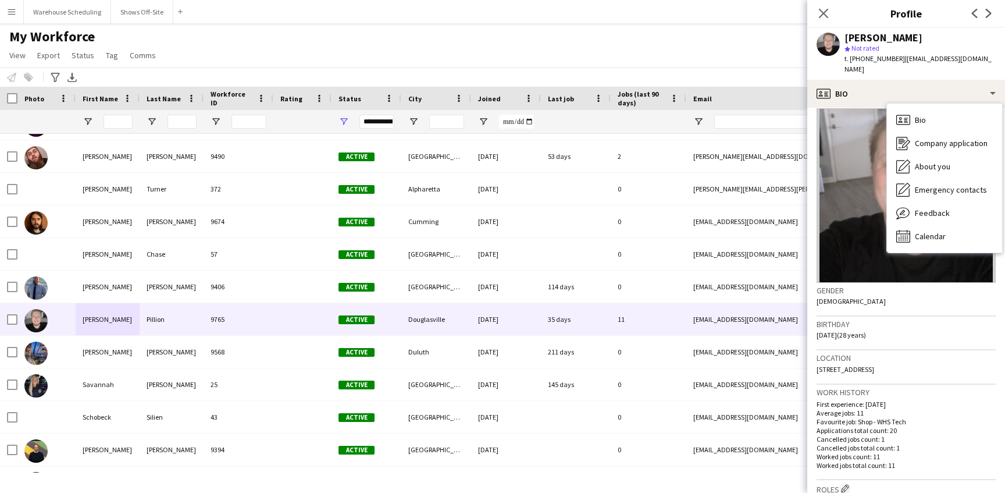
click at [871, 368] on div "Location [STREET_ADDRESS]" at bounding box center [906, 367] width 179 height 34
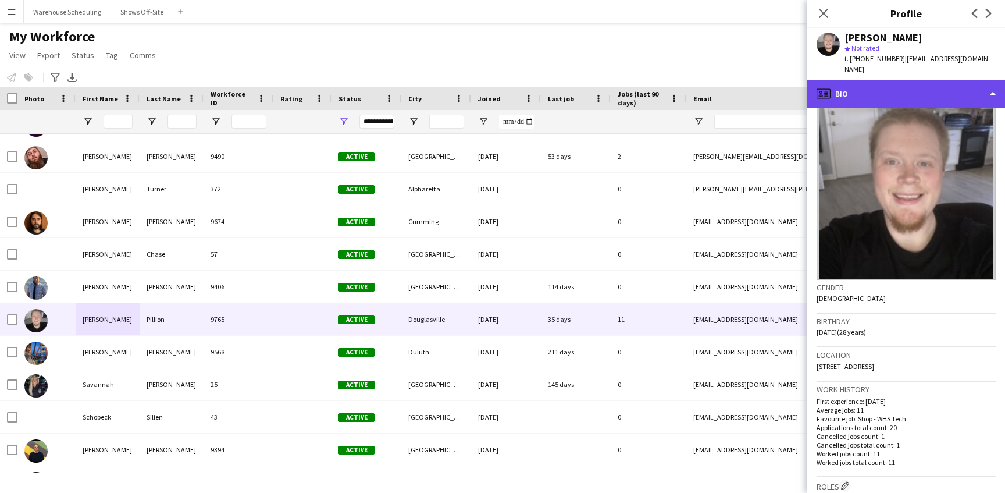
click at [901, 81] on div "profile Bio" at bounding box center [907, 94] width 198 height 28
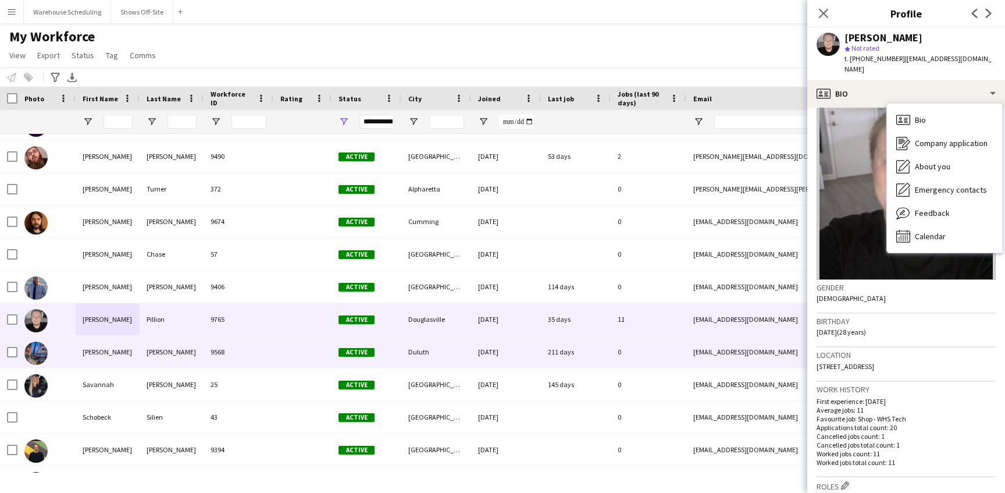
click at [121, 345] on div "[PERSON_NAME]" at bounding box center [108, 352] width 64 height 32
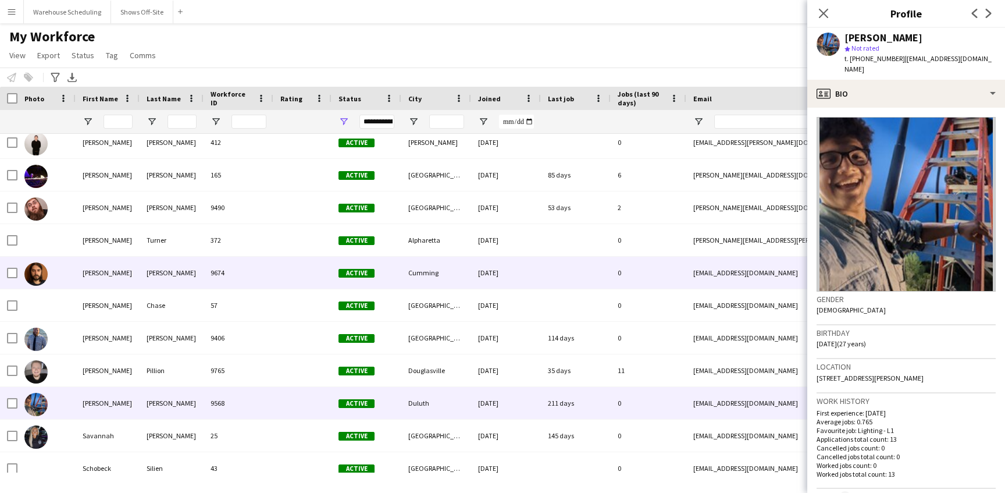
scroll to position [22884, 0]
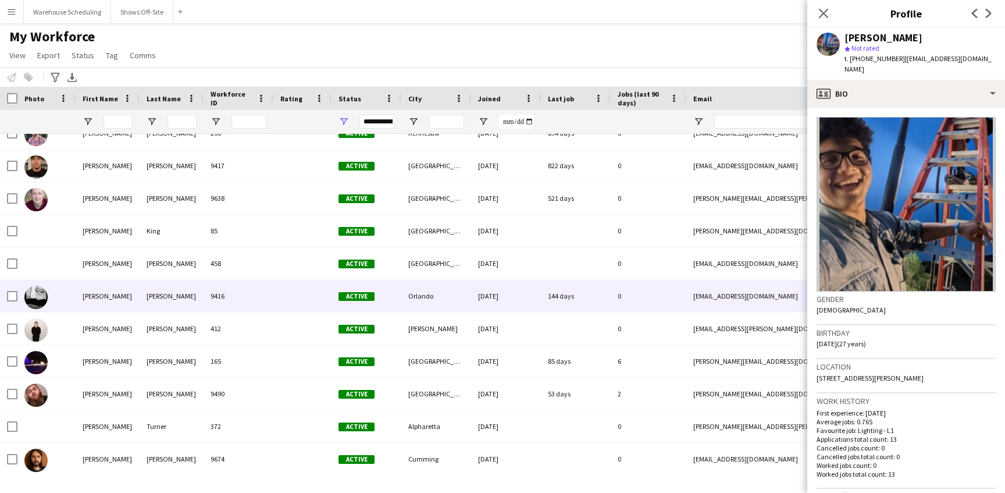
click at [148, 311] on div "[PERSON_NAME]" at bounding box center [172, 296] width 64 height 32
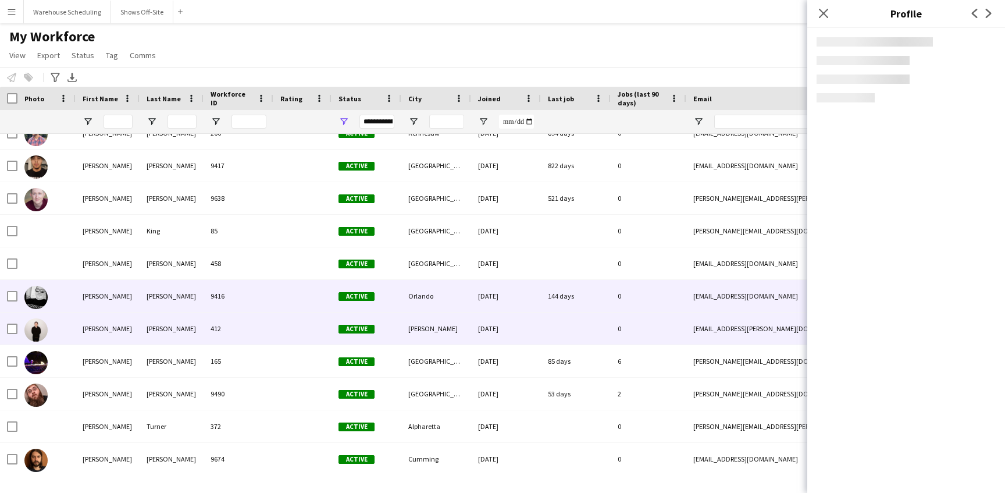
click at [144, 328] on div "[PERSON_NAME]" at bounding box center [172, 328] width 64 height 32
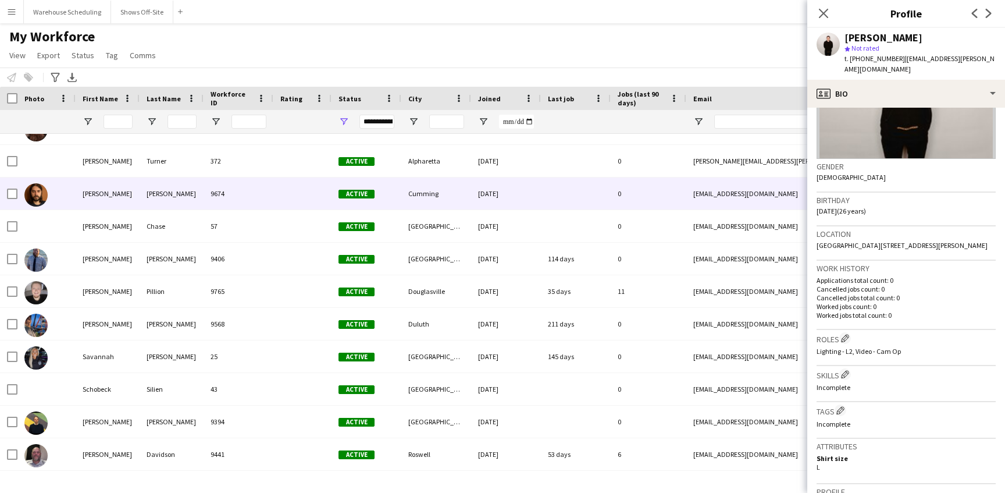
click at [118, 196] on div "[PERSON_NAME]" at bounding box center [108, 193] width 64 height 32
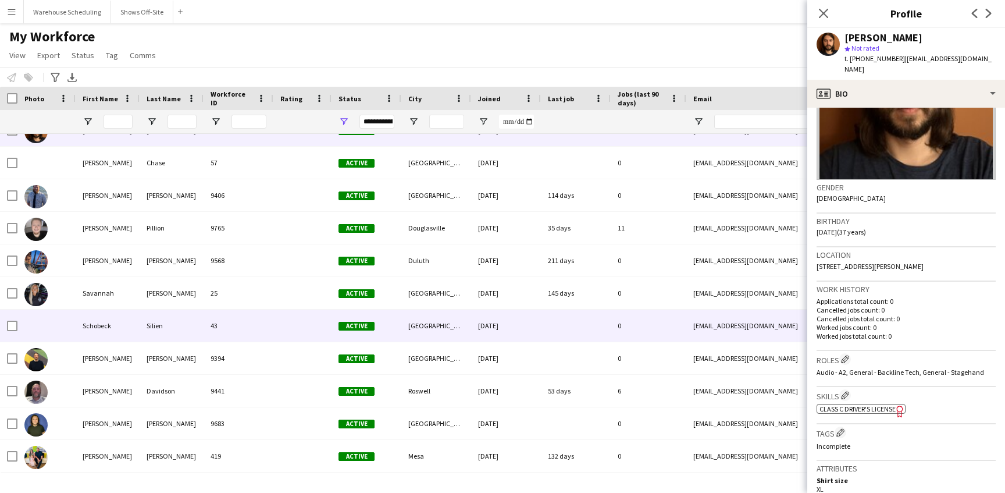
click at [226, 330] on div "43" at bounding box center [239, 326] width 70 height 32
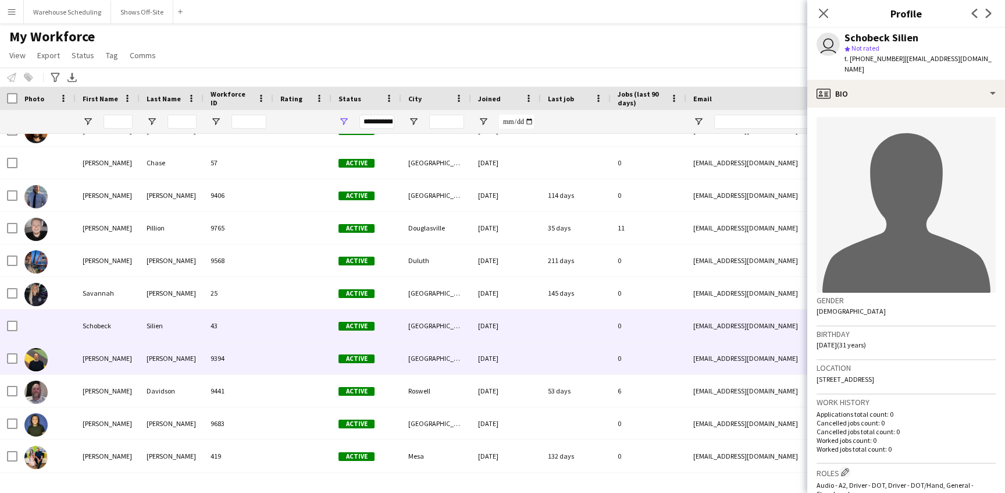
click at [152, 362] on div "[PERSON_NAME]" at bounding box center [172, 358] width 64 height 32
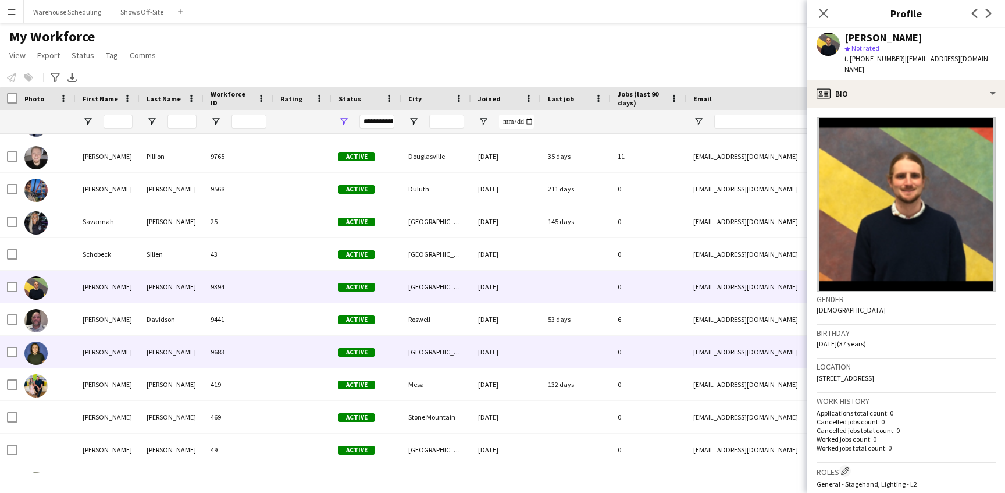
click at [184, 353] on div "[PERSON_NAME]" at bounding box center [172, 352] width 64 height 32
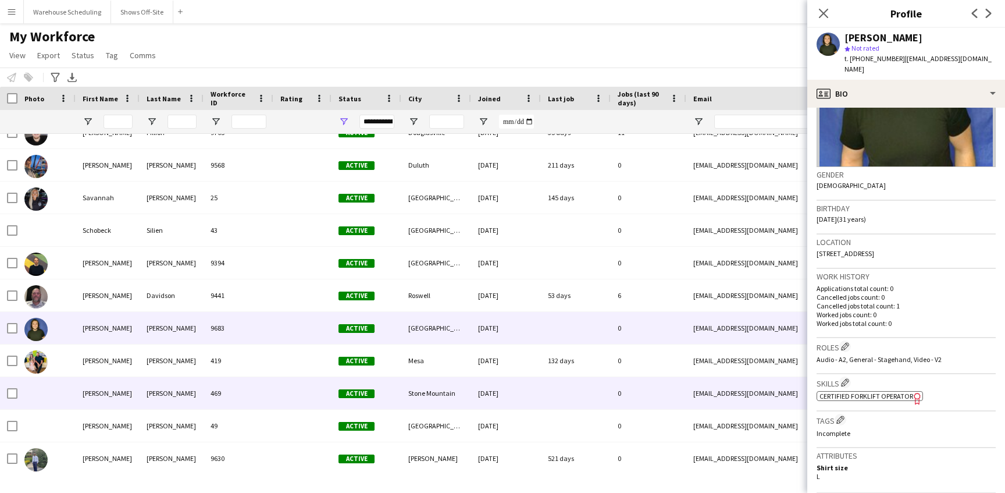
scroll to position [23156, 0]
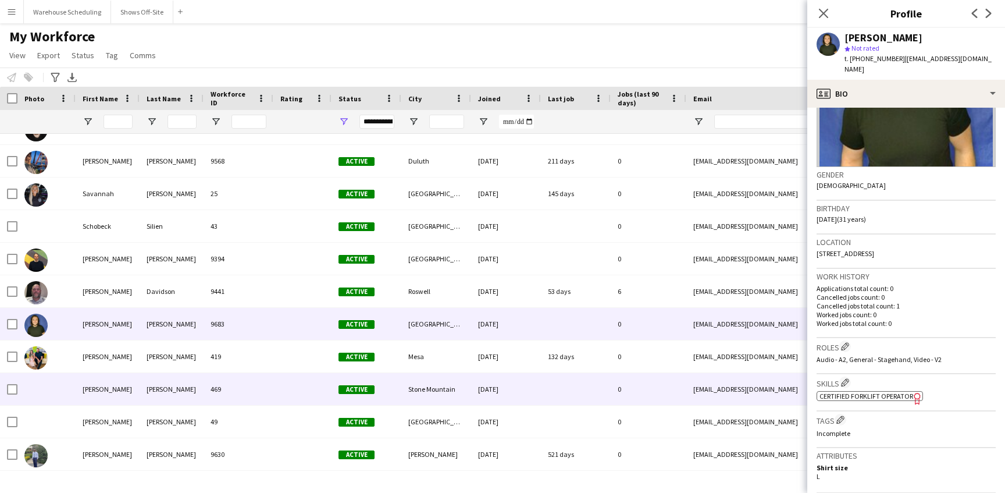
click at [166, 400] on div "[PERSON_NAME]" at bounding box center [172, 389] width 64 height 32
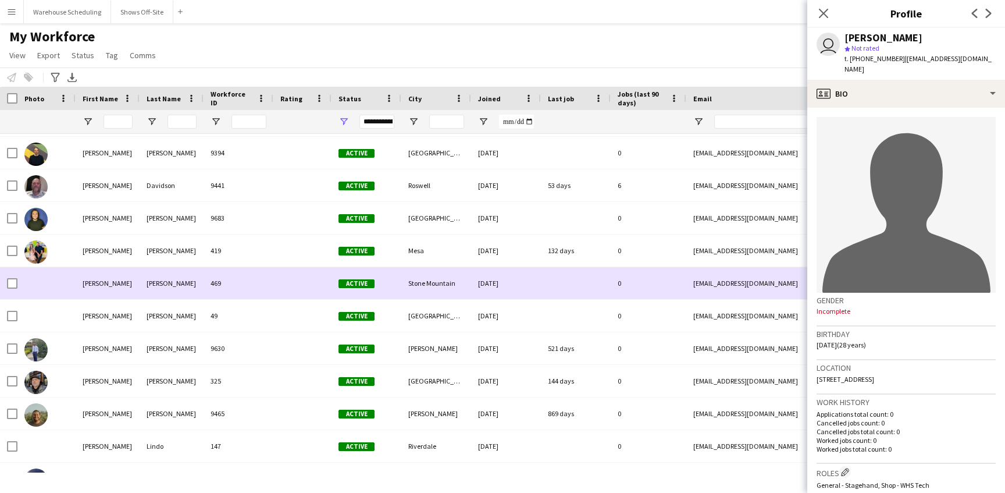
scroll to position [23324, 0]
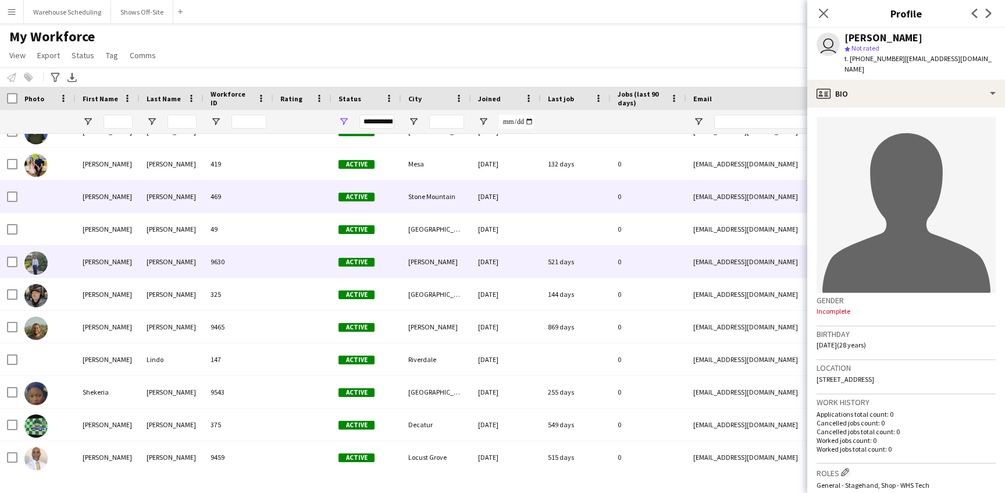
click at [219, 264] on div "9630" at bounding box center [239, 262] width 70 height 32
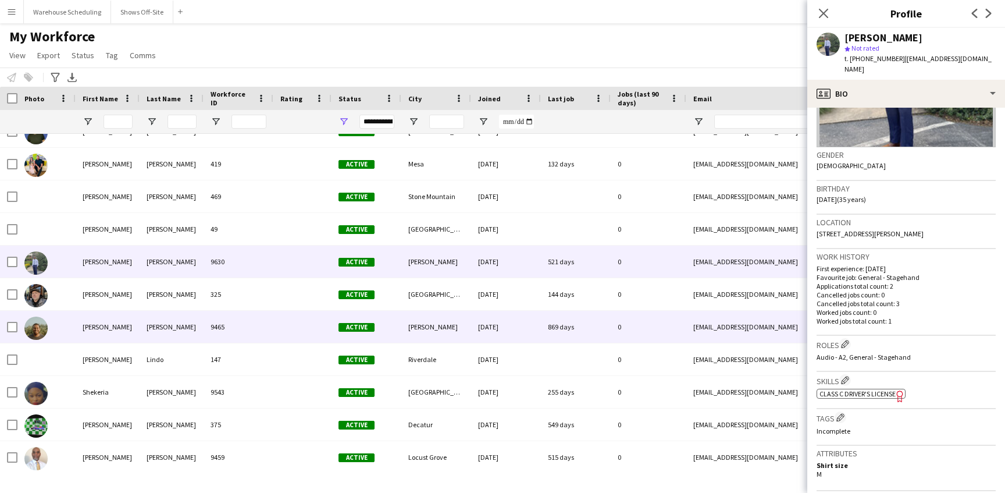
click at [184, 332] on div "[PERSON_NAME]" at bounding box center [172, 327] width 64 height 32
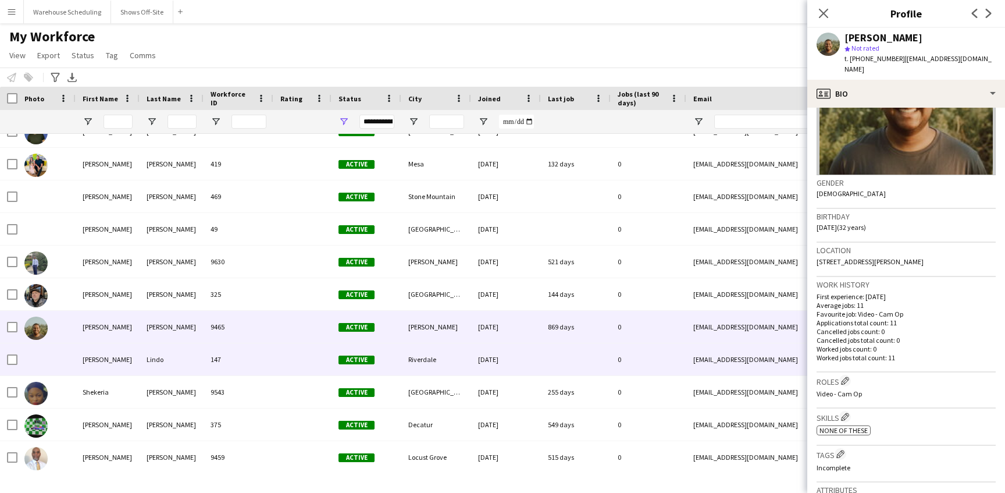
click at [143, 359] on div "Lindo" at bounding box center [172, 359] width 64 height 32
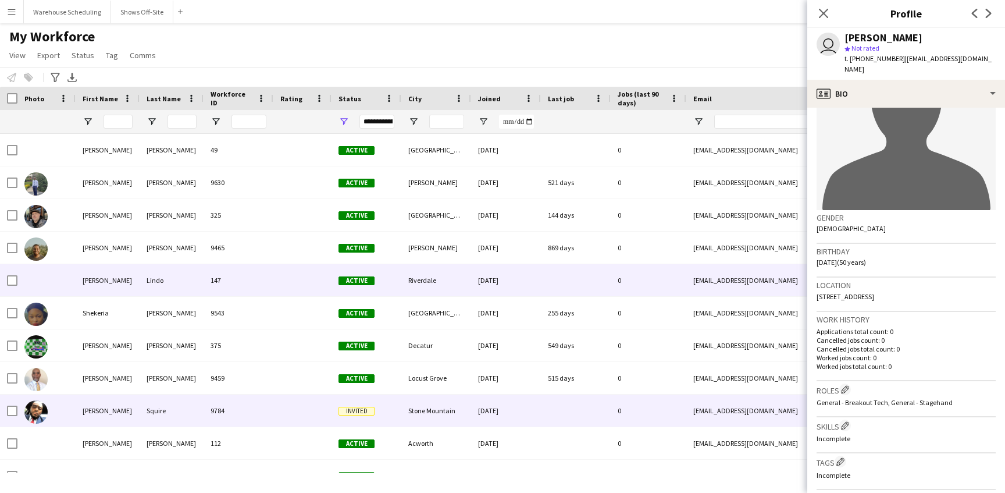
scroll to position [23430, 0]
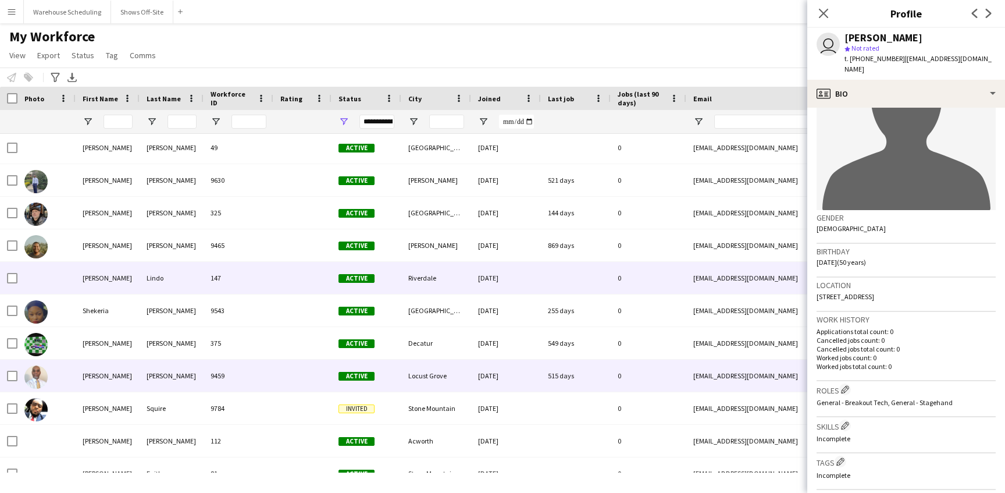
click at [119, 381] on div "[PERSON_NAME]" at bounding box center [108, 376] width 64 height 32
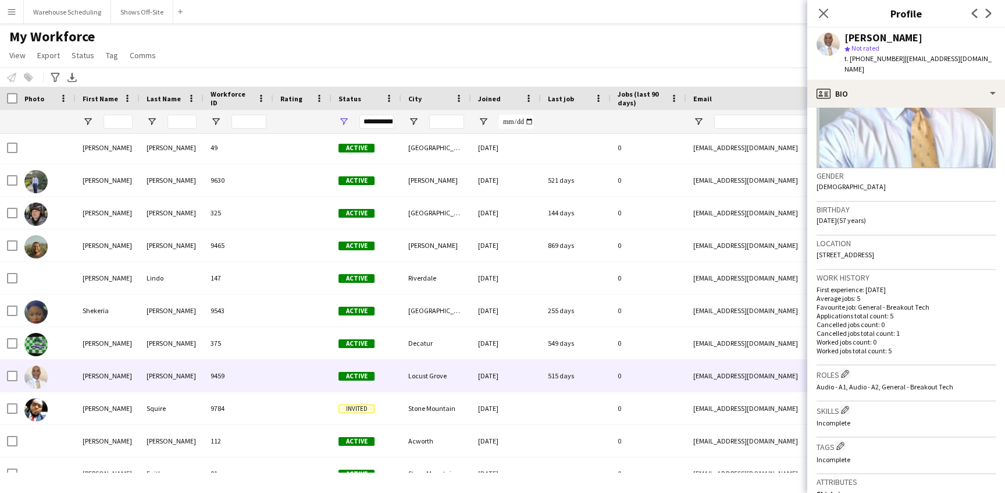
scroll to position [133, 0]
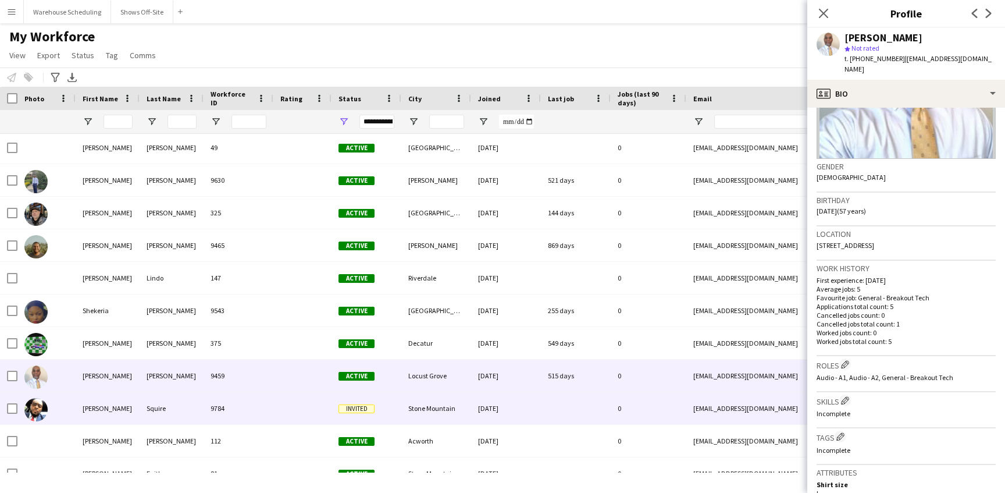
click at [140, 413] on div "Squire" at bounding box center [172, 408] width 64 height 32
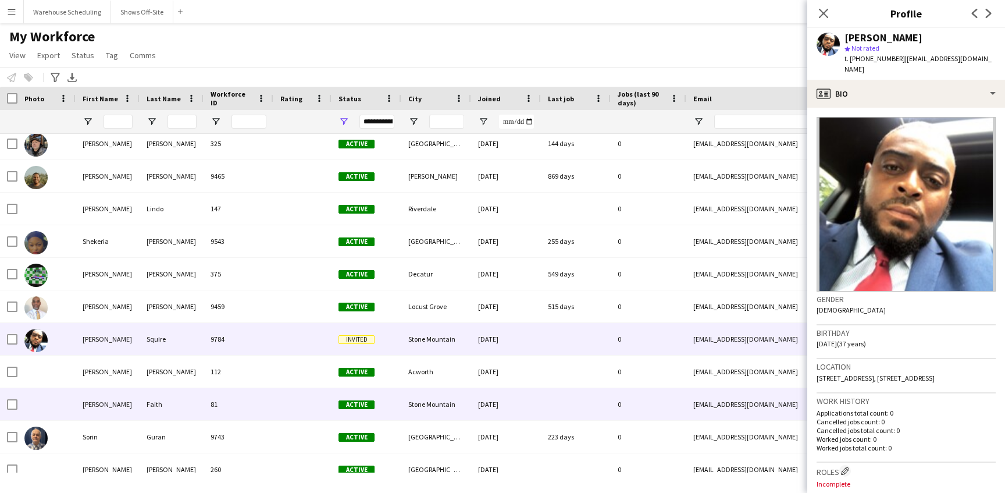
scroll to position [23505, 0]
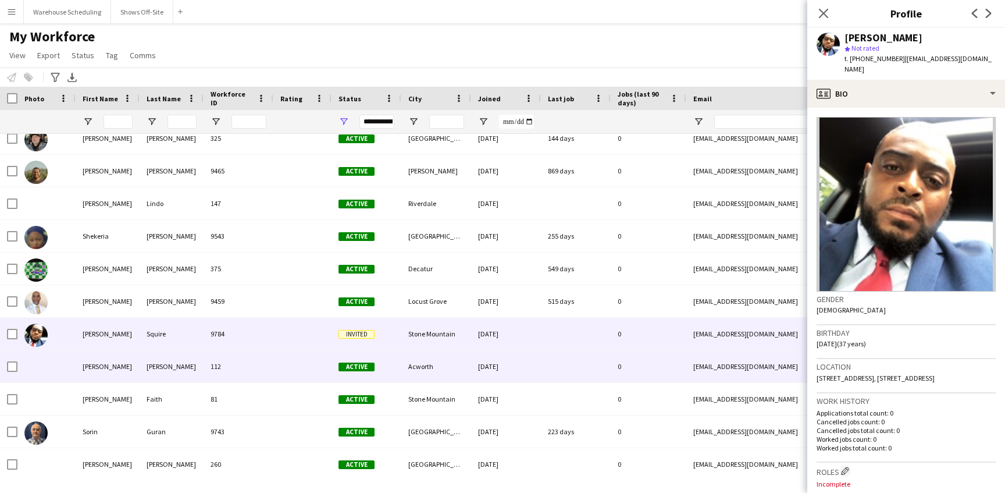
click at [187, 365] on div "[PERSON_NAME]" at bounding box center [172, 366] width 64 height 32
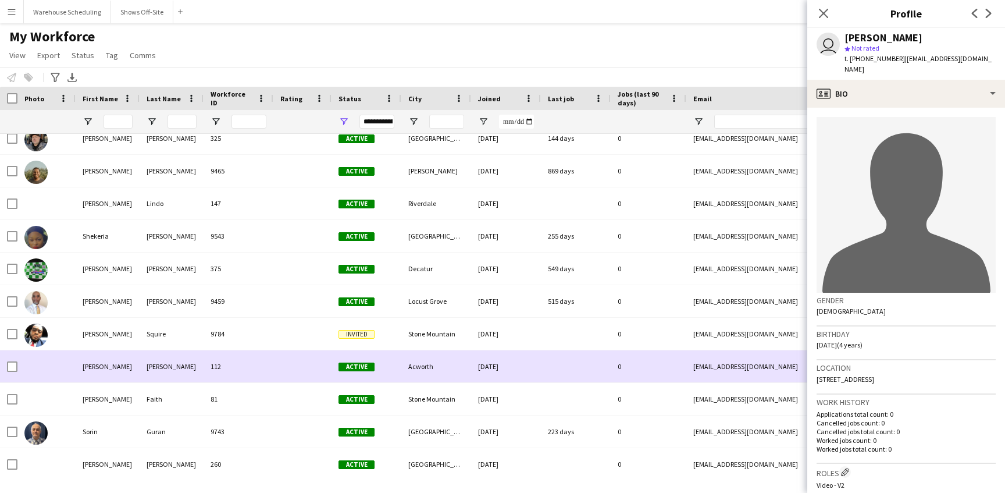
click at [170, 388] on div "Faith" at bounding box center [172, 399] width 64 height 32
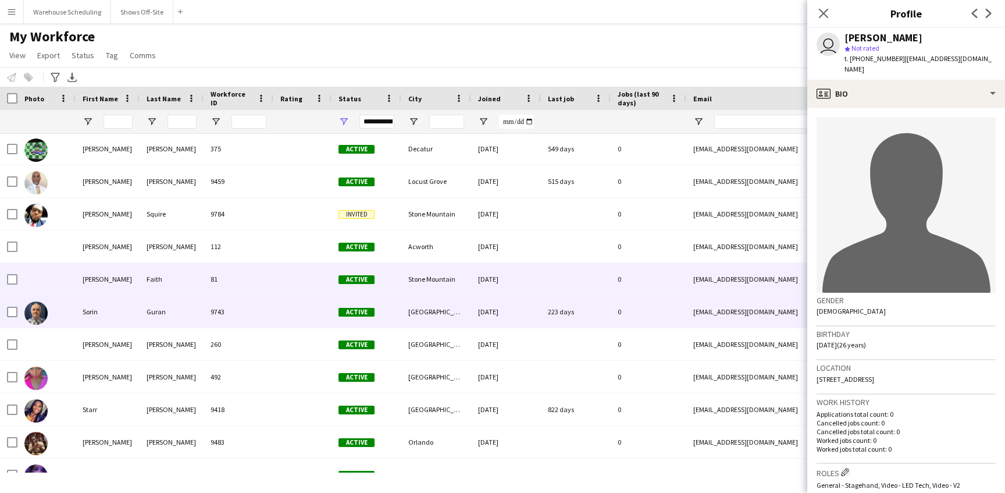
scroll to position [23660, 0]
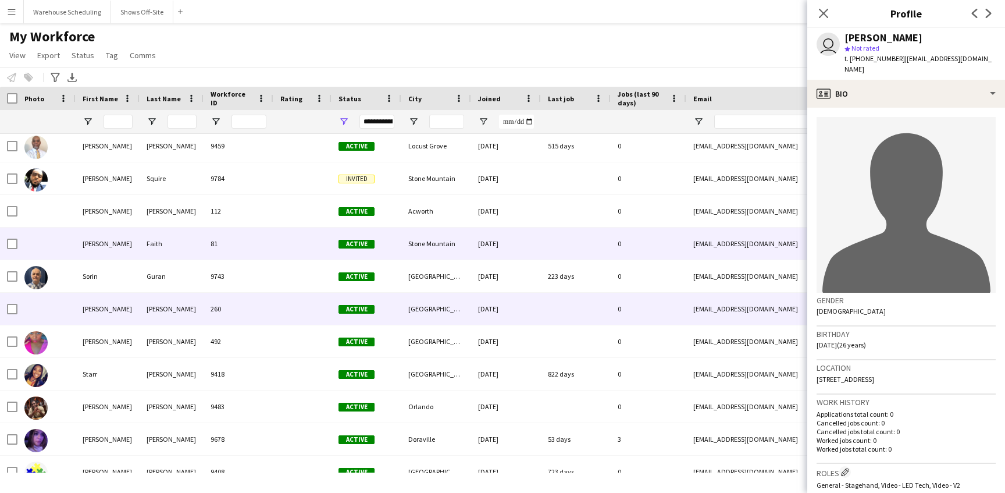
click at [261, 308] on div "260" at bounding box center [239, 309] width 70 height 32
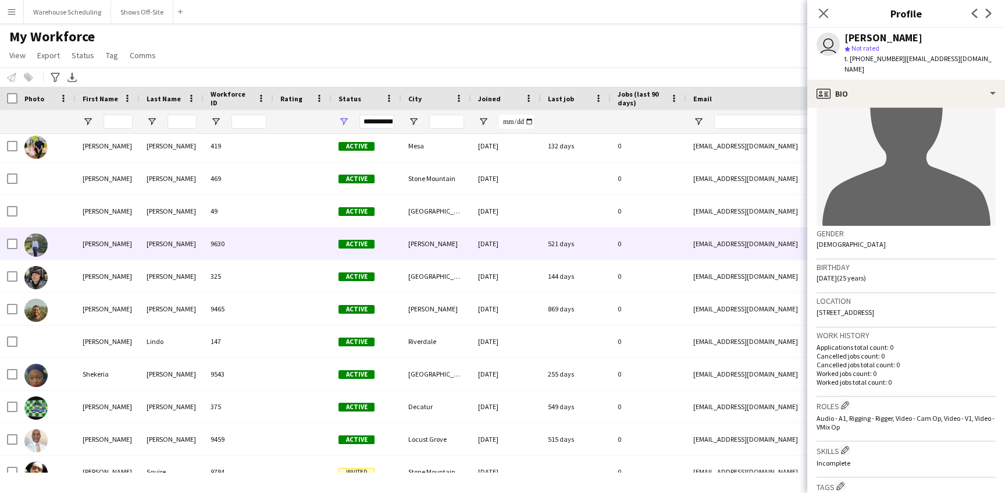
scroll to position [23328, 0]
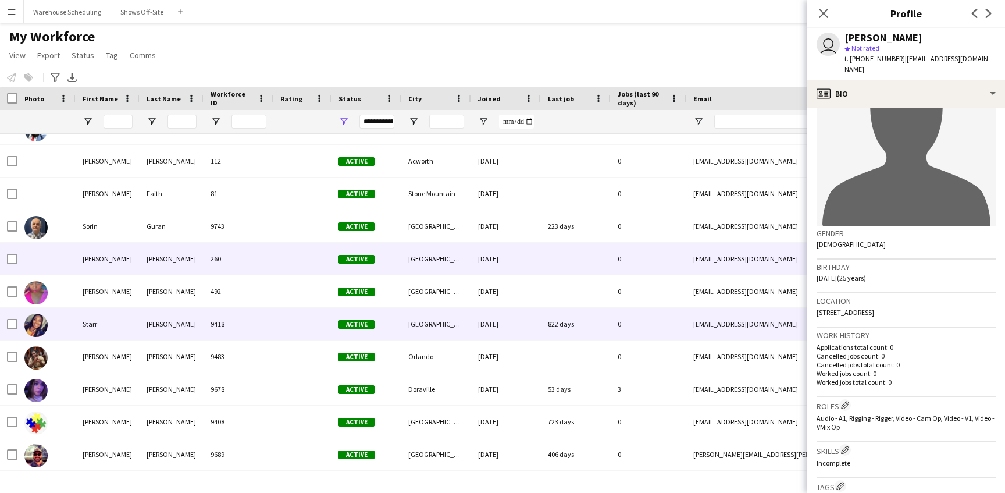
click at [97, 335] on div "Starr" at bounding box center [108, 324] width 64 height 32
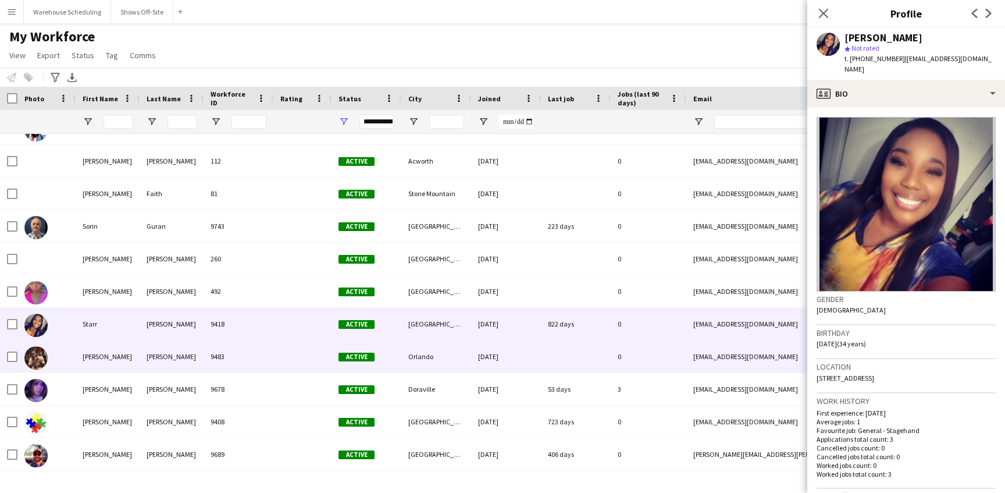
click at [226, 370] on div "9483" at bounding box center [239, 356] width 70 height 32
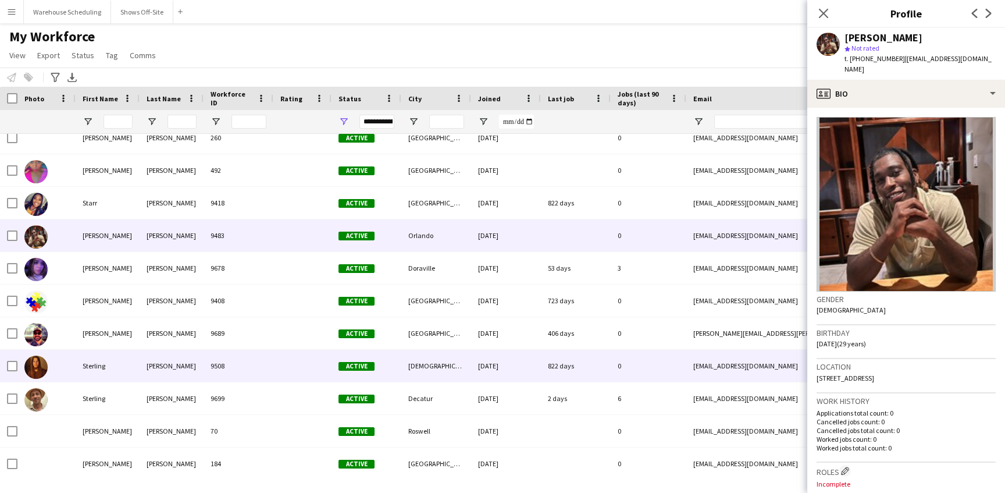
click at [114, 358] on div "Sterling" at bounding box center [108, 366] width 64 height 32
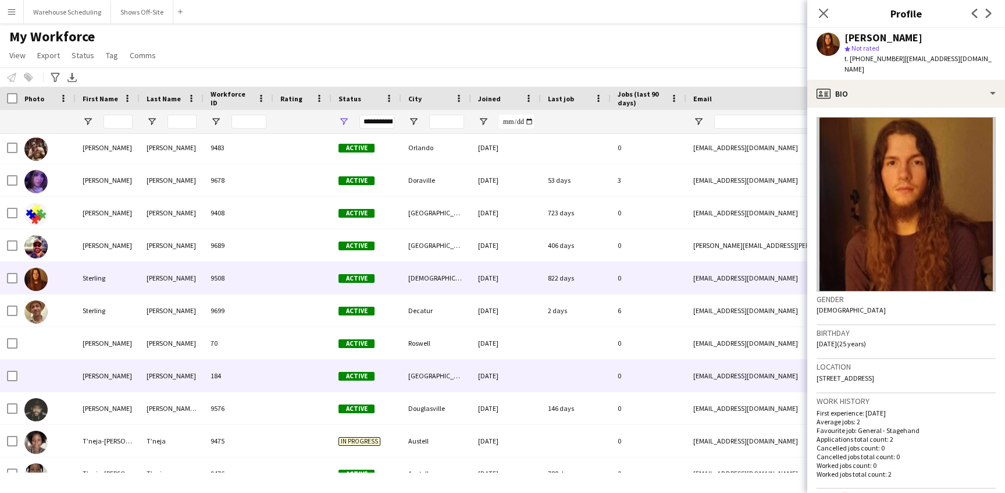
click at [228, 385] on div "184" at bounding box center [239, 376] width 70 height 32
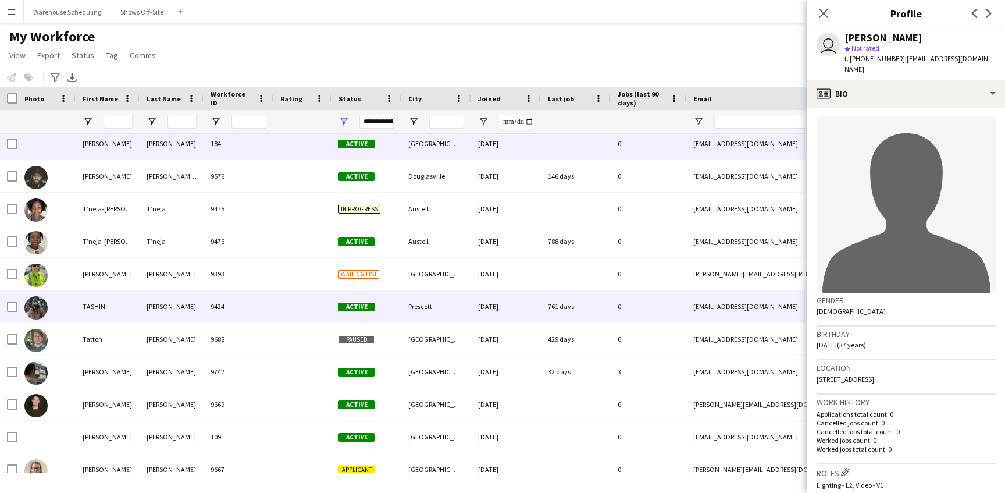
click at [131, 314] on div "TASHIN" at bounding box center [108, 306] width 64 height 32
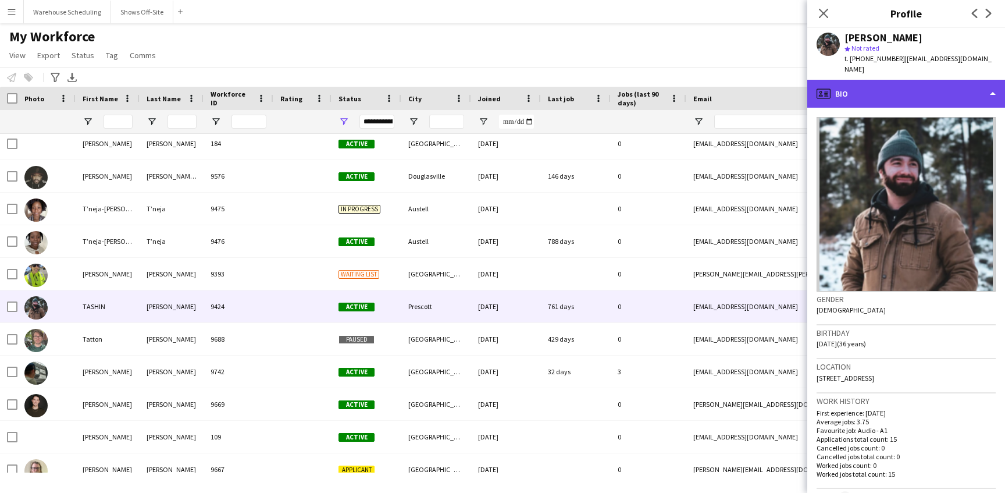
click at [868, 83] on div "profile Bio" at bounding box center [907, 94] width 198 height 28
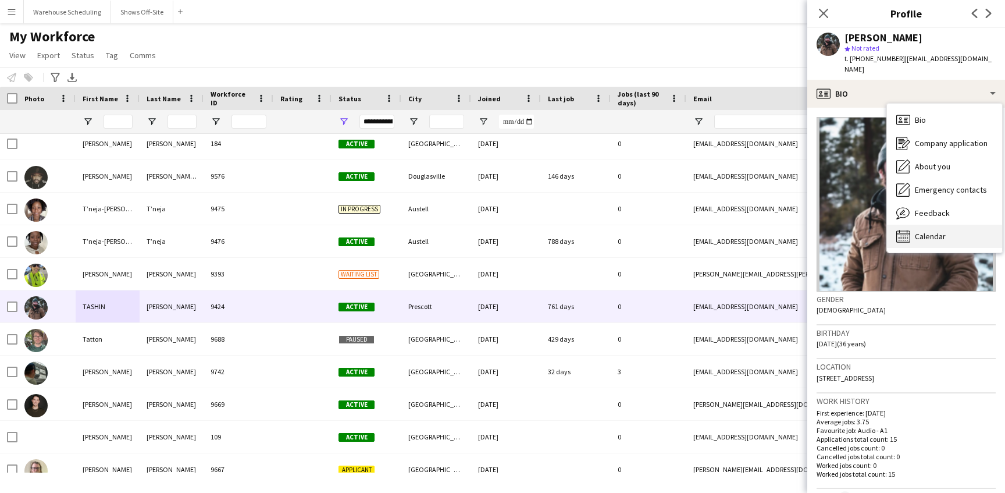
click at [915, 231] on span "Calendar" at bounding box center [930, 236] width 31 height 10
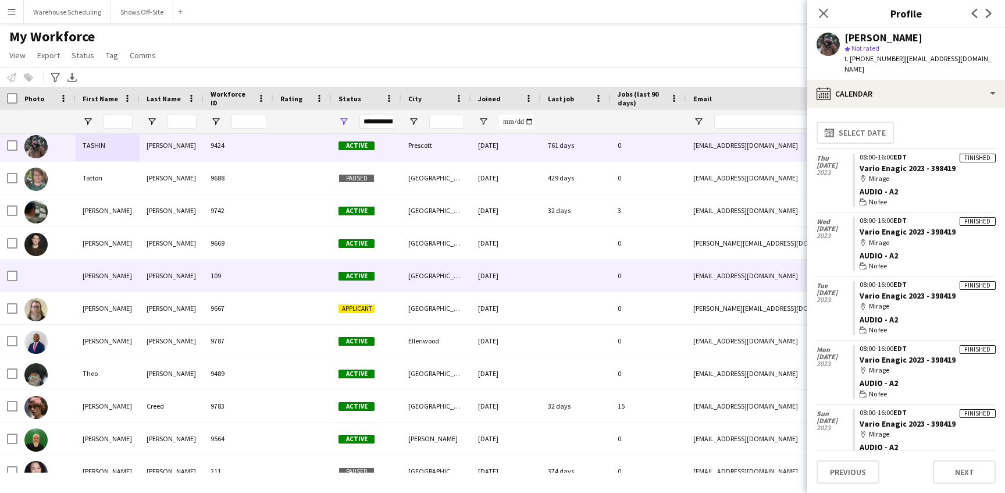
click at [179, 279] on div "[PERSON_NAME]" at bounding box center [172, 276] width 64 height 32
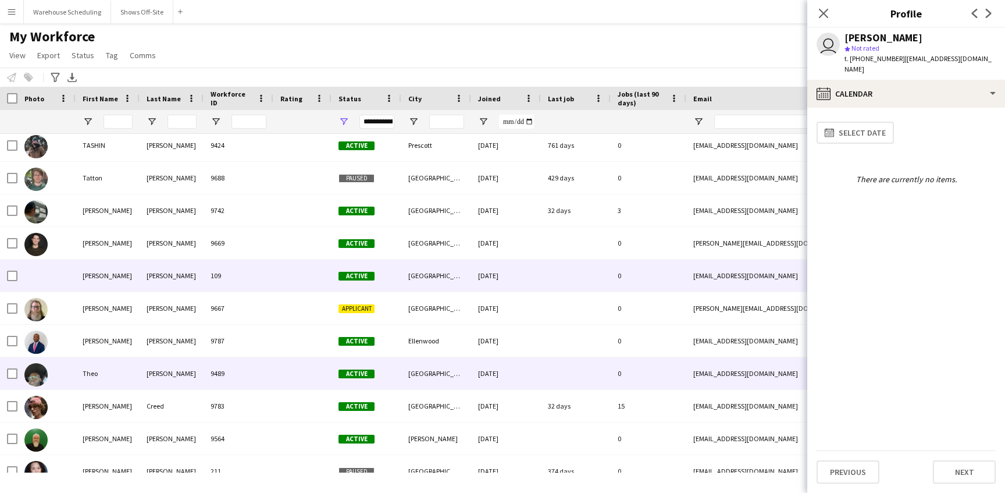
click at [248, 372] on div "9489" at bounding box center [239, 373] width 70 height 32
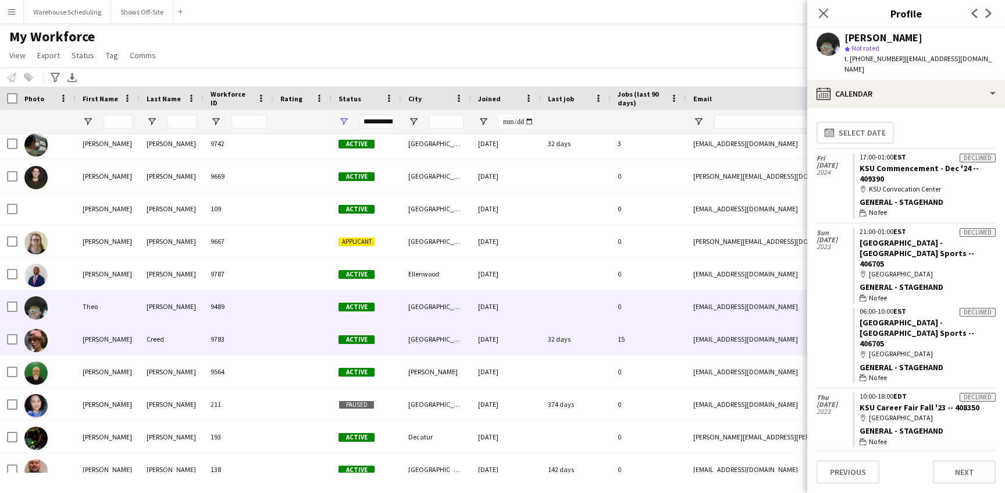
click at [183, 344] on div "Creed" at bounding box center [172, 339] width 64 height 32
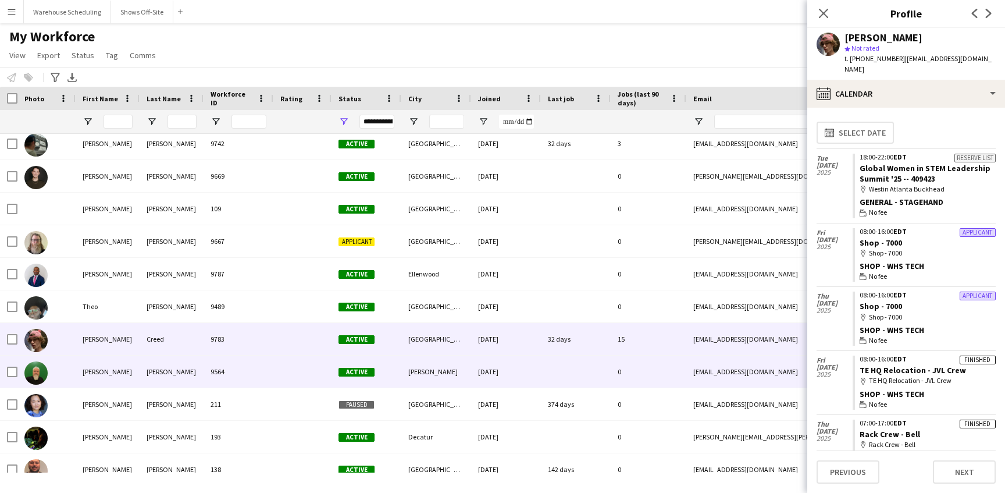
click at [251, 370] on div "9564" at bounding box center [239, 372] width 70 height 32
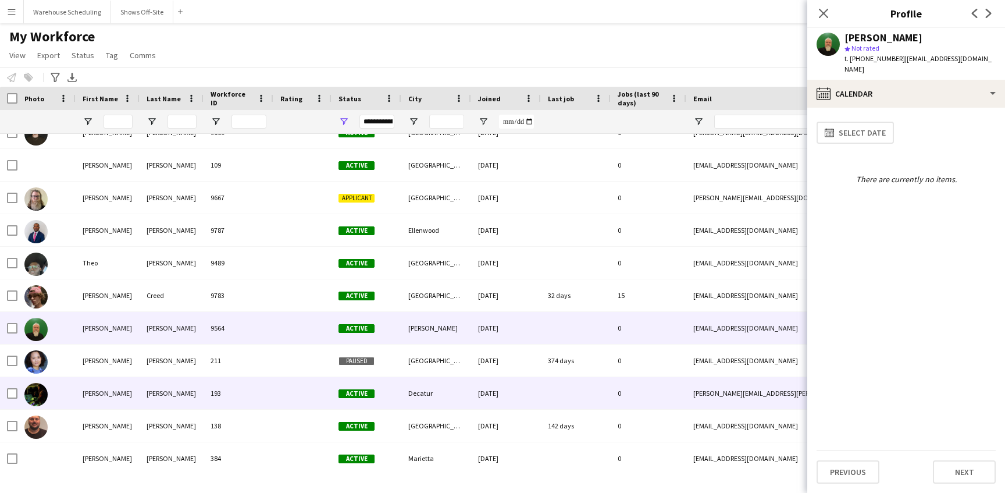
click at [268, 396] on div "193" at bounding box center [239, 393] width 70 height 32
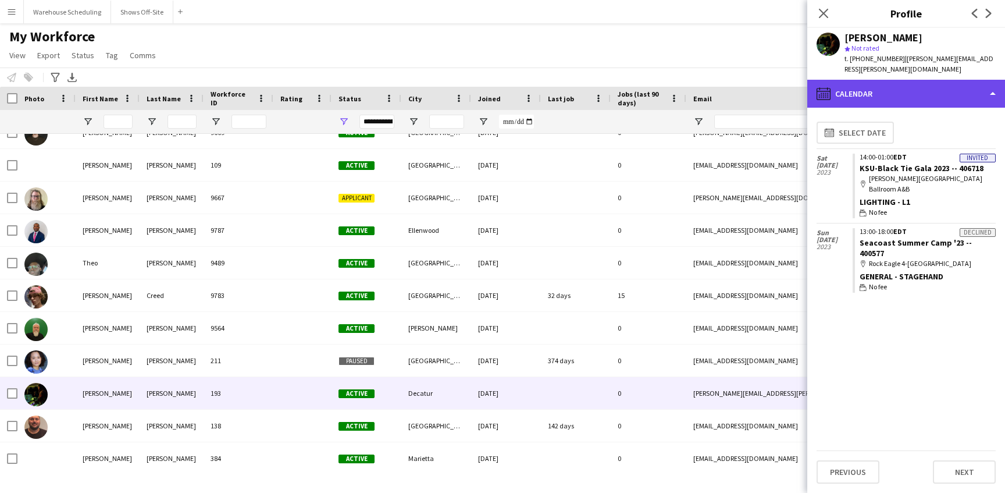
click at [865, 81] on div "calendar-full Calendar" at bounding box center [907, 94] width 198 height 28
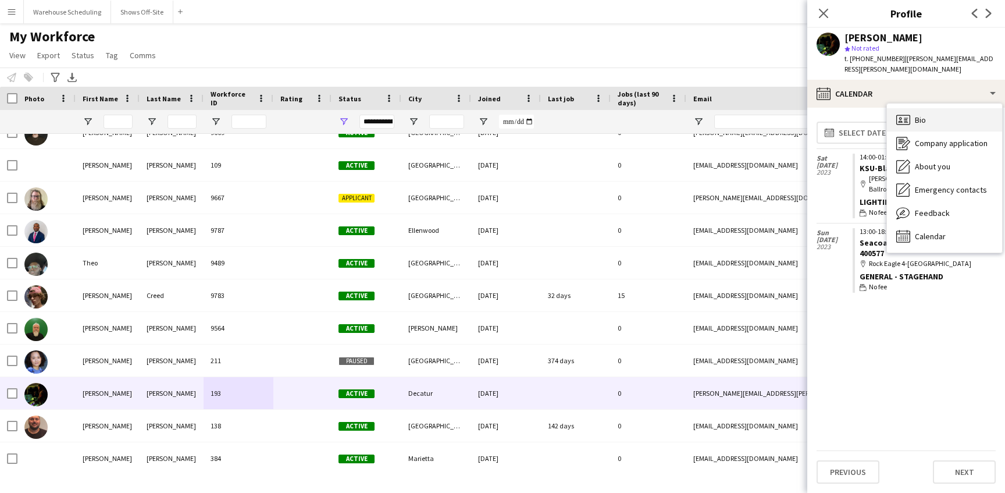
click at [900, 113] on icon "Bio" at bounding box center [904, 120] width 14 height 14
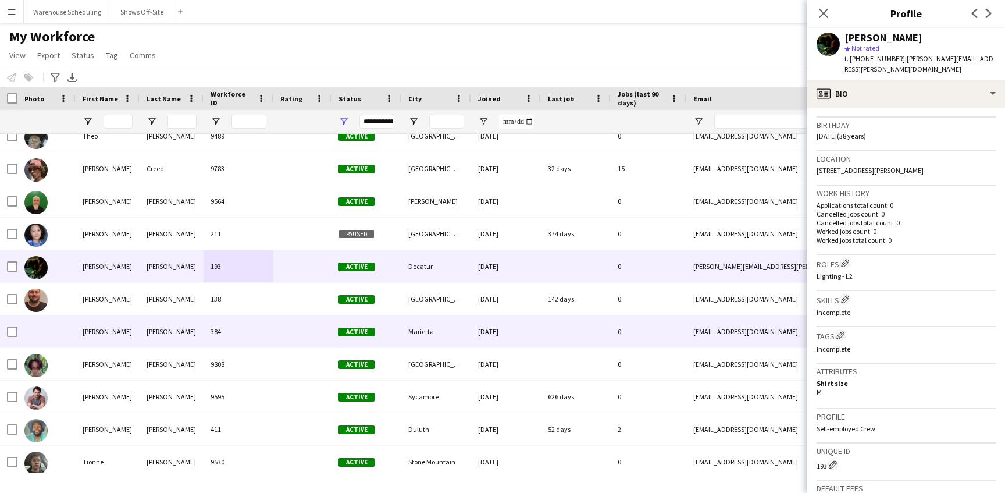
click at [136, 324] on div "[PERSON_NAME]" at bounding box center [108, 331] width 64 height 32
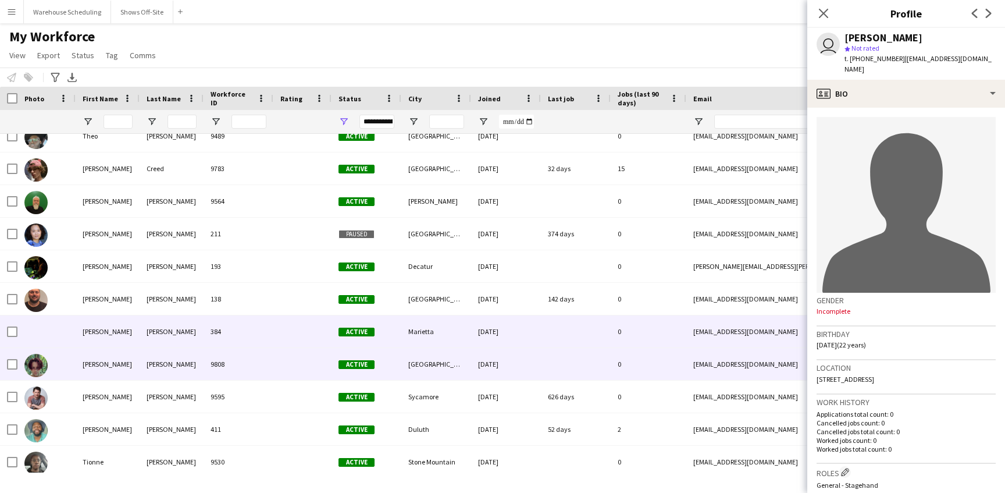
click at [212, 360] on div "9808" at bounding box center [239, 364] width 70 height 32
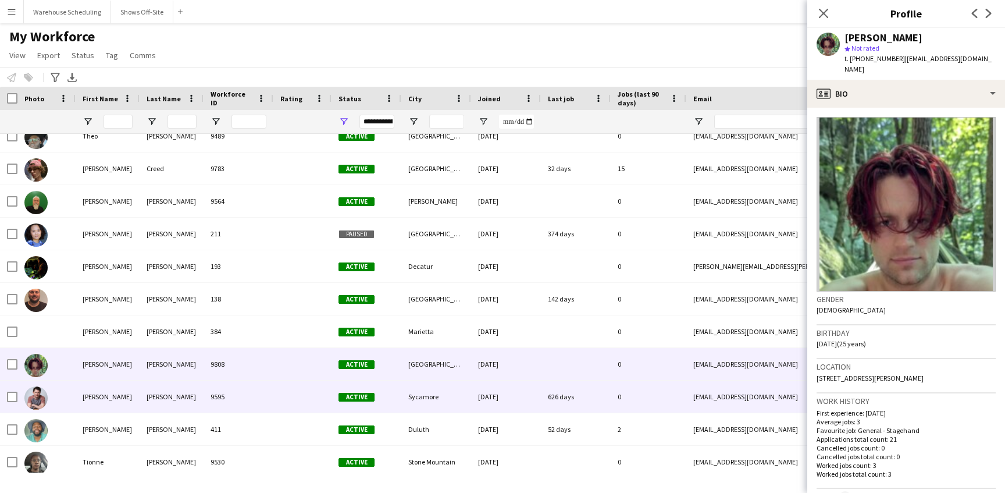
click at [244, 399] on div "9595" at bounding box center [239, 397] width 70 height 32
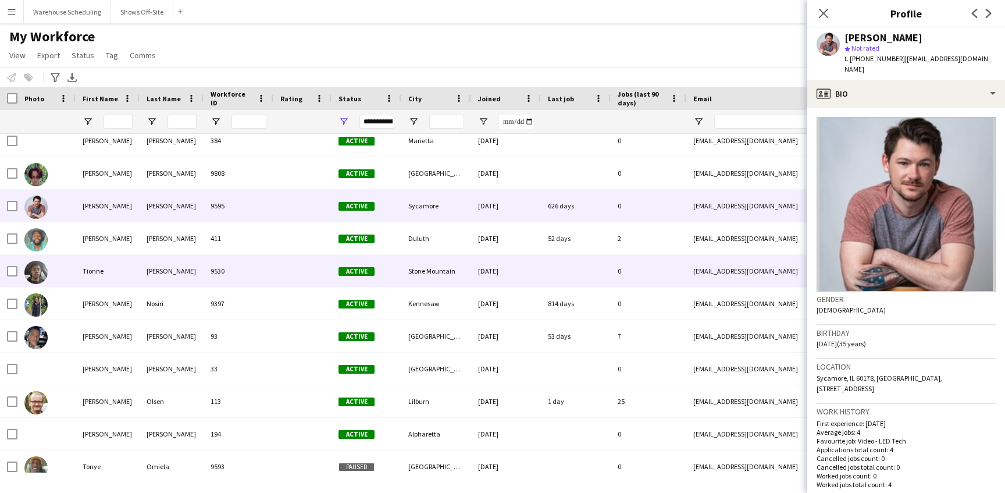
scroll to position [24755, 0]
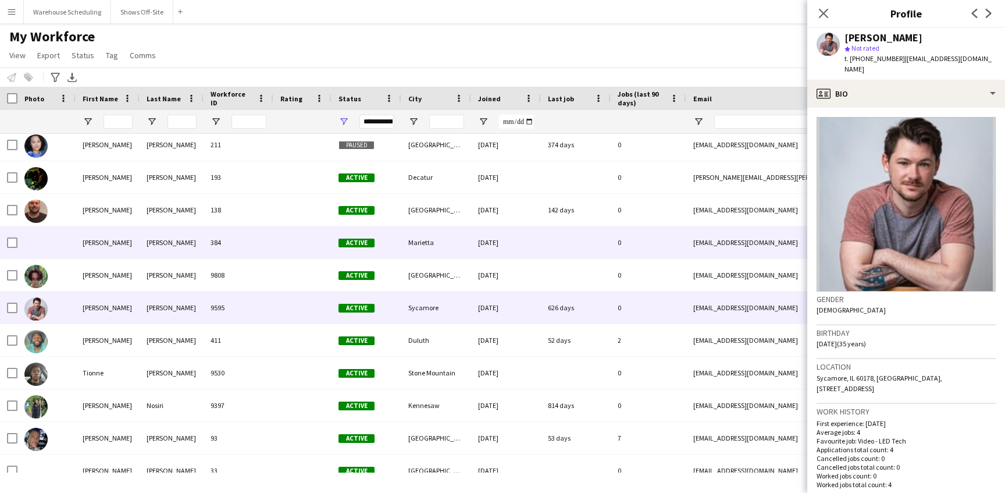
click at [180, 248] on div "[PERSON_NAME]" at bounding box center [172, 242] width 64 height 32
